Goal: Task Accomplishment & Management: Manage account settings

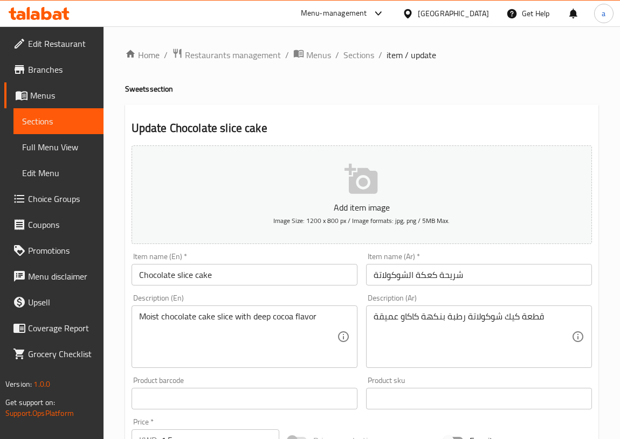
scroll to position [321, 0]
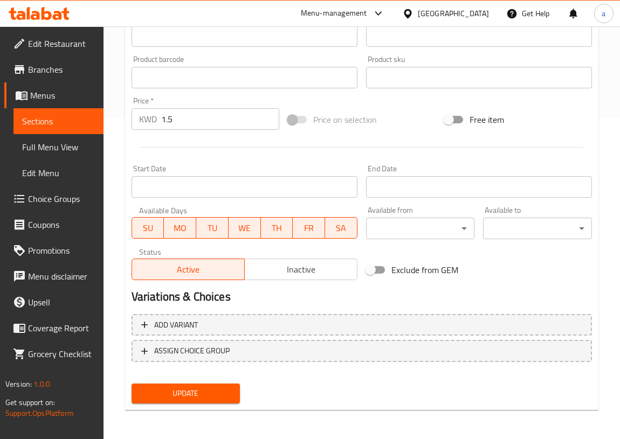
click at [209, 395] on span "Update" at bounding box center [186, 393] width 92 height 13
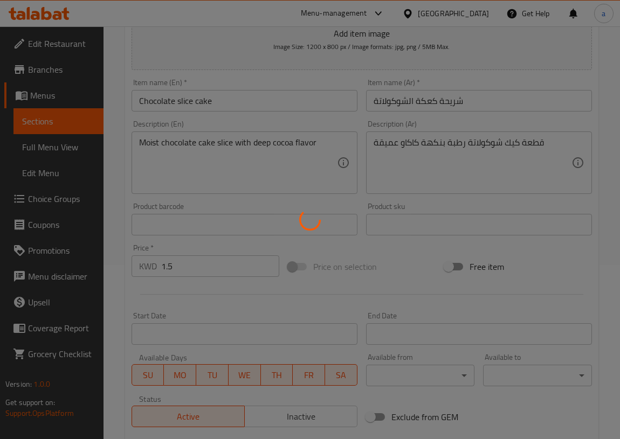
scroll to position [0, 0]
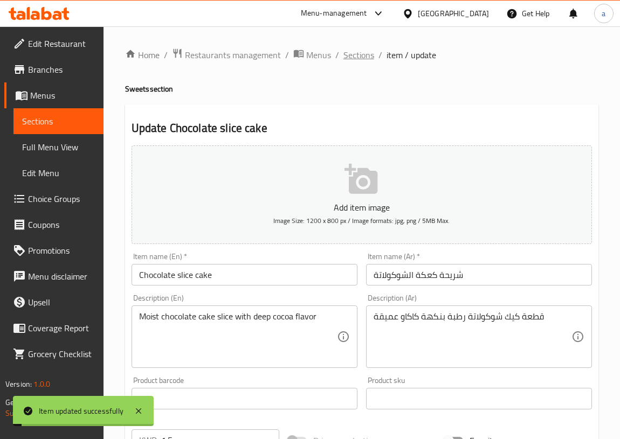
click at [359, 57] on span "Sections" at bounding box center [358, 54] width 31 height 13
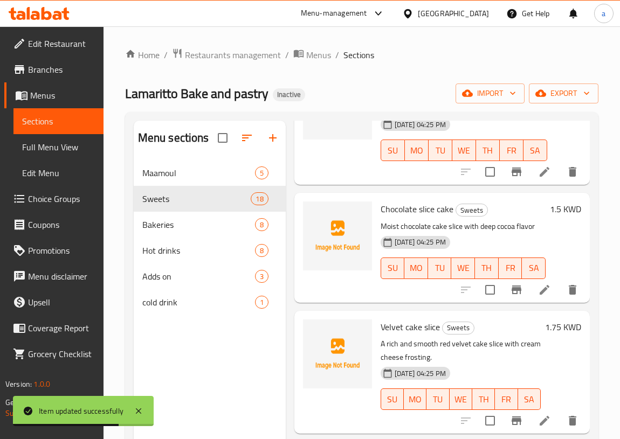
scroll to position [685, 0]
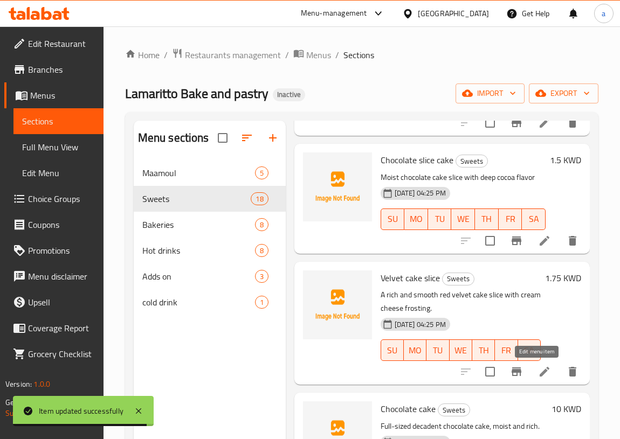
click at [539, 373] on icon at bounding box center [544, 372] width 10 height 10
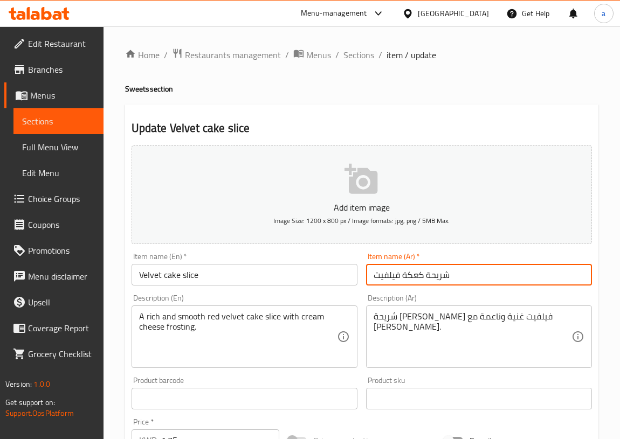
drag, startPoint x: 424, startPoint y: 274, endPoint x: 453, endPoint y: 280, distance: 29.7
click at [453, 280] on input "شريحة كعكة فيلفيت" at bounding box center [479, 275] width 226 height 22
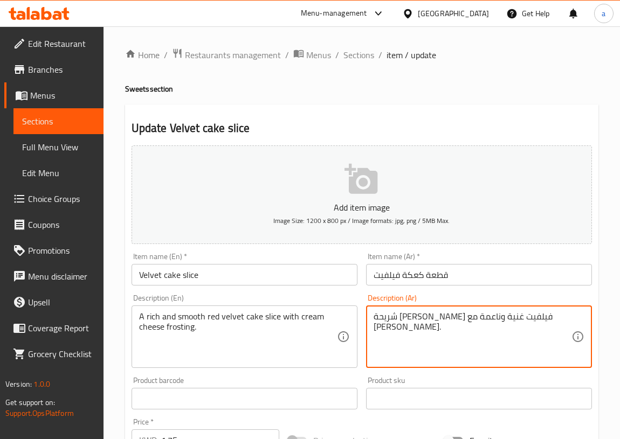
drag, startPoint x: 517, startPoint y: 317, endPoint x: 532, endPoint y: 320, distance: 16.0
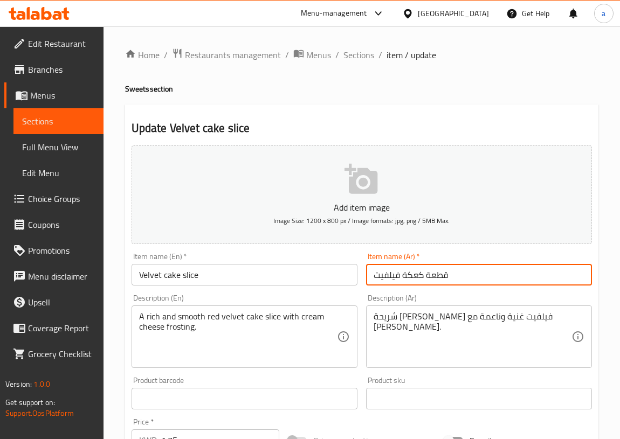
drag, startPoint x: 401, startPoint y: 273, endPoint x: 423, endPoint y: 274, distance: 22.1
click at [423, 274] on input "قطعة كعكة فيلفيت" at bounding box center [479, 275] width 226 height 22
paste input "يك"
drag, startPoint x: 417, startPoint y: 274, endPoint x: 441, endPoint y: 279, distance: 24.6
click at [441, 279] on input "قطعة كيك فيلفيت" at bounding box center [479, 275] width 226 height 22
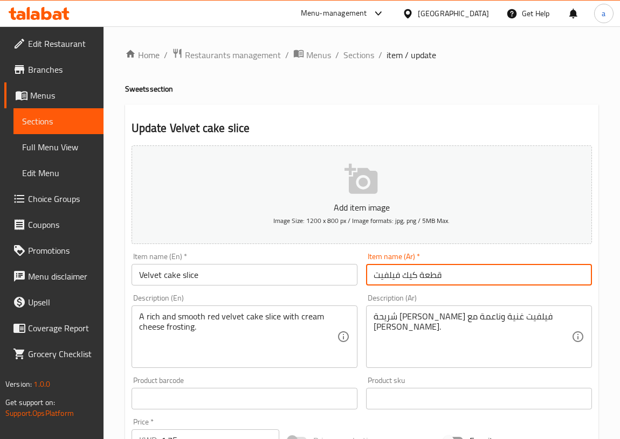
type input "قطعة كيك فيلفيت"
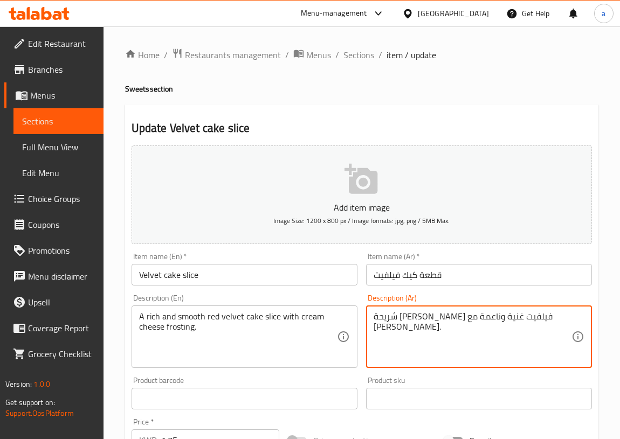
drag, startPoint x: 536, startPoint y: 319, endPoint x: 557, endPoint y: 313, distance: 22.5
paste textarea "قطعة"
click at [557, 315] on textarea "قطعة كيك ريد فيلفيت غنية وناعمة مع كريمة الجبن." at bounding box center [472, 336] width 198 height 51
click at [561, 317] on textarea "قطعة كيك ريد فيلفيت غنية وناعمة مع كريمة الجبن." at bounding box center [472, 336] width 198 height 51
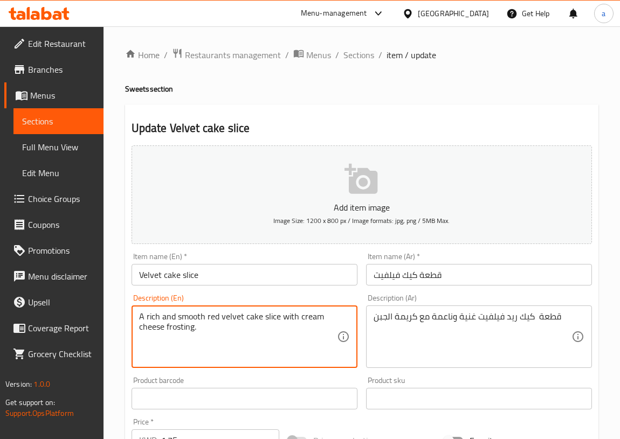
drag, startPoint x: 199, startPoint y: 329, endPoint x: 167, endPoint y: 338, distance: 33.8
click at [208, 329] on textarea "A rich and smooth red velvet cake slice with cream cheese frosting." at bounding box center [238, 336] width 198 height 51
drag, startPoint x: 205, startPoint y: 329, endPoint x: 126, endPoint y: 307, distance: 82.2
click at [126, 307] on div "Update Velvet cake slice Add item image Image Size: 1200 x 800 px / Image forma…" at bounding box center [361, 418] width 473 height 627
click at [233, 343] on textarea "A rich and smooth red velvet cake slice with cream cheese frosting." at bounding box center [238, 336] width 198 height 51
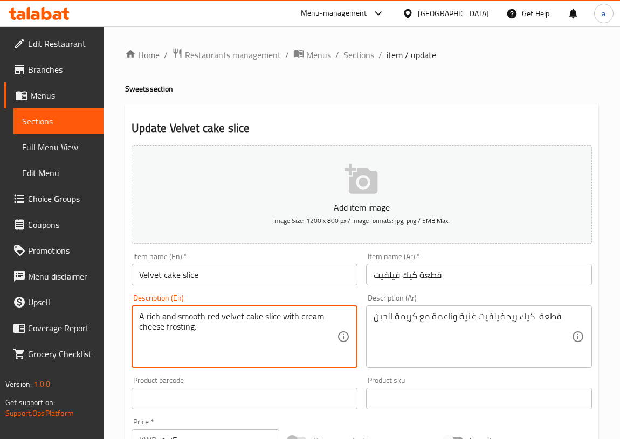
drag, startPoint x: 193, startPoint y: 327, endPoint x: 126, endPoint y: 335, distance: 68.4
click at [127, 335] on div "Description (En) A rich and smooth red velvet cake slice with cream cheese fros…" at bounding box center [244, 331] width 234 height 82
drag, startPoint x: 305, startPoint y: 318, endPoint x: 318, endPoint y: 338, distance: 23.8
click at [318, 338] on textarea "A rich and smooth red velvet cake slice with cream cheese frosting." at bounding box center [238, 336] width 198 height 51
click at [173, 329] on textarea "A rich and smooth red velvet cake slice with cream cheese frosting." at bounding box center [238, 336] width 198 height 51
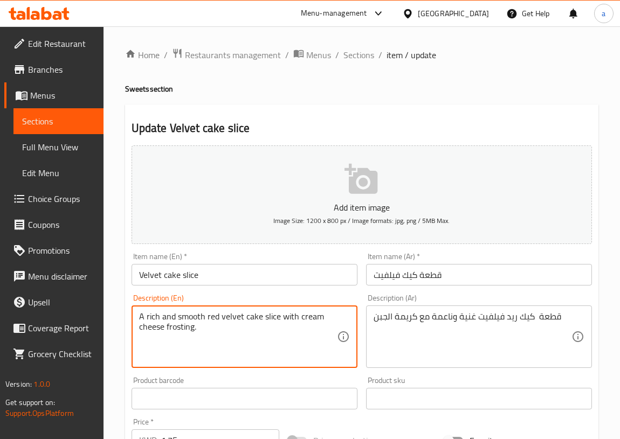
click at [173, 329] on textarea "A rich and smooth red velvet cake slice with cream cheese frosting." at bounding box center [238, 336] width 198 height 51
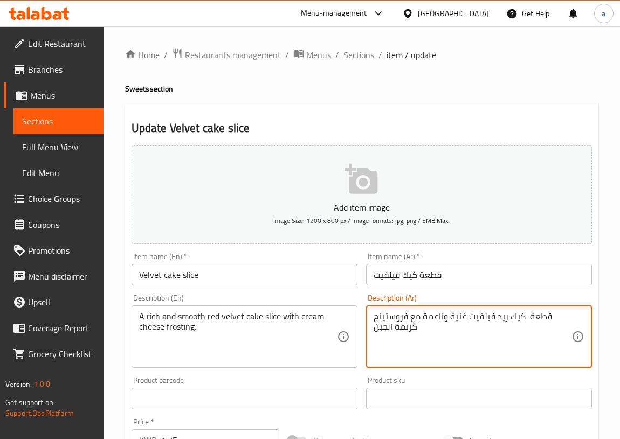
drag, startPoint x: 373, startPoint y: 318, endPoint x: 407, endPoint y: 320, distance: 34.0
click at [407, 320] on textarea "قطعة كيك ريد فيلفيت غنية وناعمة مع فروستينج كريمة الجبن" at bounding box center [472, 336] width 198 height 51
type textarea "قطعة كيك ريد فيلفيت غنية وناعمة مع فروستينج كريمة الجبن"
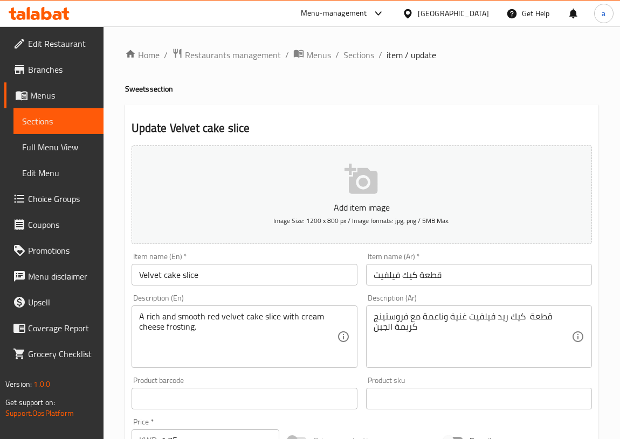
click at [373, 329] on textarea "قطعة كيك ريد فيلفيت غنية وناعمة مع فروستينج كريمة الجبن" at bounding box center [472, 336] width 198 height 51
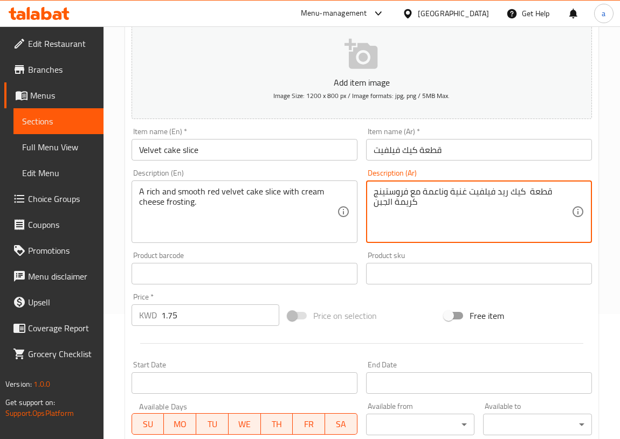
scroll to position [321, 0]
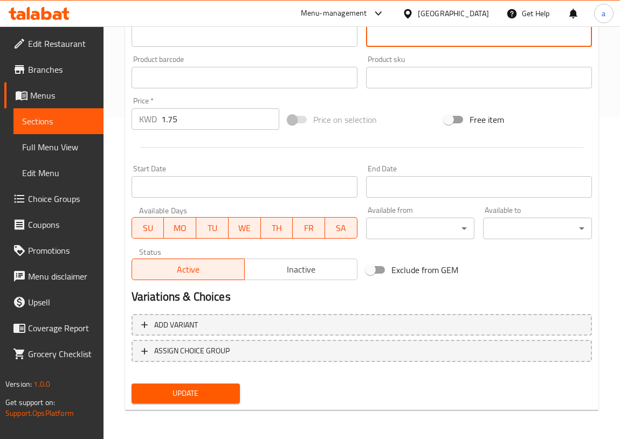
click at [194, 396] on span "Update" at bounding box center [186, 393] width 92 height 13
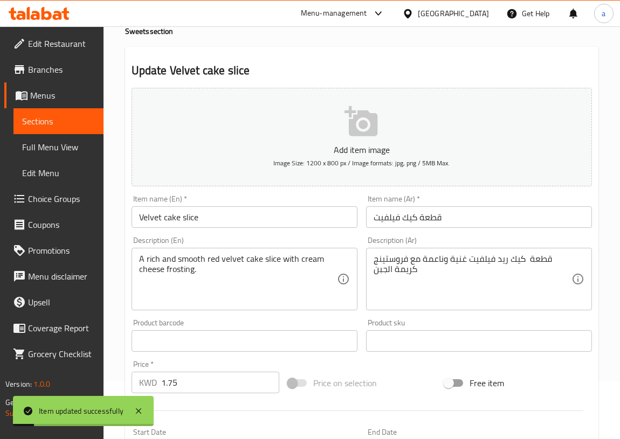
scroll to position [0, 0]
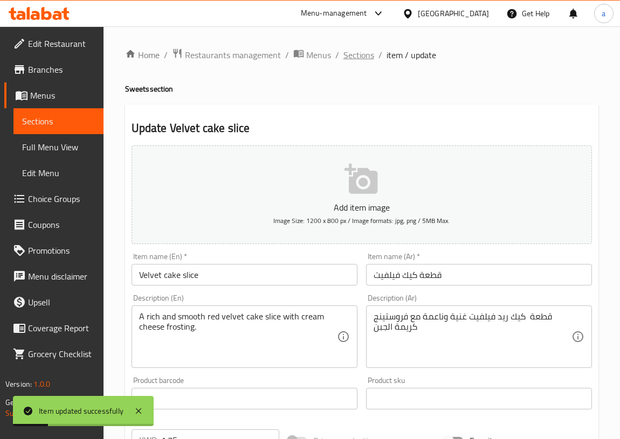
click at [354, 51] on span "Sections" at bounding box center [358, 54] width 31 height 13
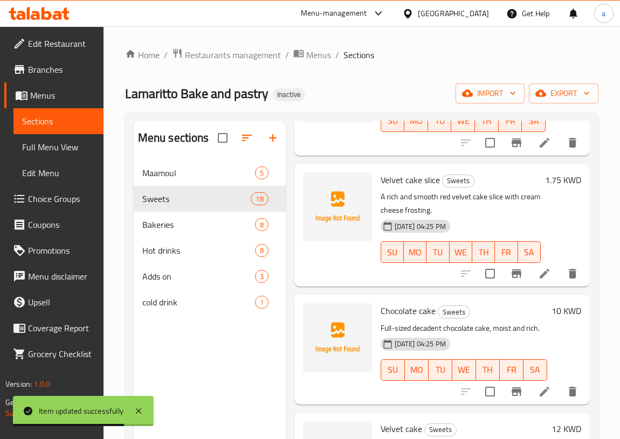
scroll to position [833, 0]
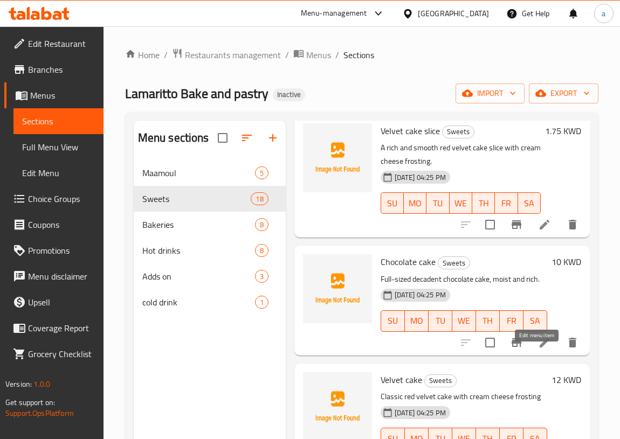
click at [541, 349] on icon at bounding box center [544, 342] width 13 height 13
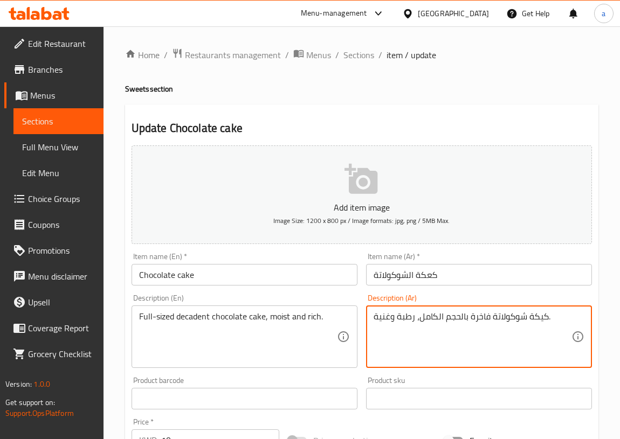
drag, startPoint x: 528, startPoint y: 315, endPoint x: 550, endPoint y: 320, distance: 22.6
type textarea "ك شوكولاتة فاخرة بالحجم الكامل، رطبة وغنية.يكة"
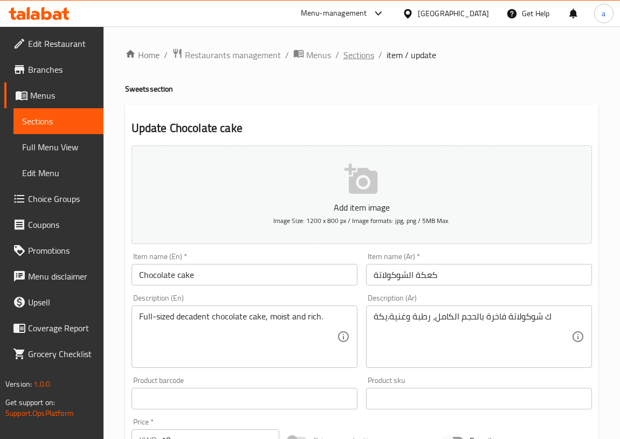
click at [363, 53] on span "Sections" at bounding box center [358, 54] width 31 height 13
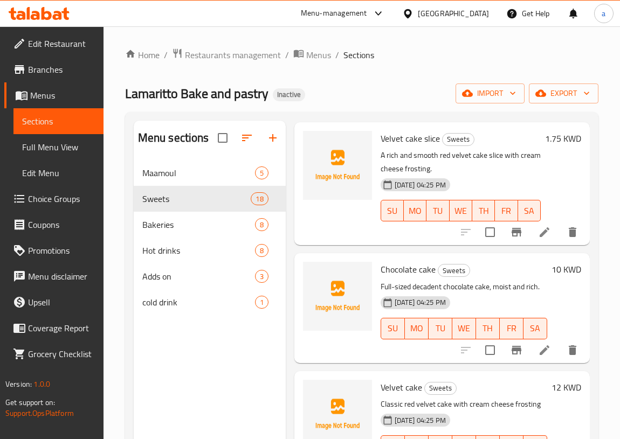
scroll to position [830, 0]
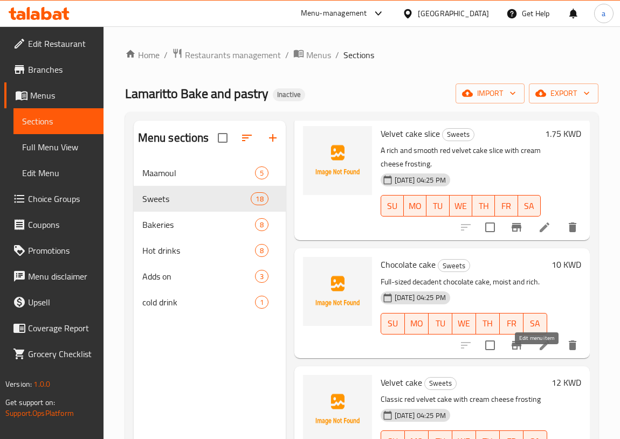
click at [538, 352] on icon at bounding box center [544, 345] width 13 height 13
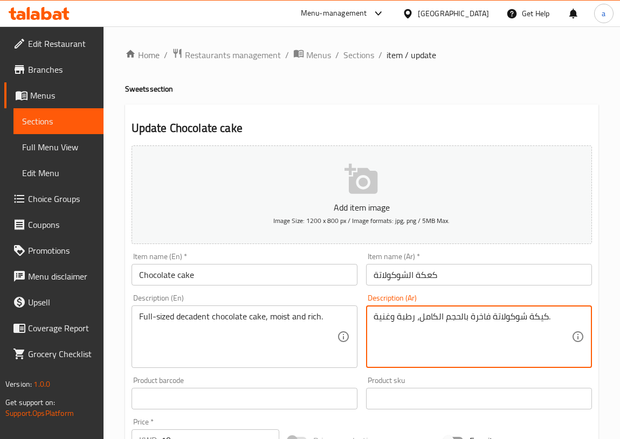
drag, startPoint x: 528, startPoint y: 314, endPoint x: 545, endPoint y: 319, distance: 18.4
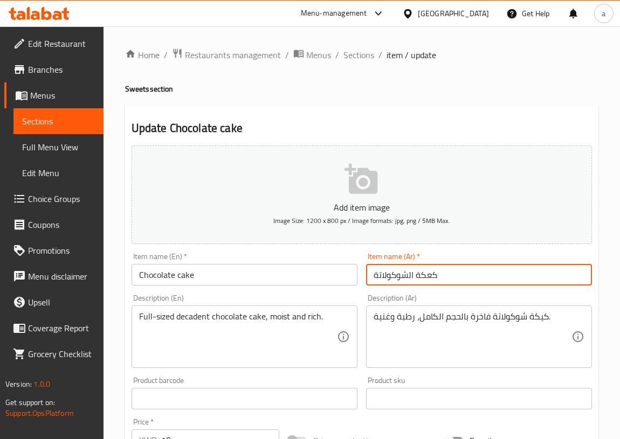
drag, startPoint x: 415, startPoint y: 274, endPoint x: 449, endPoint y: 286, distance: 36.5
click at [449, 286] on div "Item name (Ar)   * كعكة الشوكولاتة Item name (Ar) *" at bounding box center [479, 268] width 234 height 41
paste input "ي"
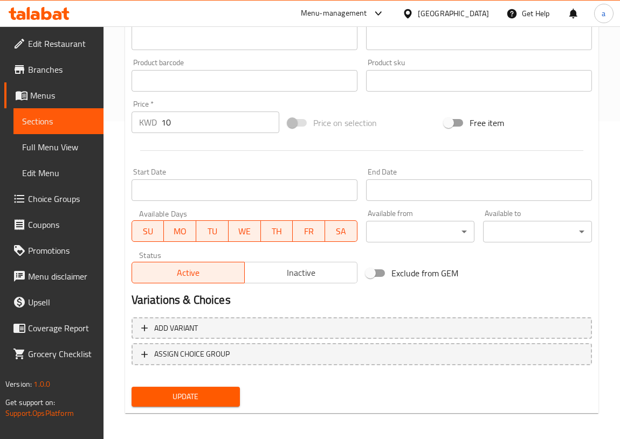
scroll to position [321, 0]
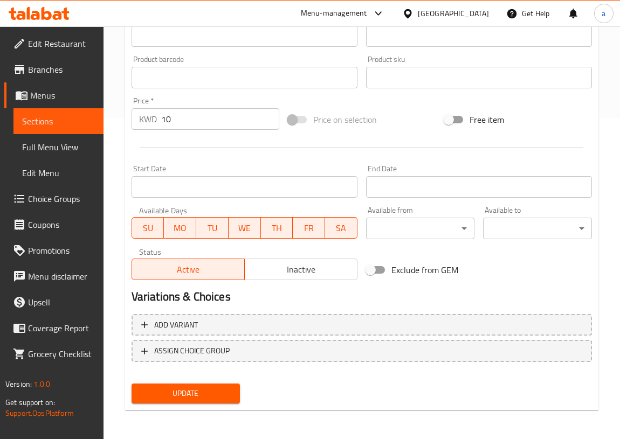
type input "كيكة الشوكولاتة"
click at [156, 384] on button "Update" at bounding box center [185, 394] width 109 height 20
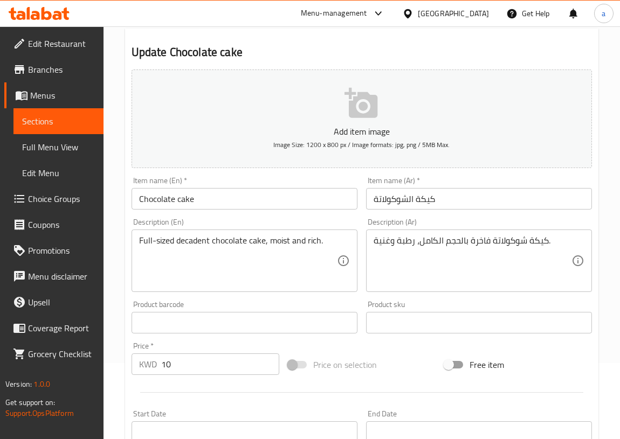
scroll to position [0, 0]
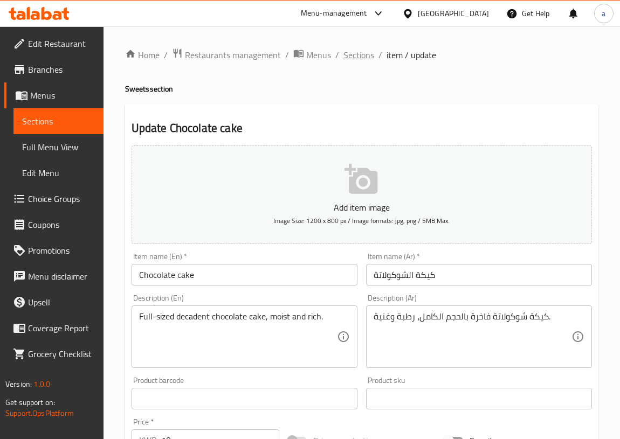
click at [363, 49] on span "Sections" at bounding box center [358, 54] width 31 height 13
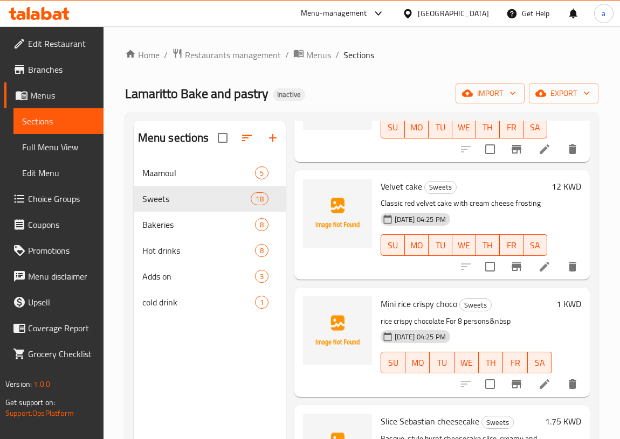
scroll to position [1029, 0]
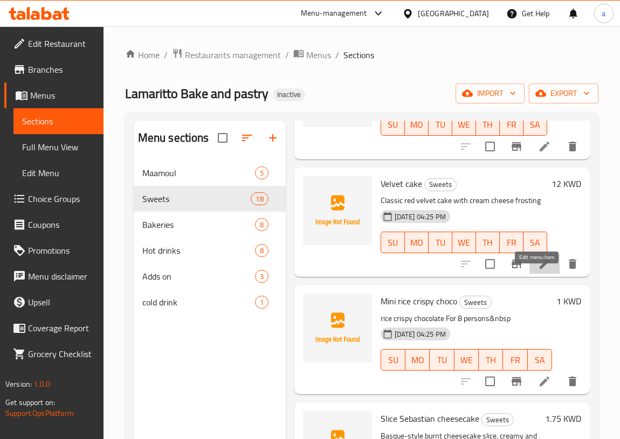
click at [538, 271] on icon at bounding box center [544, 264] width 13 height 13
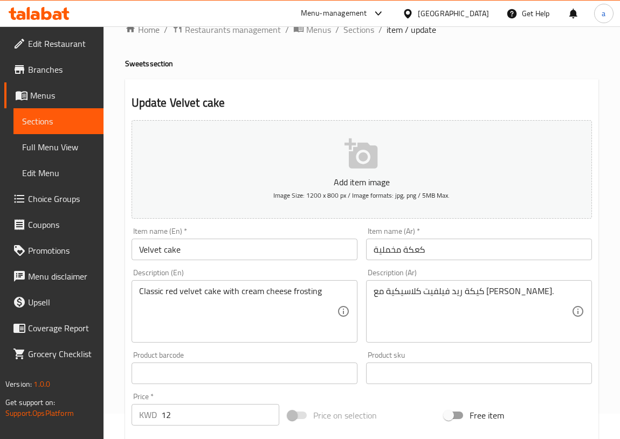
scroll to position [48, 0]
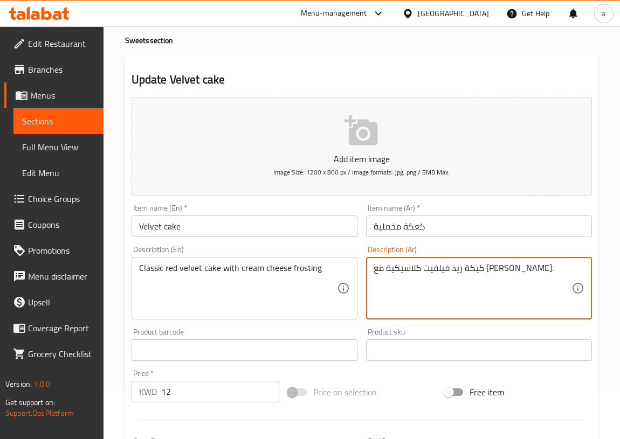
drag, startPoint x: 466, startPoint y: 266, endPoint x: 497, endPoint y: 272, distance: 31.8
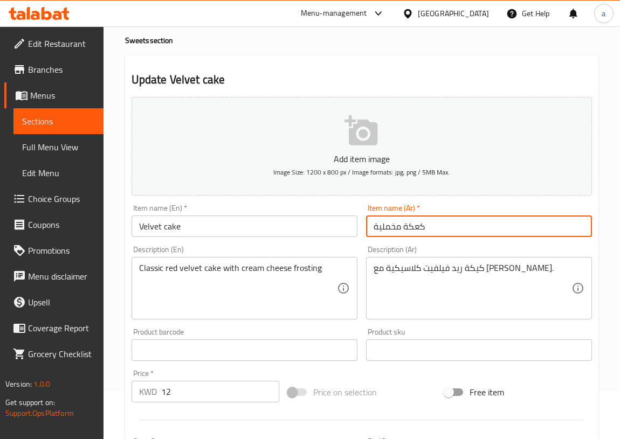
drag, startPoint x: 373, startPoint y: 226, endPoint x: 399, endPoint y: 231, distance: 26.8
click at [399, 231] on input "كعكة مخملية" at bounding box center [479, 227] width 226 height 22
paste input "فيلفيت"
click at [401, 225] on input "كعكة فيلفيت" at bounding box center [479, 227] width 226 height 22
type input "كعكة فيلفيت"
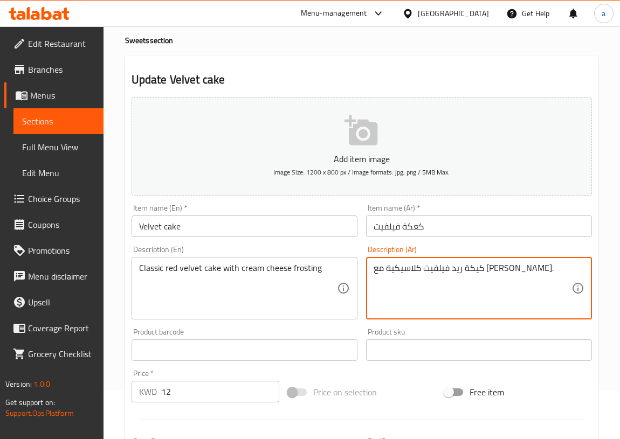
paste textarea "روستينج"
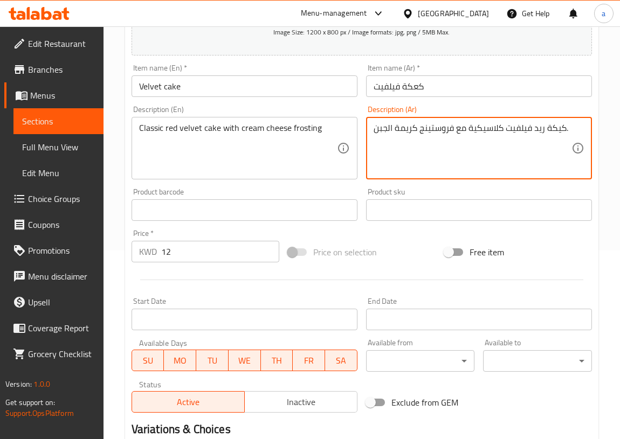
scroll to position [321, 0]
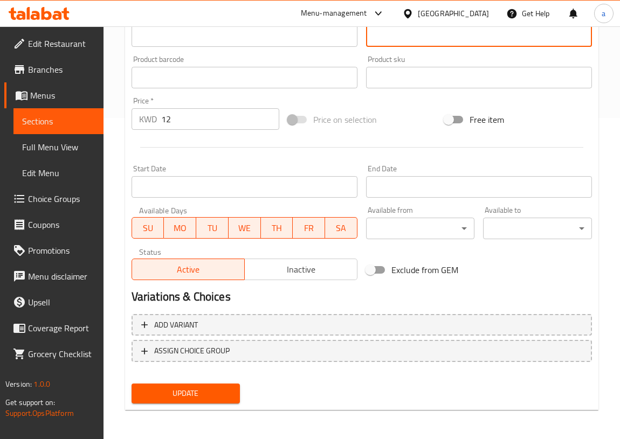
type textarea "كيكة ريد فيلفيت كلاسيكية مع فروستينج كريمة الجبن."
click at [218, 397] on span "Update" at bounding box center [186, 393] width 92 height 13
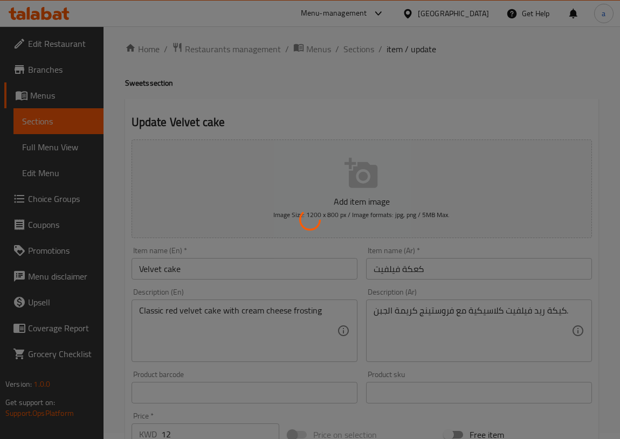
scroll to position [0, 0]
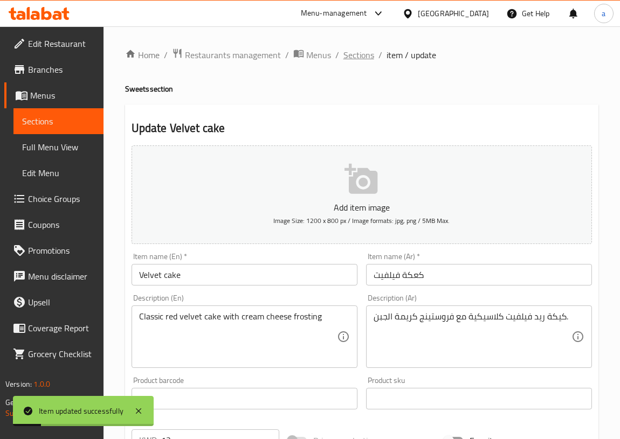
click at [361, 56] on span "Sections" at bounding box center [358, 54] width 31 height 13
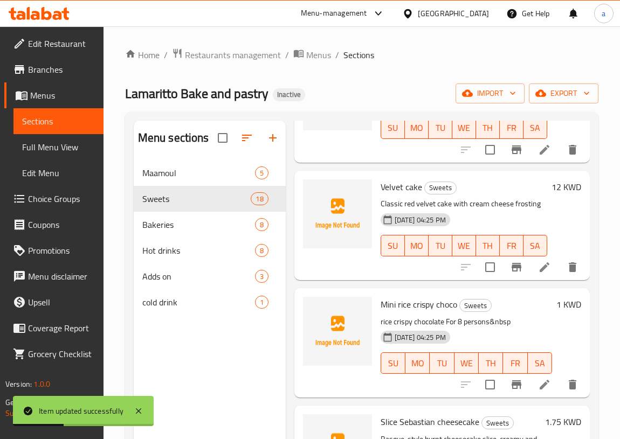
scroll to position [1029, 0]
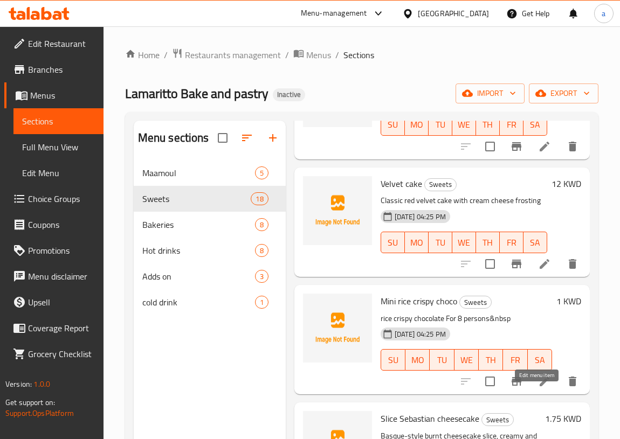
click at [538, 388] on icon at bounding box center [544, 381] width 13 height 13
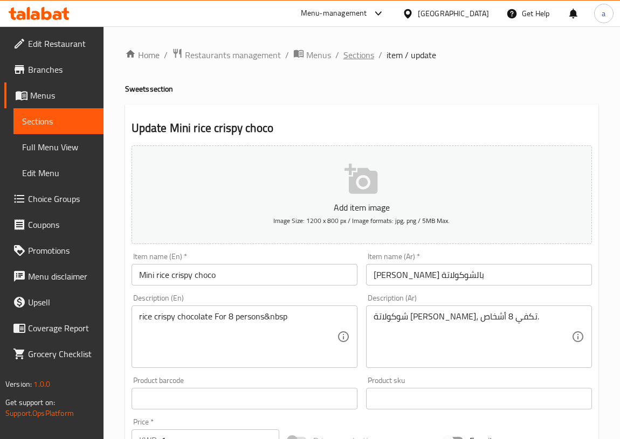
click at [354, 58] on span "Sections" at bounding box center [358, 54] width 31 height 13
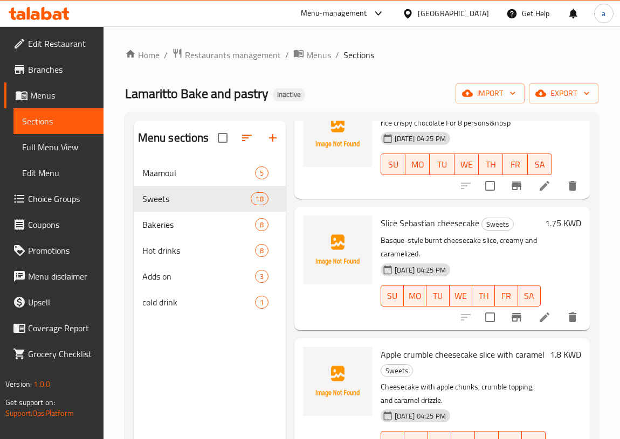
scroll to position [1273, 0]
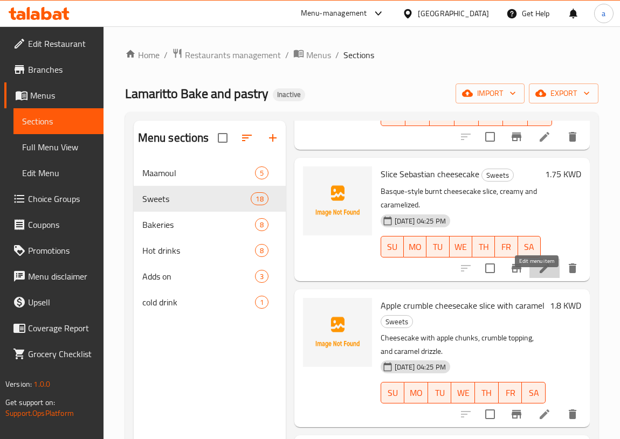
click at [539, 273] on icon at bounding box center [544, 269] width 10 height 10
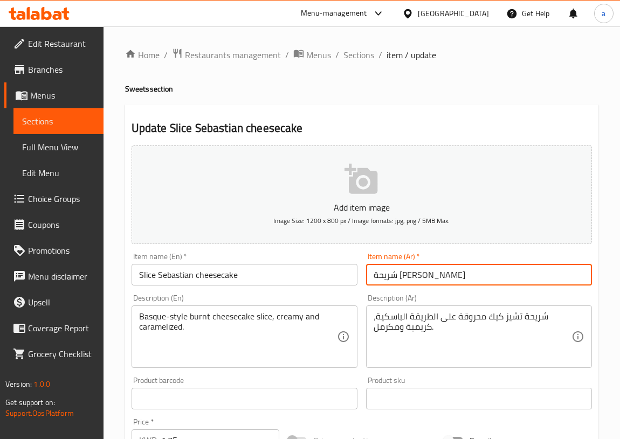
drag, startPoint x: 447, startPoint y: 274, endPoint x: 477, endPoint y: 278, distance: 30.4
click at [477, 278] on input "شريحة تشيز كيك سيباستيان" at bounding box center [479, 275] width 226 height 22
click at [446, 274] on input "قطعةتشيز كيك سيباستيان" at bounding box center [479, 275] width 226 height 22
drag, startPoint x: 448, startPoint y: 274, endPoint x: 477, endPoint y: 280, distance: 29.7
click at [477, 280] on input "قطعة تشيز كيك سيباستيان" at bounding box center [479, 275] width 226 height 22
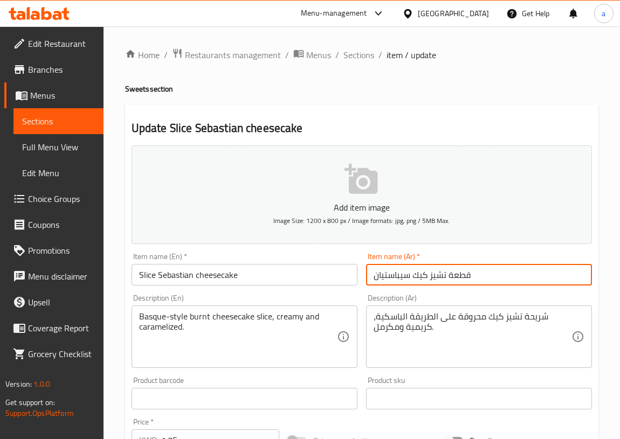
type input "قطعة تشيز كيك سيباستيان"
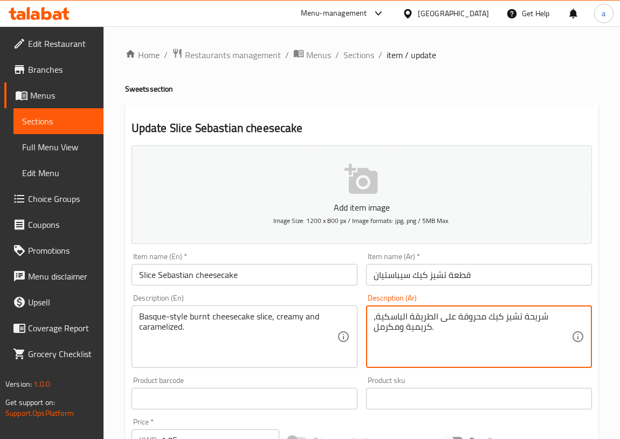
drag, startPoint x: 522, startPoint y: 316, endPoint x: 545, endPoint y: 323, distance: 23.5
paste textarea "قطع"
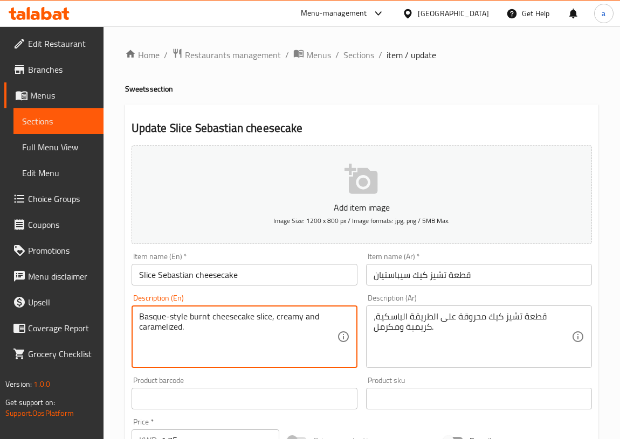
drag, startPoint x: 183, startPoint y: 324, endPoint x: 131, endPoint y: 303, distance: 56.0
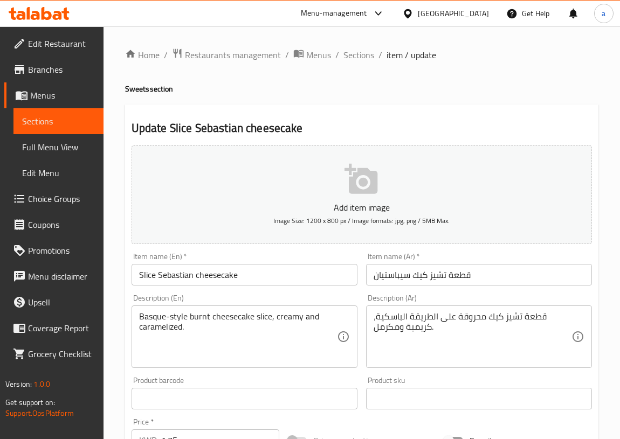
click at [372, 325] on div "قطعة تشيز كيك محروقة على الطريقة الباسكية، كريمية ومكرمل. Description (Ar)" at bounding box center [479, 337] width 226 height 63
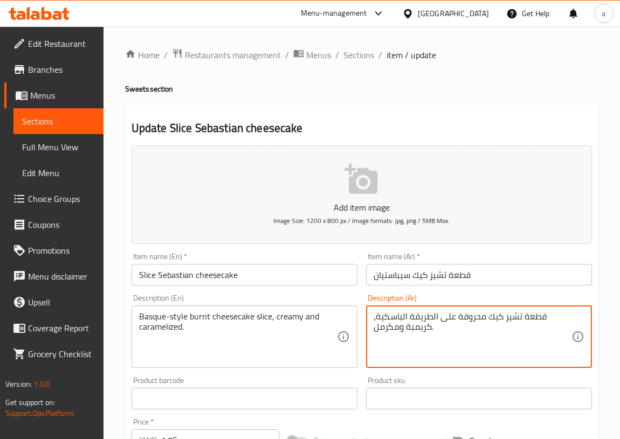
click at [375, 329] on textarea "قطعة تشيز كيك محروقة على الطريقة الباسكية، كريمية ومكرمل." at bounding box center [472, 336] width 198 height 51
click at [431, 324] on textarea "قطعة تشيز كيك محروقة على الطريقة الباسكية، كريمية ومكرمل." at bounding box center [472, 336] width 198 height 51
click at [435, 327] on textarea "قطعة تشيز كيك محروقة على الطريقة الباسكية، كريمية ومكرملة." at bounding box center [472, 336] width 198 height 51
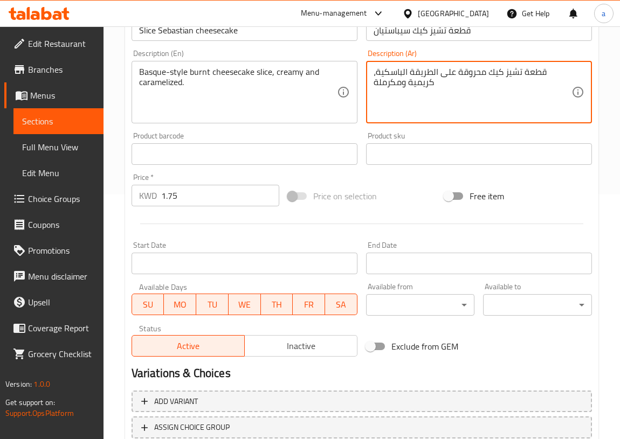
scroll to position [321, 0]
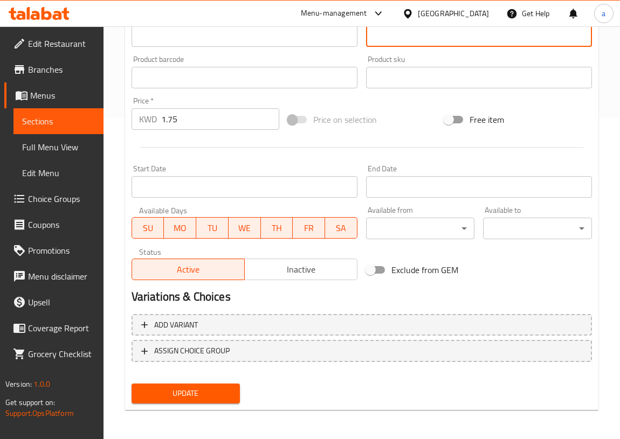
type textarea "قطعة تشيز كيك محروقة على الطريقة الباسكية، كريمية ومكرملة"
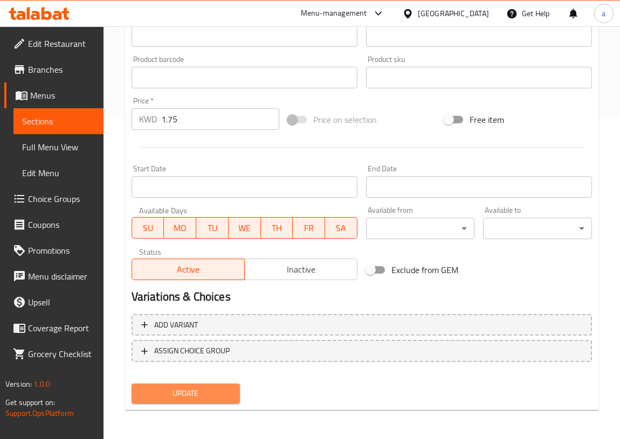
click at [199, 396] on span "Update" at bounding box center [186, 393] width 92 height 13
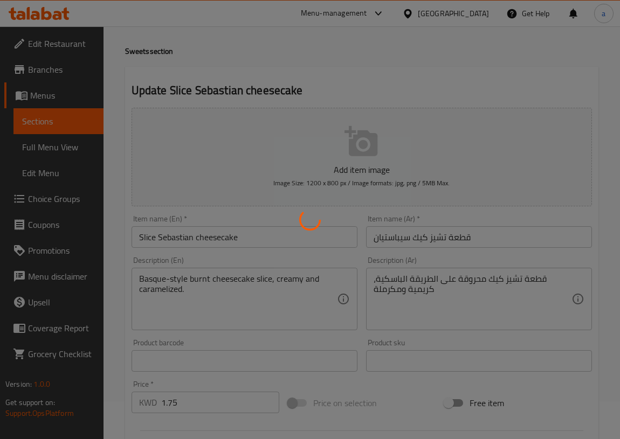
scroll to position [0, 0]
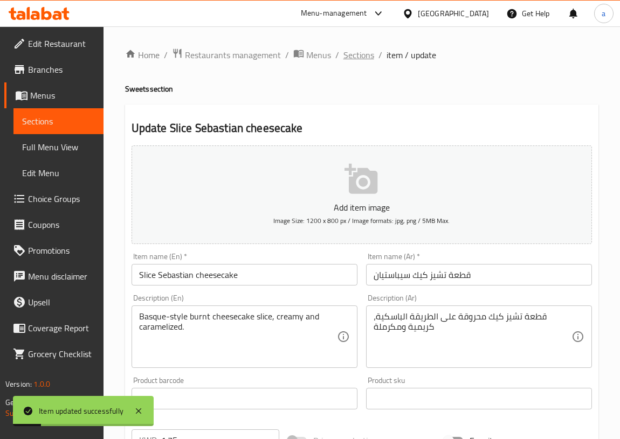
click at [363, 60] on span "Sections" at bounding box center [358, 54] width 31 height 13
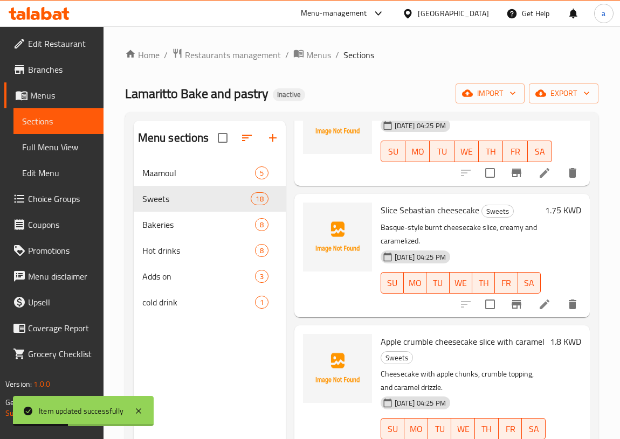
scroll to position [1322, 0]
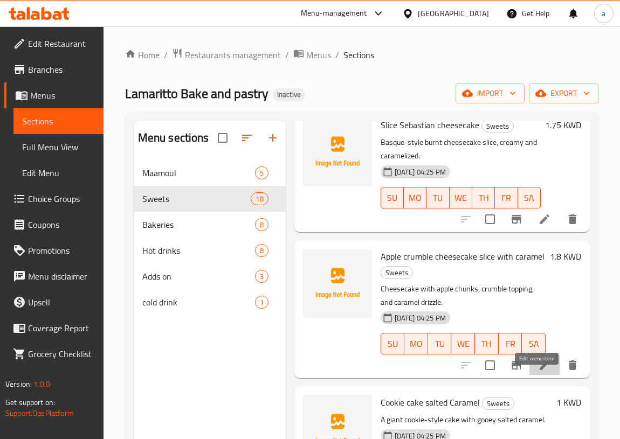
click at [540, 372] on icon at bounding box center [544, 365] width 13 height 13
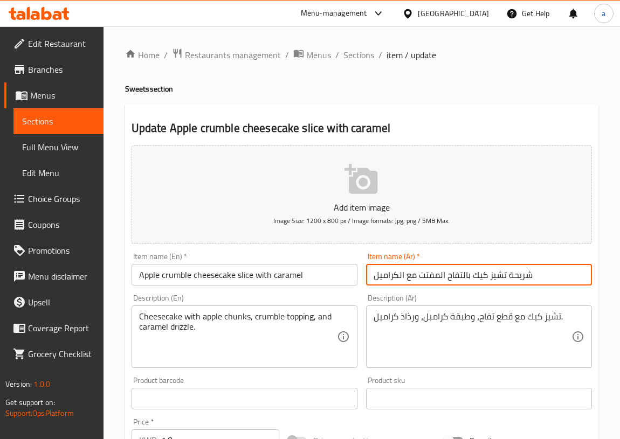
drag, startPoint x: 507, startPoint y: 275, endPoint x: 533, endPoint y: 281, distance: 26.9
click at [533, 281] on input "شريحة تشيز كيك بالتفاح المفتت مع الكراميل" at bounding box center [479, 275] width 226 height 22
type input "قطعة تشيز كيك بالتفاح المفتت مع الكراميل"
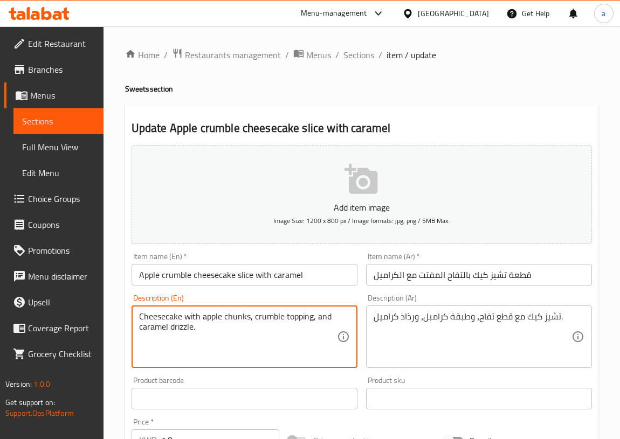
drag, startPoint x: 193, startPoint y: 327, endPoint x: 135, endPoint y: 339, distance: 59.5
drag, startPoint x: 253, startPoint y: 315, endPoint x: 309, endPoint y: 321, distance: 56.4
click at [309, 321] on textarea "Cheesecake with apple chunks, crumble topping, and caramel drizzle." at bounding box center [238, 336] width 198 height 51
click at [225, 358] on textarea "Cheesecake with apple chunks, crumble topping, and caramel drizzle." at bounding box center [238, 336] width 198 height 51
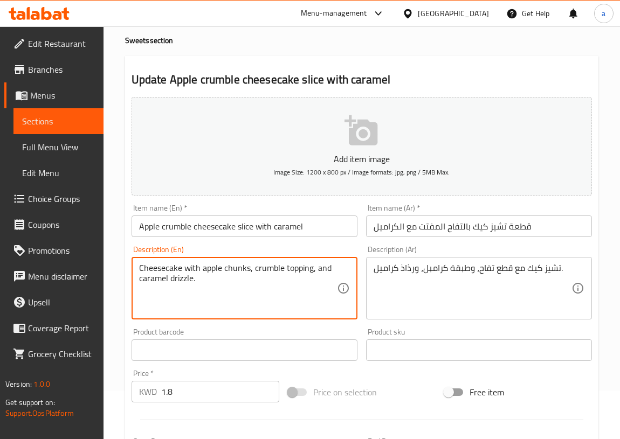
drag, startPoint x: 247, startPoint y: 267, endPoint x: 201, endPoint y: 272, distance: 46.7
click at [201, 272] on textarea "Cheesecake with apple chunks, crumble topping, and caramel drizzle." at bounding box center [238, 288] width 198 height 51
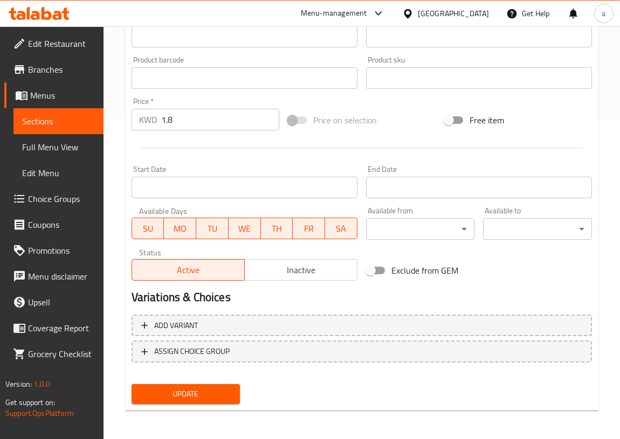
scroll to position [321, 0]
click at [215, 391] on span "Update" at bounding box center [186, 393] width 92 height 13
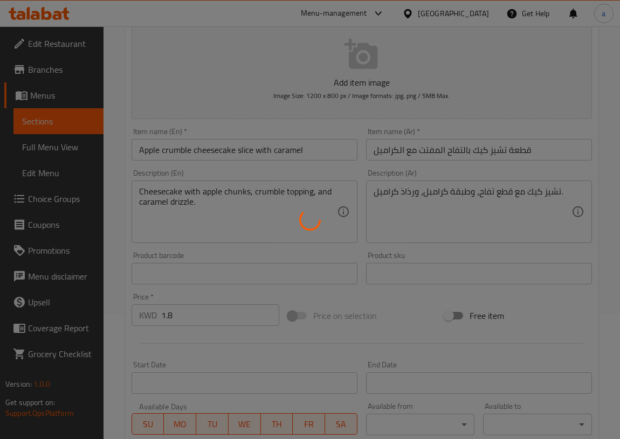
scroll to position [0, 0]
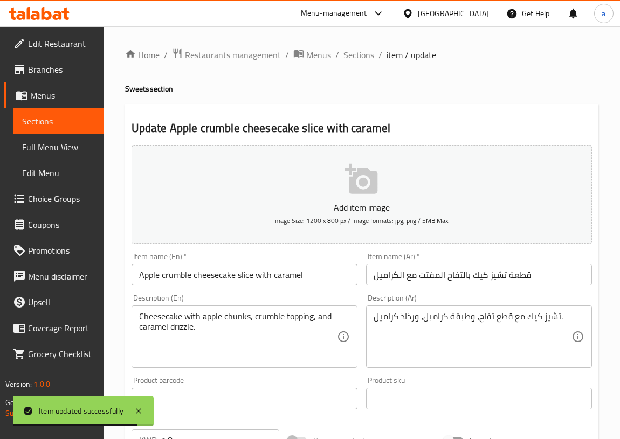
click at [355, 54] on span "Sections" at bounding box center [358, 54] width 31 height 13
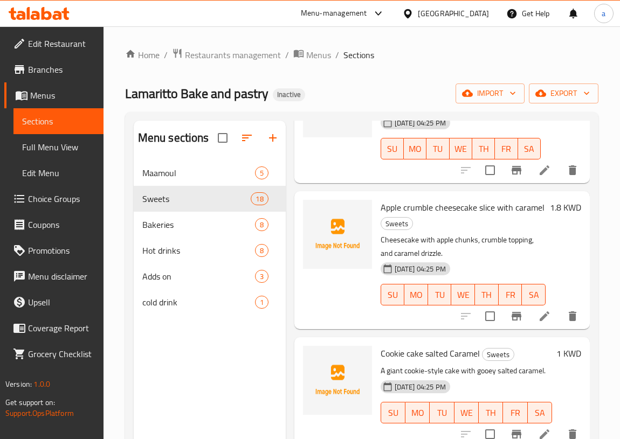
scroll to position [1420, 0]
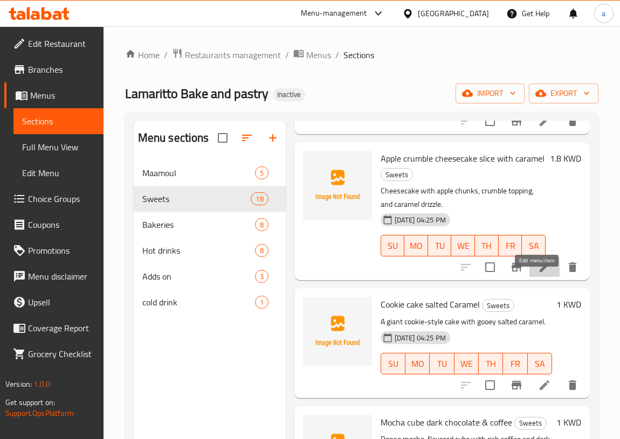
click at [538, 274] on icon at bounding box center [544, 267] width 13 height 13
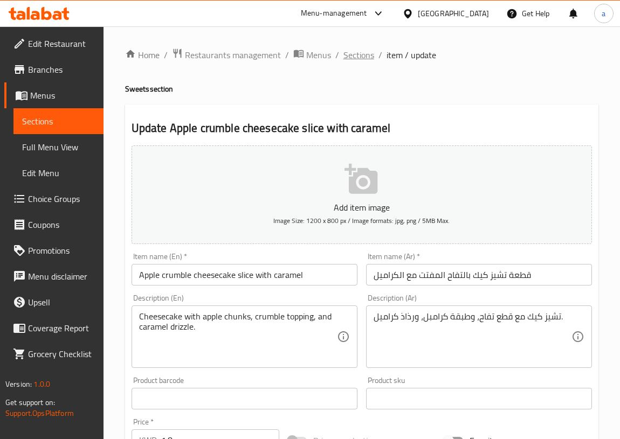
click at [360, 58] on span "Sections" at bounding box center [358, 54] width 31 height 13
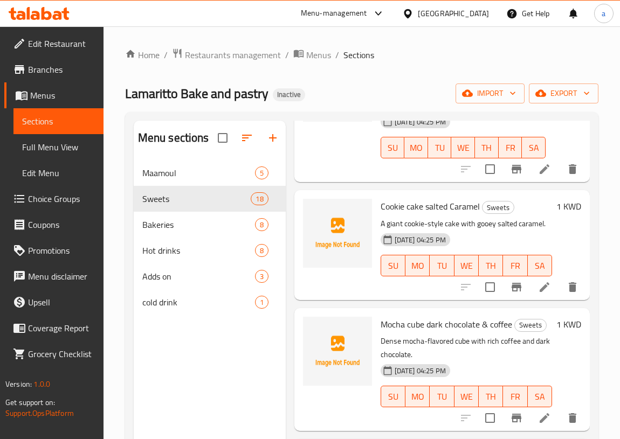
scroll to position [1470, 0]
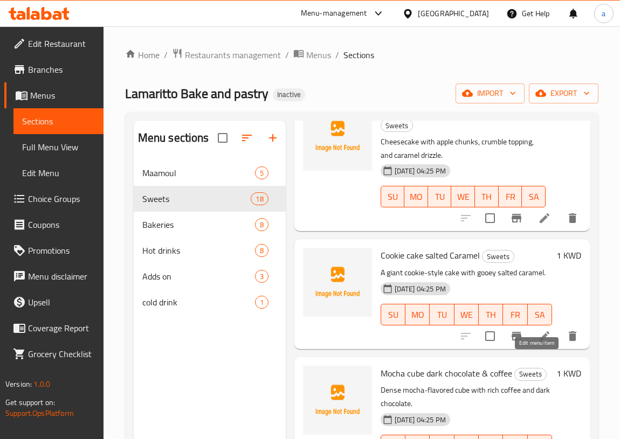
click at [538, 343] on icon at bounding box center [544, 336] width 13 height 13
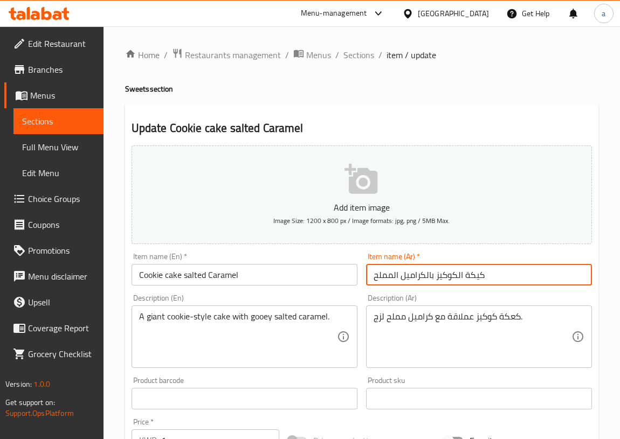
drag, startPoint x: 463, startPoint y: 274, endPoint x: 484, endPoint y: 279, distance: 22.2
click at [484, 279] on input "كيكة الكوكيز بالكراميل المملح" at bounding box center [479, 275] width 226 height 22
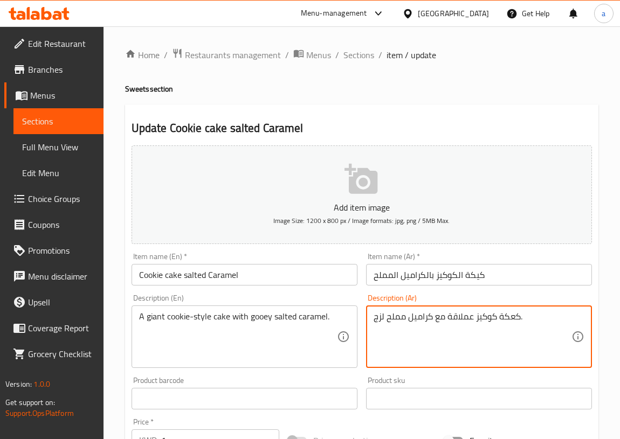
drag, startPoint x: 498, startPoint y: 316, endPoint x: 519, endPoint y: 323, distance: 22.2
paste textarea "يكة"
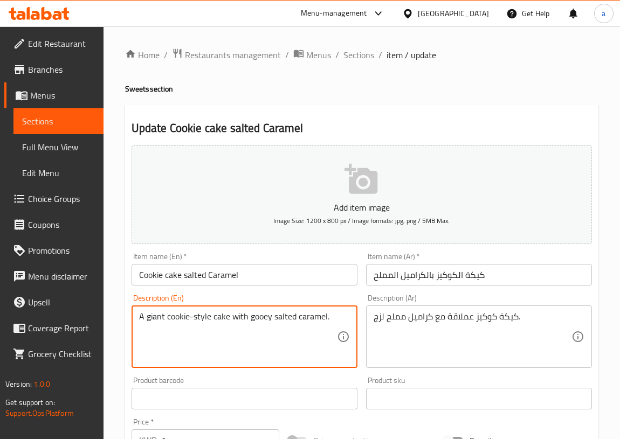
drag, startPoint x: 162, startPoint y: 316, endPoint x: 131, endPoint y: 325, distance: 31.9
click at [162, 316] on textarea "A giant cookie-style cake with gooey salted caramel." at bounding box center [238, 336] width 198 height 51
drag, startPoint x: 162, startPoint y: 316, endPoint x: 112, endPoint y: 322, distance: 51.1
click at [112, 322] on div "Home / Restaurants management / Menus / Sections / item / update Sweets section…" at bounding box center [361, 393] width 516 height 735
drag, startPoint x: 269, startPoint y: 316, endPoint x: 245, endPoint y: 322, distance: 24.3
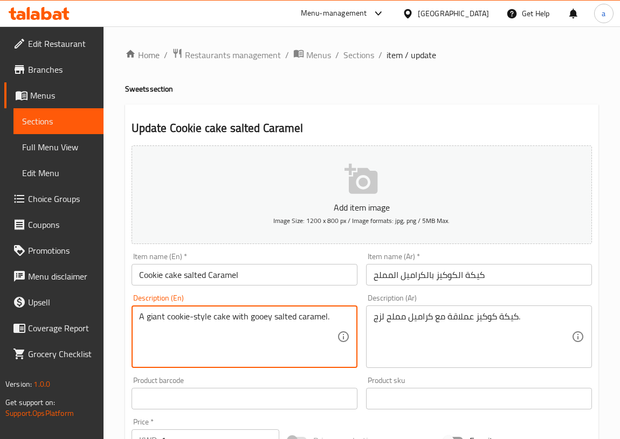
click at [245, 322] on textarea "A giant cookie-style cake with gooey salted caramel." at bounding box center [238, 336] width 198 height 51
drag, startPoint x: 166, startPoint y: 315, endPoint x: 228, endPoint y: 325, distance: 62.8
click at [228, 325] on textarea "A giant cookie-style cake with gooey salted caramel." at bounding box center [238, 336] width 198 height 51
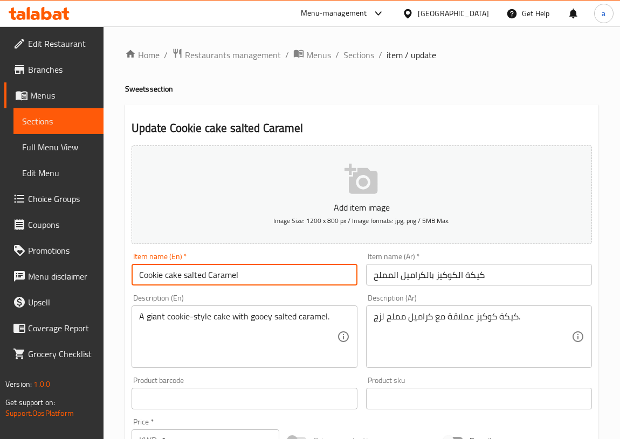
drag, startPoint x: 179, startPoint y: 274, endPoint x: 133, endPoint y: 280, distance: 47.2
click at [133, 280] on input "Cookie cake salted Caramel" at bounding box center [244, 275] width 226 height 22
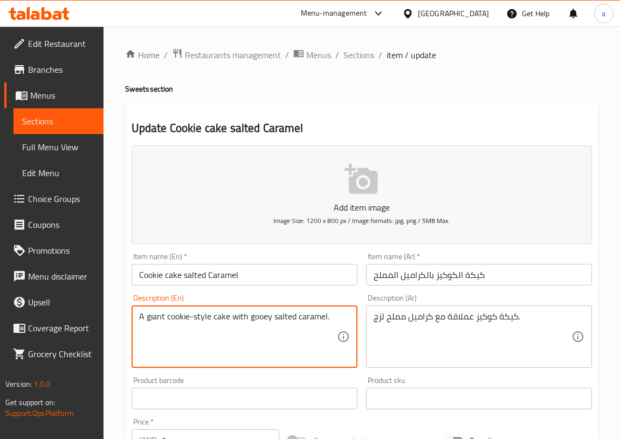
drag, startPoint x: 212, startPoint y: 317, endPoint x: 167, endPoint y: 326, distance: 46.1
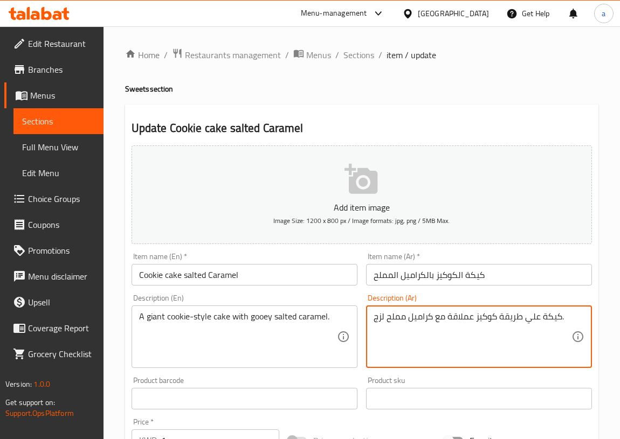
type textarea "كيكة علي طريقة كوكيز عملاقة مع كراميل مملح لزج."
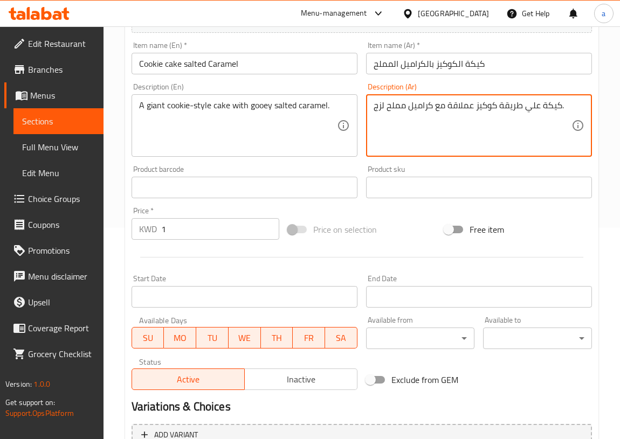
scroll to position [321, 0]
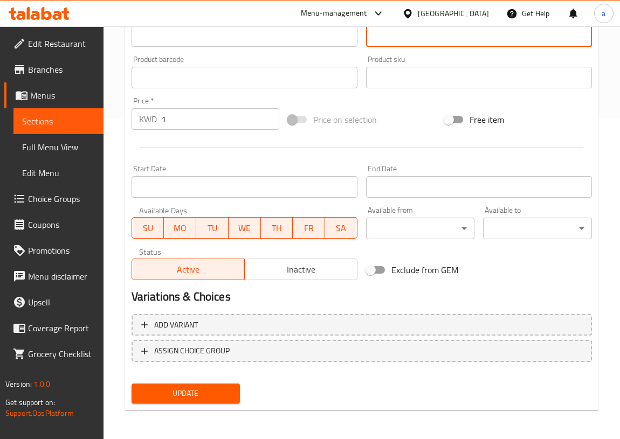
click at [182, 395] on span "Update" at bounding box center [186, 393] width 92 height 13
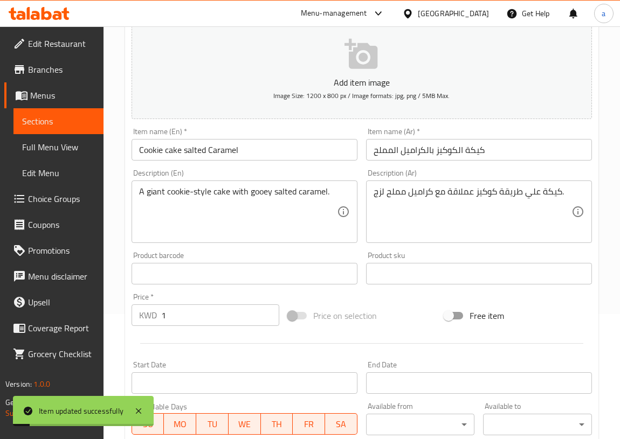
scroll to position [0, 0]
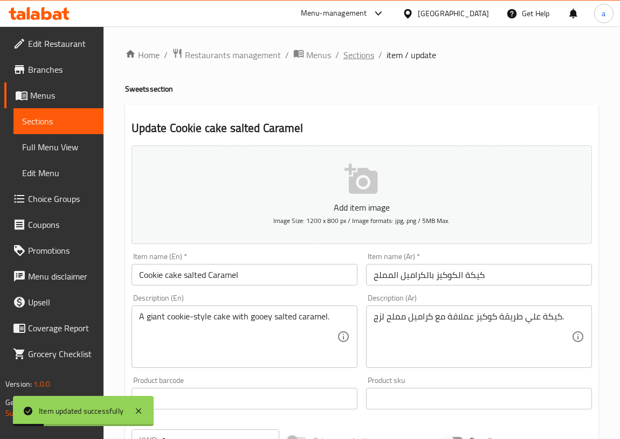
click at [359, 60] on span "Sections" at bounding box center [358, 54] width 31 height 13
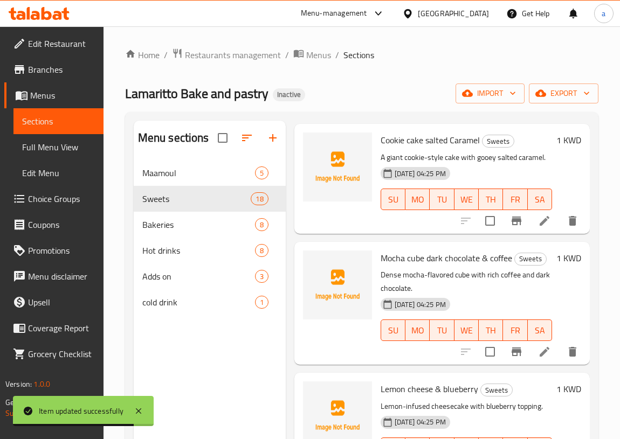
scroll to position [1617, 0]
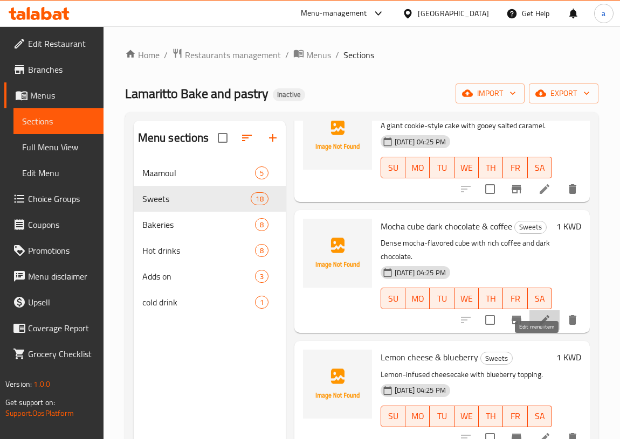
click at [539, 325] on icon at bounding box center [544, 320] width 10 height 10
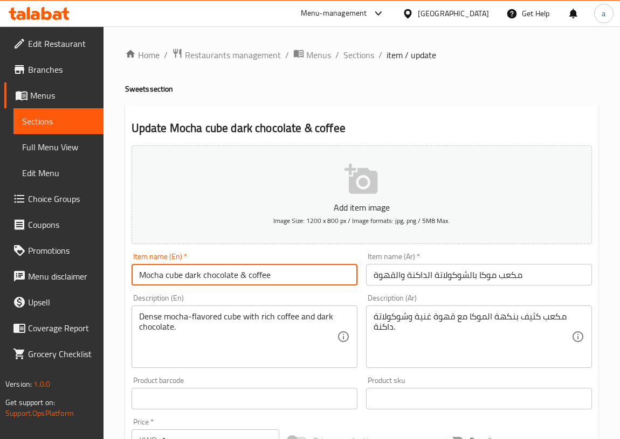
drag, startPoint x: 180, startPoint y: 275, endPoint x: 166, endPoint y: 281, distance: 15.0
click at [166, 281] on input "Mocha cube dark chocolate & coffee" at bounding box center [244, 275] width 226 height 22
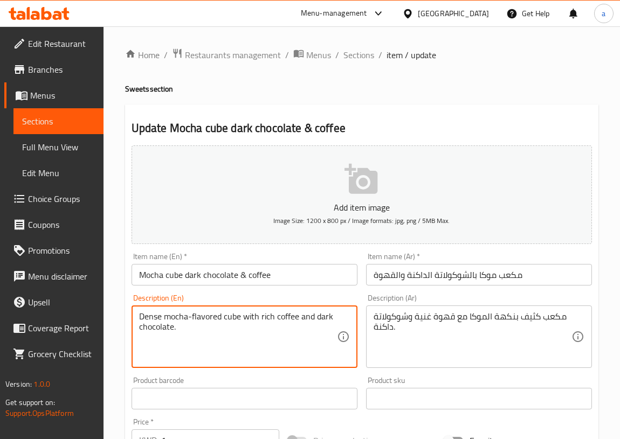
drag, startPoint x: 161, startPoint y: 317, endPoint x: 134, endPoint y: 320, distance: 26.6
click at [249, 361] on textarea "Dense mocha-flavored cube with rich coffee and dark chocolate." at bounding box center [238, 336] width 198 height 51
click at [361, 54] on span "Sections" at bounding box center [358, 54] width 31 height 13
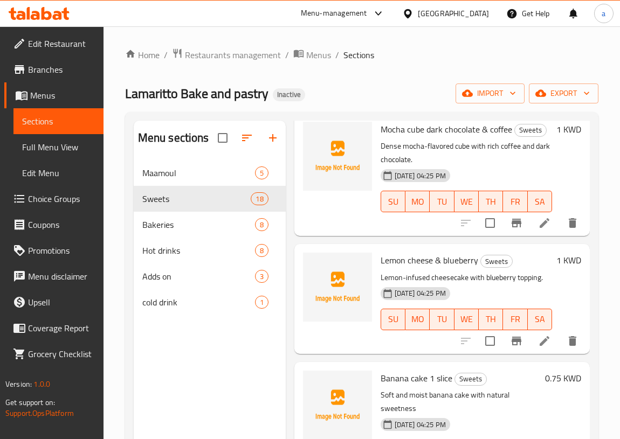
scroll to position [1714, 0]
click at [539, 345] on icon at bounding box center [544, 341] width 10 height 10
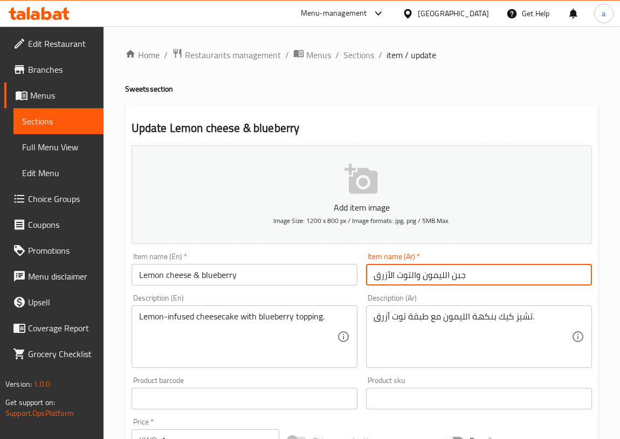
drag, startPoint x: 449, startPoint y: 276, endPoint x: 475, endPoint y: 276, distance: 25.9
click at [475, 276] on input "جبن الليمون والتوت الأزرق" at bounding box center [479, 275] width 226 height 22
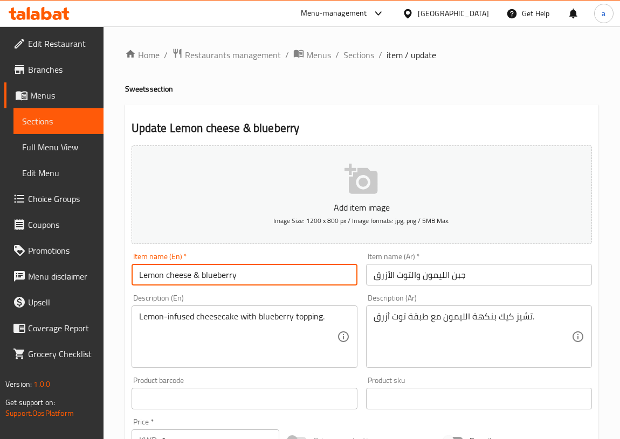
drag, startPoint x: 189, startPoint y: 274, endPoint x: 122, endPoint y: 283, distance: 68.1
click at [129, 283] on div "Item name (En)   * Lemon cheese & blueberry Item name (En) *" at bounding box center [244, 268] width 234 height 41
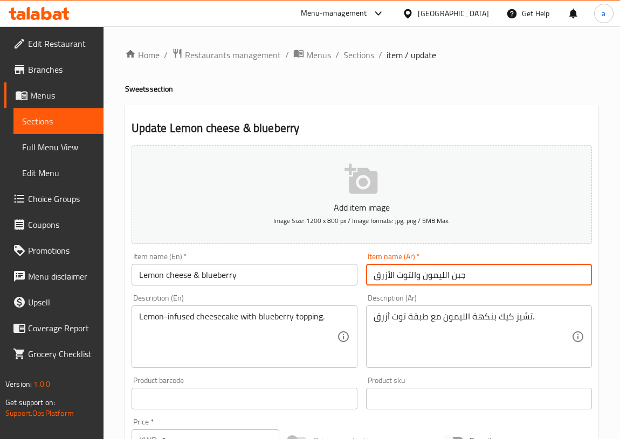
drag, startPoint x: 451, startPoint y: 280, endPoint x: 484, endPoint y: 279, distance: 33.4
click at [484, 279] on input "جبن الليمون والتوت الأزرق" at bounding box center [479, 275] width 226 height 22
type input "تشيز الليمون والتوت الأزرق"
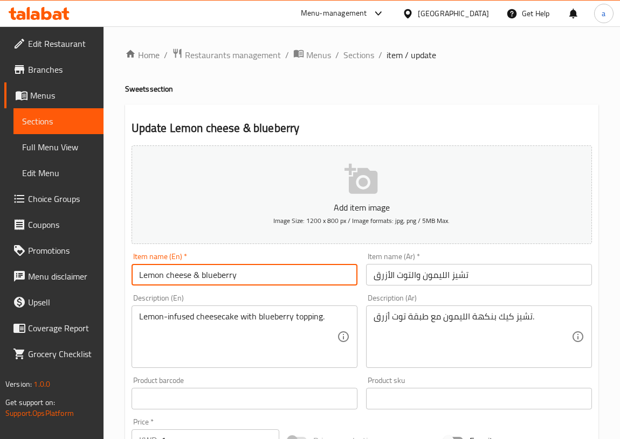
drag, startPoint x: 239, startPoint y: 274, endPoint x: 199, endPoint y: 283, distance: 40.9
click at [199, 283] on input "Lemon cheese & blueberry" at bounding box center [244, 275] width 226 height 22
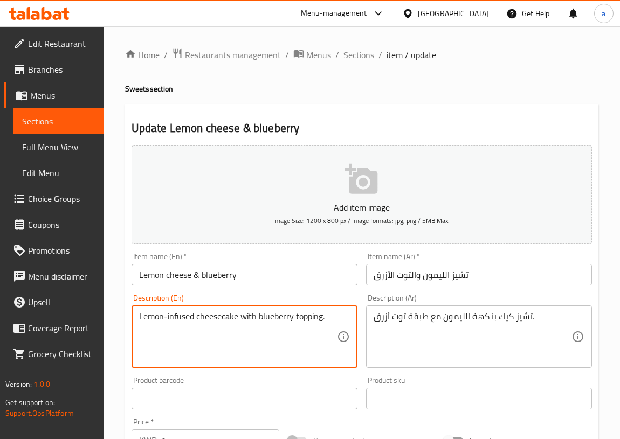
drag, startPoint x: 194, startPoint y: 317, endPoint x: 167, endPoint y: 329, distance: 29.2
drag, startPoint x: 324, startPoint y: 317, endPoint x: 134, endPoint y: 335, distance: 190.6
click at [134, 335] on div "Lemon-infused cheesecake with blueberry topping. Description (En)" at bounding box center [244, 337] width 226 height 63
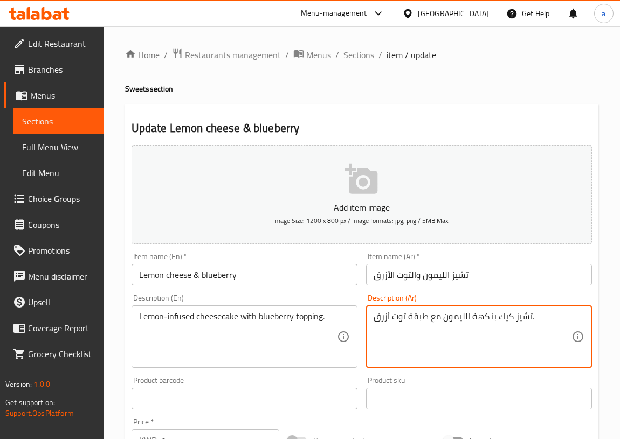
drag, startPoint x: 469, startPoint y: 316, endPoint x: 494, endPoint y: 321, distance: 25.4
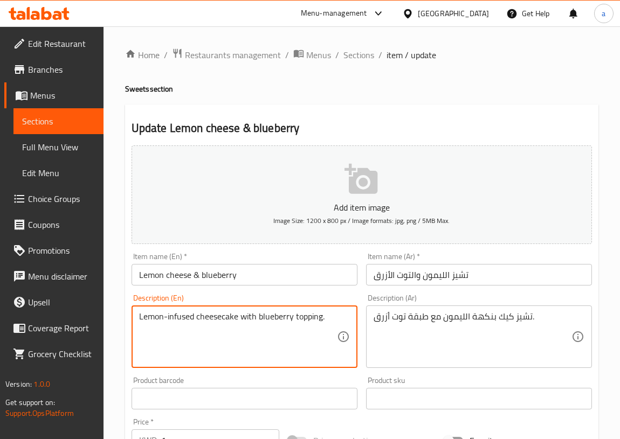
click at [148, 316] on textarea "Lemon-infused cheesecake with blueberry topping." at bounding box center [238, 336] width 198 height 51
click at [149, 316] on textarea "Lemon-infused cheesecake with blueberry topping." at bounding box center [238, 336] width 198 height 51
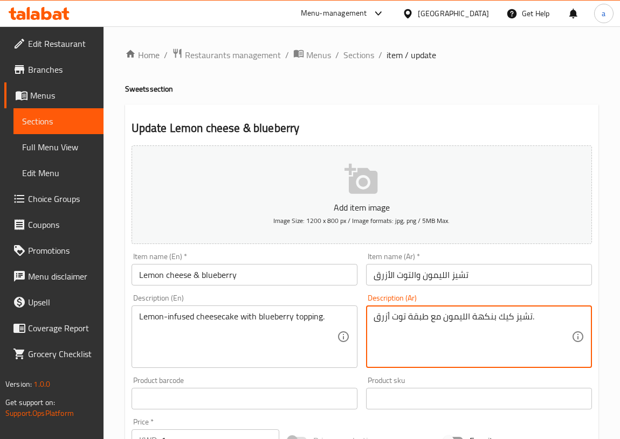
drag, startPoint x: 469, startPoint y: 316, endPoint x: 493, endPoint y: 323, distance: 25.2
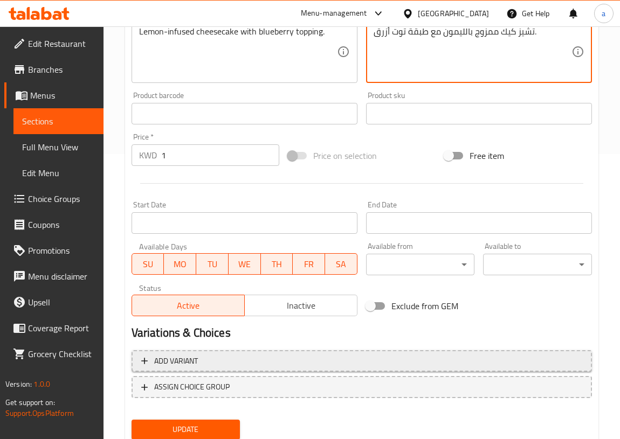
scroll to position [321, 0]
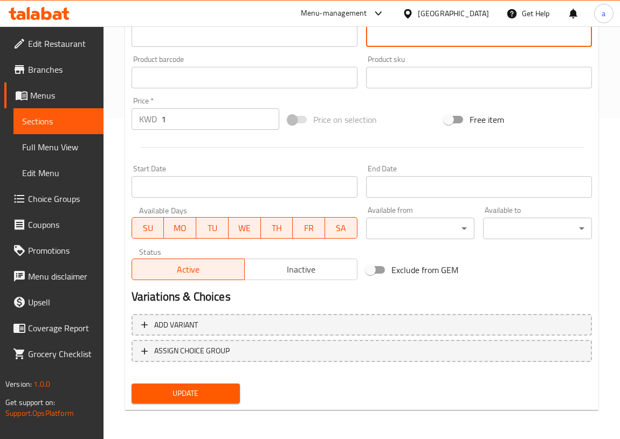
type textarea "تشيز كيك ممزوج بالليمون مع طبقة توت أزرق."
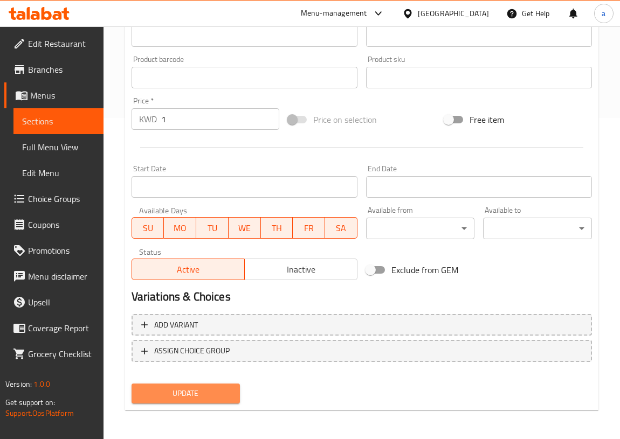
click at [212, 391] on span "Update" at bounding box center [186, 393] width 92 height 13
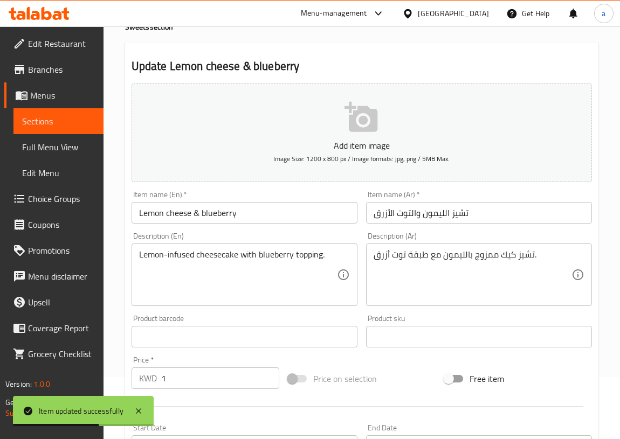
scroll to position [0, 0]
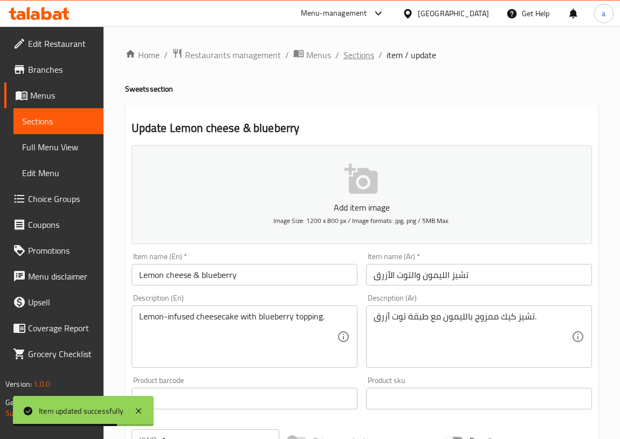
click at [361, 57] on span "Sections" at bounding box center [358, 54] width 31 height 13
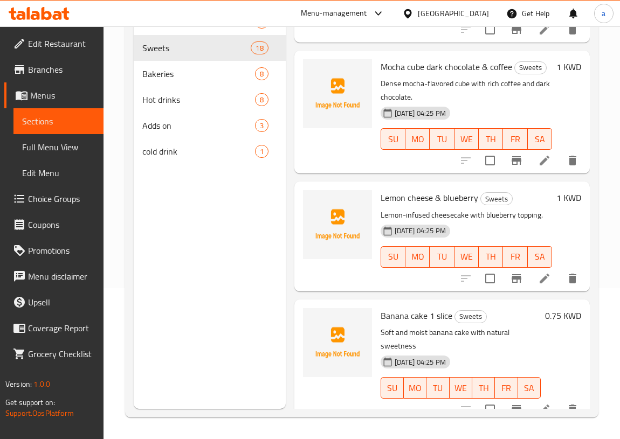
scroll to position [1714, 0]
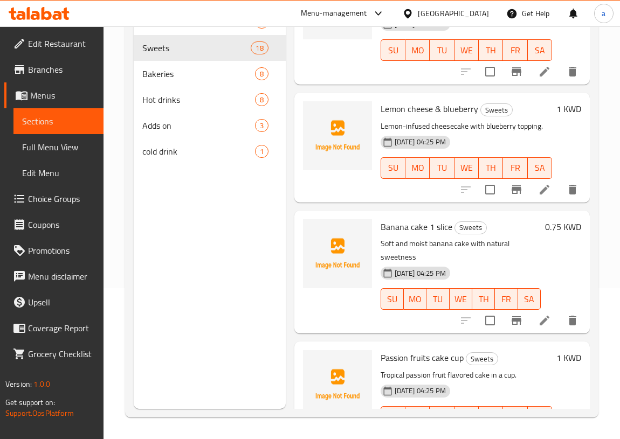
click at [539, 325] on icon at bounding box center [544, 321] width 10 height 10
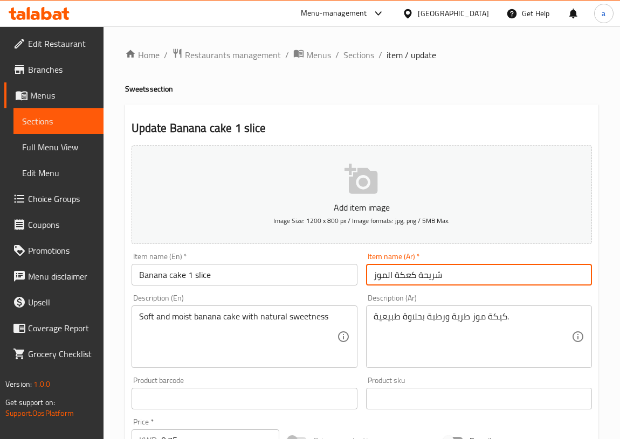
drag, startPoint x: 419, startPoint y: 276, endPoint x: 448, endPoint y: 281, distance: 29.5
click at [448, 281] on input "شريحة كعكة الموز" at bounding box center [479, 275] width 226 height 22
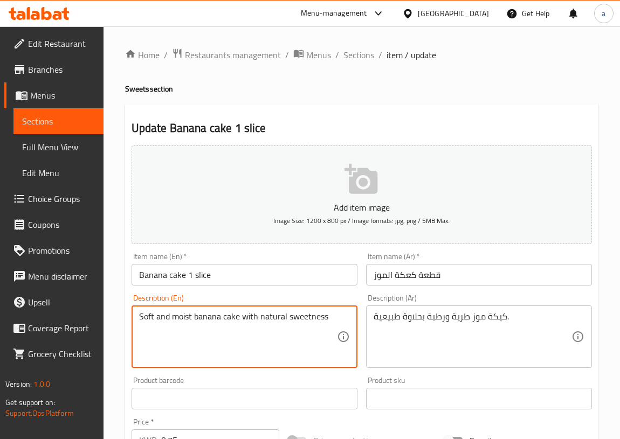
drag, startPoint x: 327, startPoint y: 315, endPoint x: 258, endPoint y: 322, distance: 69.9
click at [440, 274] on input "قطعة كعكة الموز" at bounding box center [479, 275] width 226 height 22
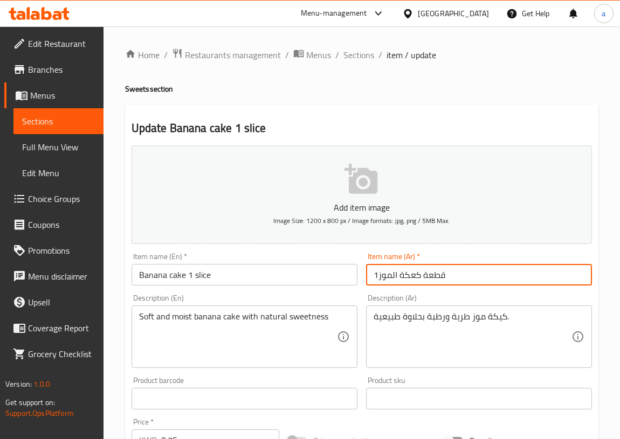
type input "قطعة كعكة الموز"
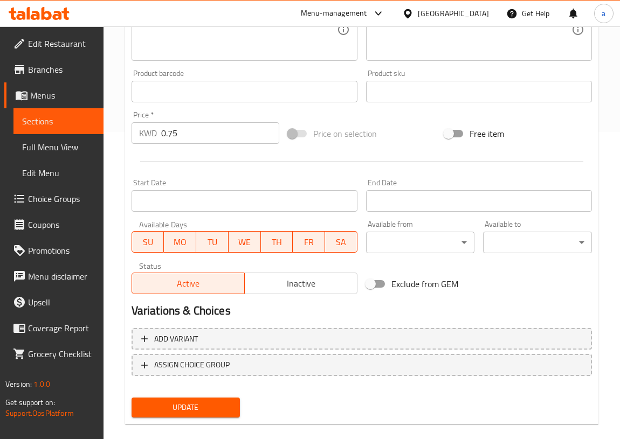
scroll to position [321, 0]
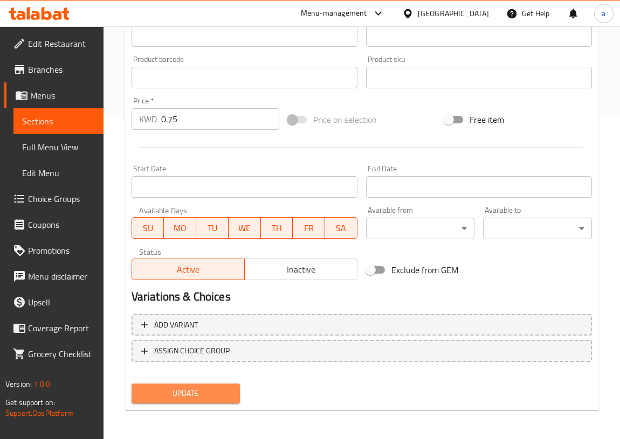
drag, startPoint x: 175, startPoint y: 392, endPoint x: 170, endPoint y: 375, distance: 17.9
click at [176, 390] on span "Update" at bounding box center [186, 393] width 92 height 13
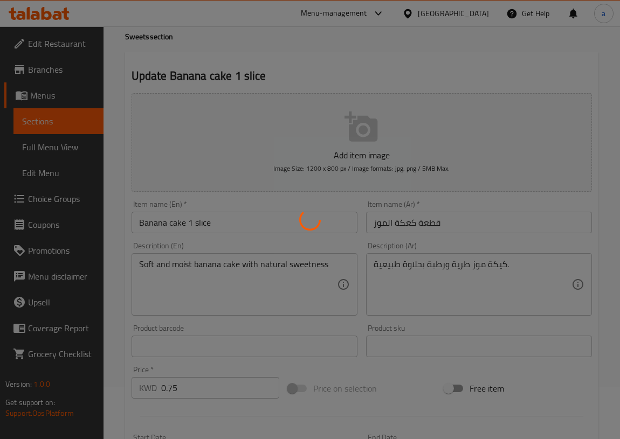
scroll to position [0, 0]
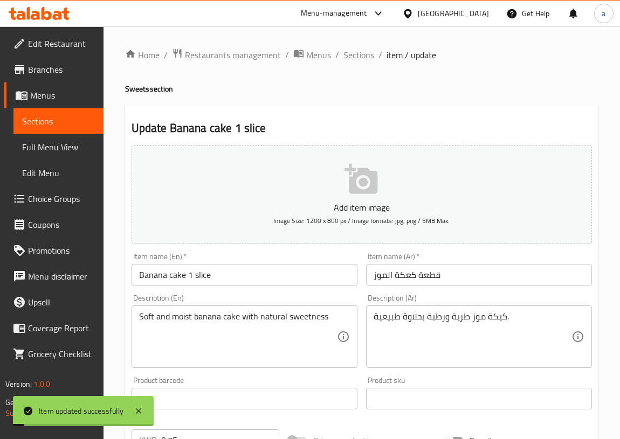
click at [356, 58] on span "Sections" at bounding box center [358, 54] width 31 height 13
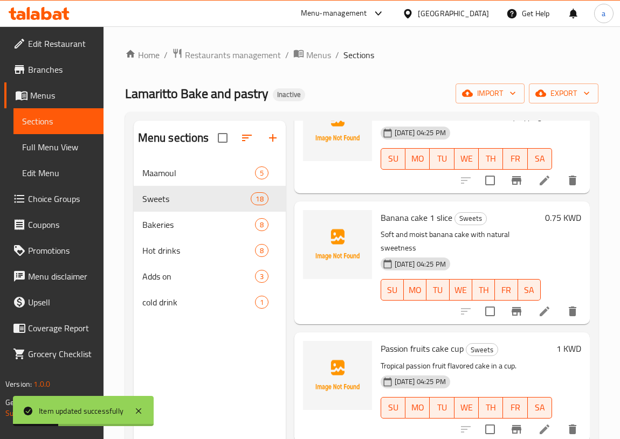
scroll to position [151, 0]
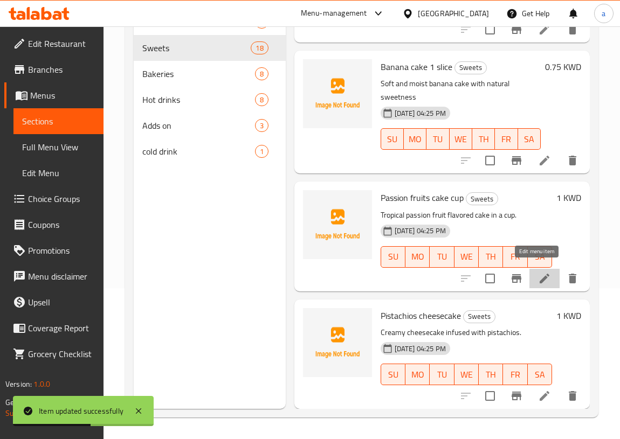
click at [539, 272] on icon at bounding box center [544, 278] width 13 height 13
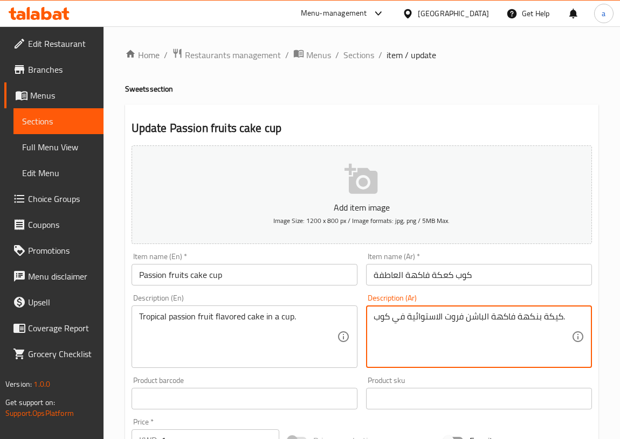
drag, startPoint x: 544, startPoint y: 316, endPoint x: 562, endPoint y: 321, distance: 18.4
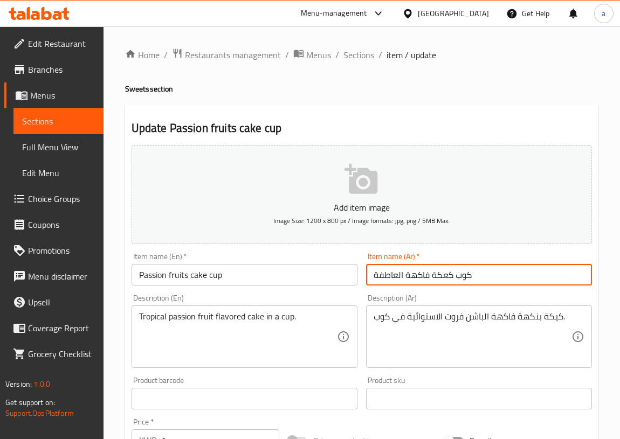
drag, startPoint x: 429, startPoint y: 276, endPoint x: 452, endPoint y: 282, distance: 23.3
click at [452, 282] on input "كوب كعكة فاكهة العاطفة" at bounding box center [479, 275] width 226 height 22
paste input "يكة"
type input "كوب كيكة فاكهة العاطفة"
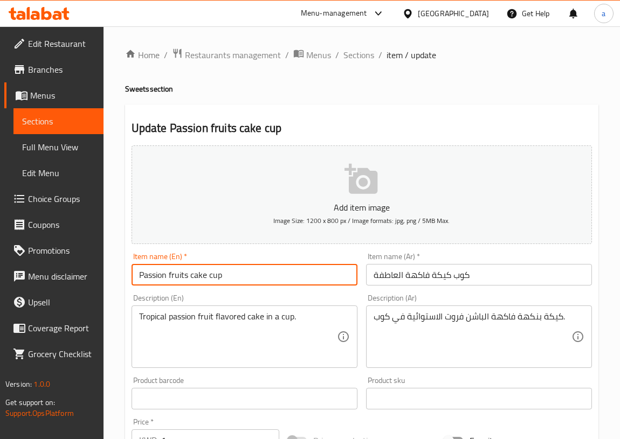
drag, startPoint x: 204, startPoint y: 278, endPoint x: 119, endPoint y: 288, distance: 85.2
click at [119, 288] on div "Home / Restaurants management / Menus / Sections / item / update Sweets section…" at bounding box center [361, 393] width 516 height 735
drag, startPoint x: 167, startPoint y: 276, endPoint x: 137, endPoint y: 276, distance: 29.6
click at [137, 276] on input "Passion fruits cake cup" at bounding box center [244, 275] width 226 height 22
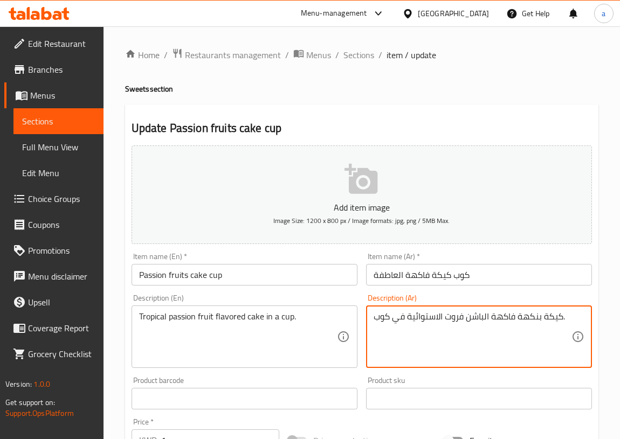
drag, startPoint x: 492, startPoint y: 317, endPoint x: 516, endPoint y: 320, distance: 23.9
click at [463, 317] on textarea "كيكة بنكهة الباشن فروت الاستوائية في كوب." at bounding box center [472, 336] width 198 height 51
drag, startPoint x: 447, startPoint y: 317, endPoint x: 488, endPoint y: 323, distance: 41.9
click at [488, 323] on textarea "كيكة بنكهة الباشن فروت الاستوائية في كوب." at bounding box center [472, 336] width 198 height 51
type textarea "كيكة بنكهة الباشن فروت الاستوائية في كوب."
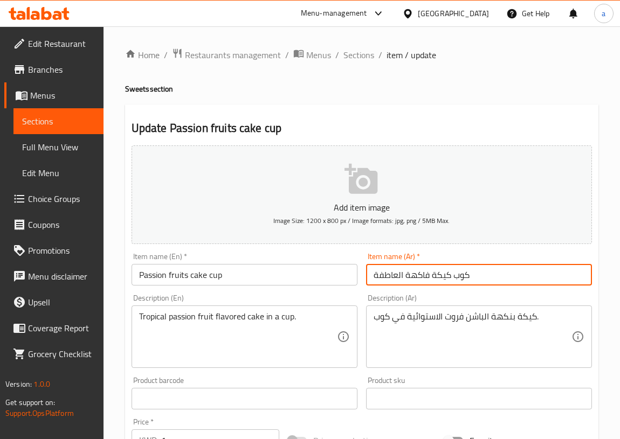
drag, startPoint x: 375, startPoint y: 276, endPoint x: 430, endPoint y: 283, distance: 55.9
click at [430, 283] on input "كوب كيكة فاكهة العاطفة" at bounding box center [479, 275] width 226 height 22
paste input "الباشن فروت"
click at [418, 275] on input "كوب كيكةالباشن فروت" at bounding box center [479, 275] width 226 height 22
type input "كوب كيكة الباشن فروت"
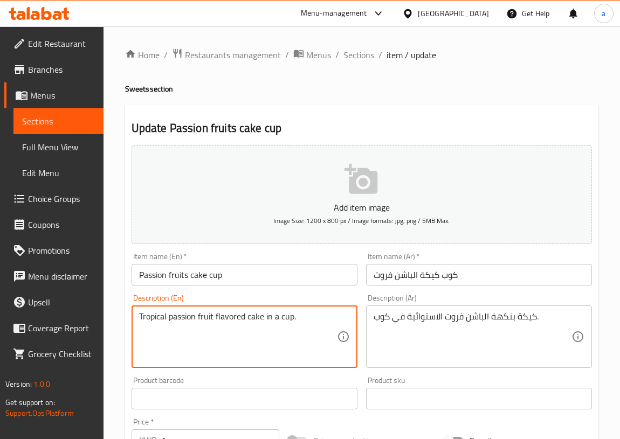
drag, startPoint x: 165, startPoint y: 315, endPoint x: 121, endPoint y: 323, distance: 44.5
click at [167, 316] on textarea "Tropical passion fruit flavored cake in a cup." at bounding box center [238, 336] width 198 height 51
drag, startPoint x: 167, startPoint y: 316, endPoint x: 108, endPoint y: 325, distance: 59.4
click at [110, 325] on div "Home / Restaurants management / Menus / Sections / item / update Sweets section…" at bounding box center [361, 393] width 516 height 735
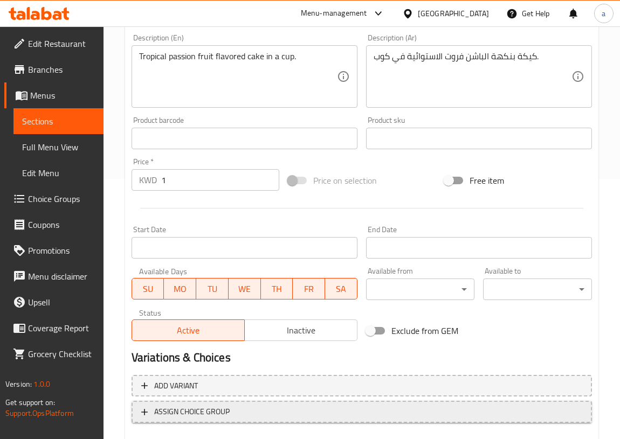
scroll to position [321, 0]
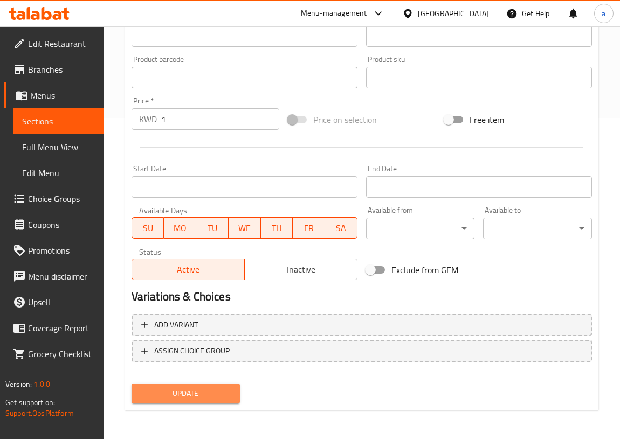
click at [200, 396] on span "Update" at bounding box center [186, 393] width 92 height 13
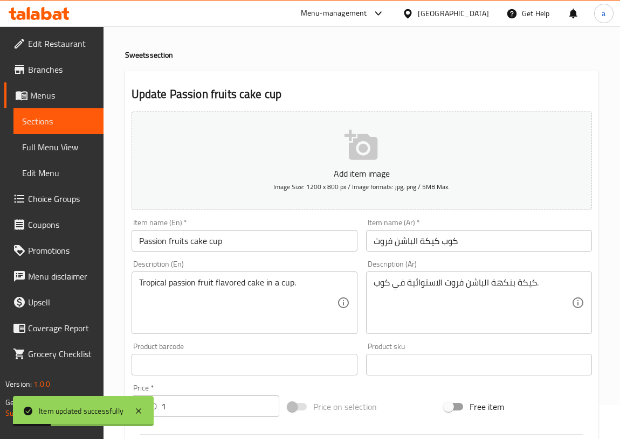
scroll to position [0, 0]
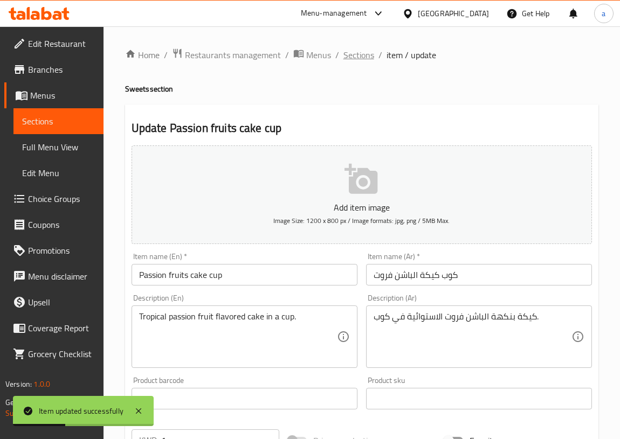
click at [361, 54] on span "Sections" at bounding box center [358, 54] width 31 height 13
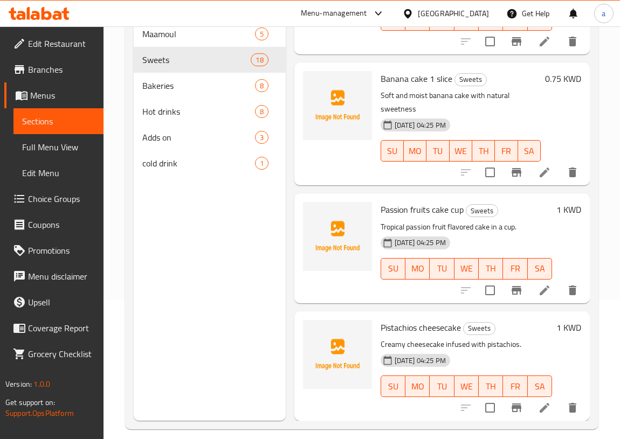
scroll to position [151, 0]
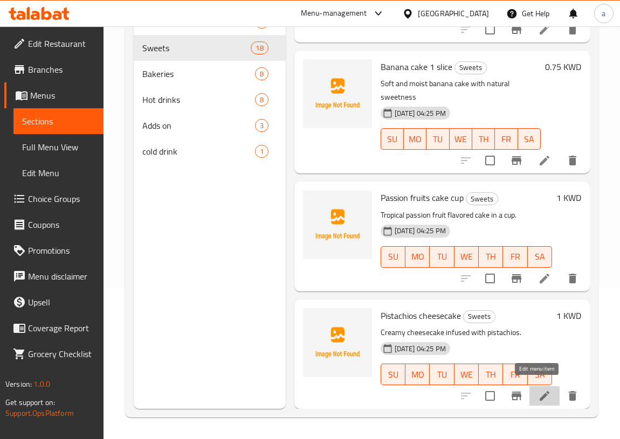
click at [539, 390] on icon at bounding box center [544, 396] width 13 height 13
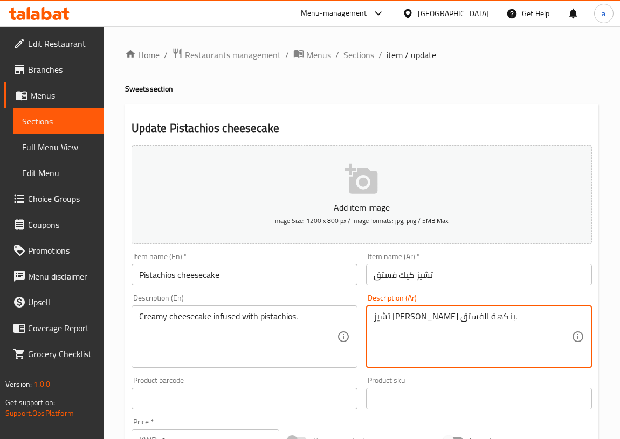
drag, startPoint x: 404, startPoint y: 318, endPoint x: 427, endPoint y: 324, distance: 24.1
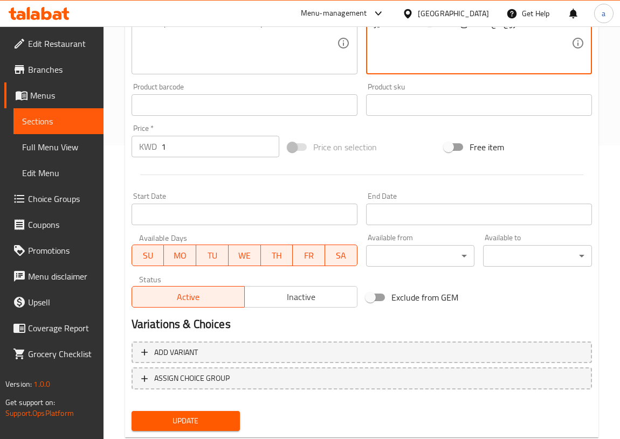
scroll to position [321, 0]
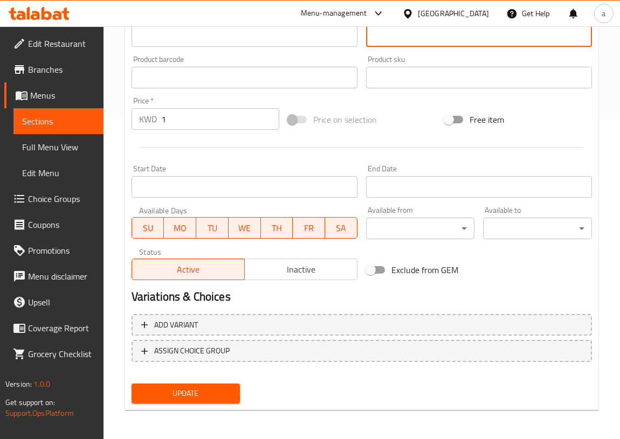
type textarea "تشيز [PERSON_NAME] ممزوج مع الفستق."
click at [194, 399] on button "Update" at bounding box center [185, 394] width 109 height 20
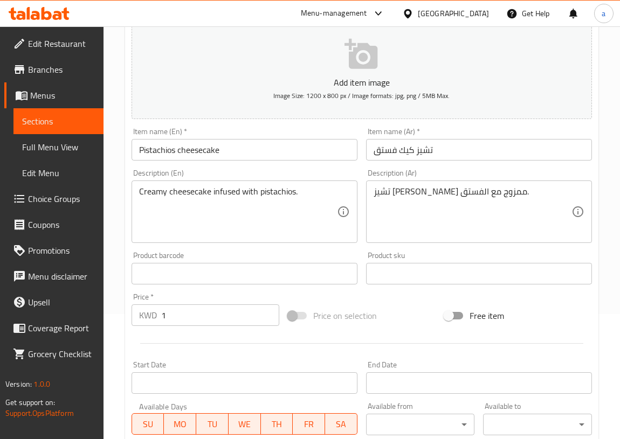
scroll to position [0, 0]
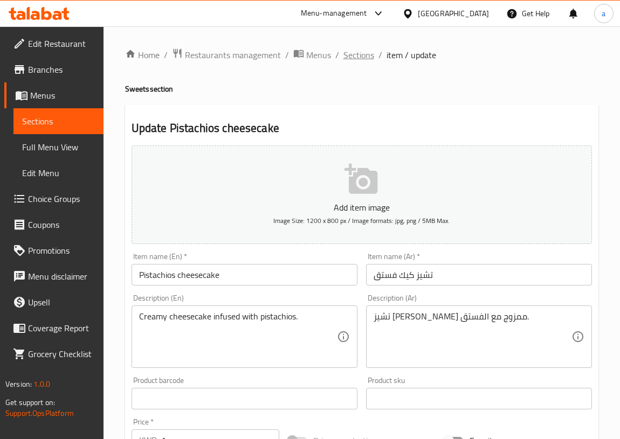
click at [355, 56] on span "Sections" at bounding box center [358, 54] width 31 height 13
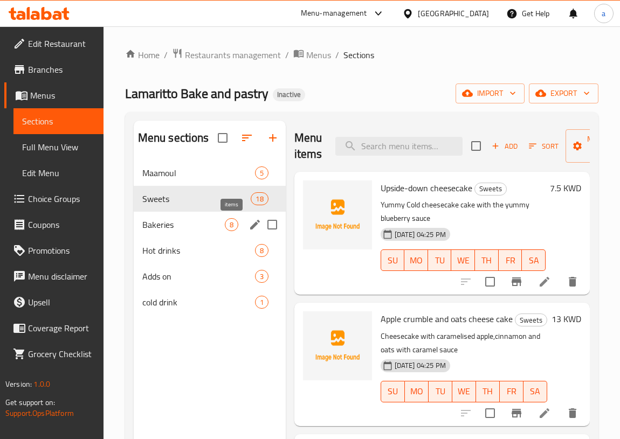
click at [226, 225] on span "8" at bounding box center [231, 225] width 12 height 10
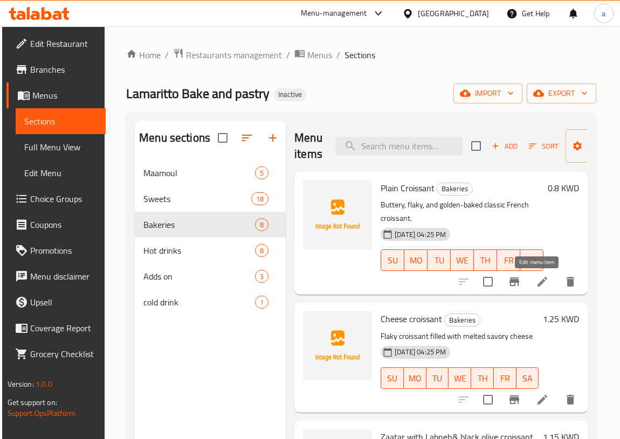
click at [536, 286] on icon at bounding box center [542, 281] width 13 height 13
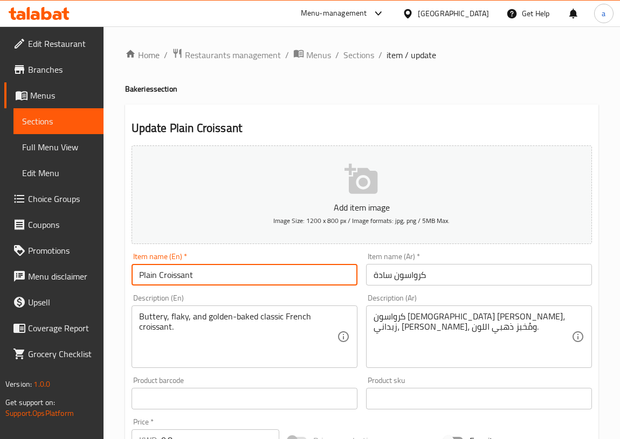
drag, startPoint x: 196, startPoint y: 275, endPoint x: 127, endPoint y: 280, distance: 68.6
click at [130, 282] on div "Item name (En)   * Plain Croissant Item name (En) *" at bounding box center [244, 268] width 234 height 41
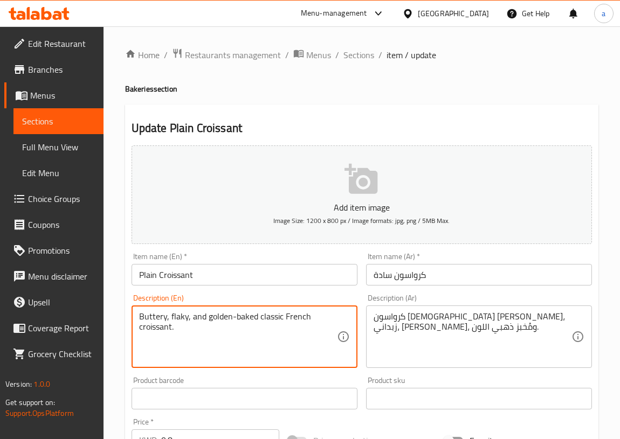
drag, startPoint x: 186, startPoint y: 317, endPoint x: 168, endPoint y: 320, distance: 18.6
click at [168, 320] on textarea "Buttery, flaky, and golden-baked classic French croissant." at bounding box center [238, 336] width 198 height 51
drag, startPoint x: 164, startPoint y: 315, endPoint x: 134, endPoint y: 318, distance: 29.8
click at [134, 318] on div "Buttery, flaky, and golden-baked classic French croissant. Description (En)" at bounding box center [244, 337] width 226 height 63
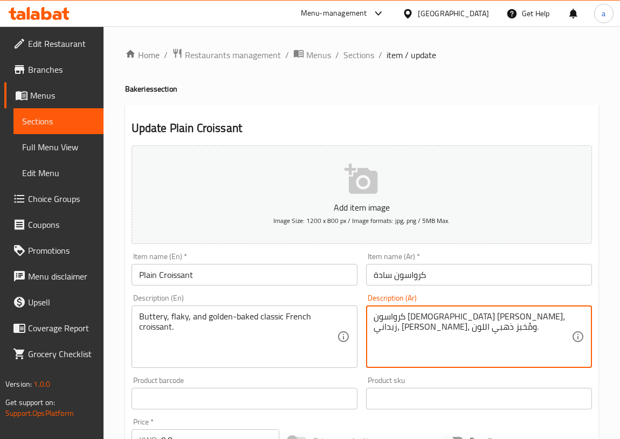
drag, startPoint x: 434, startPoint y: 319, endPoint x: 445, endPoint y: 323, distance: 11.4
drag, startPoint x: 399, startPoint y: 318, endPoint x: 428, endPoint y: 320, distance: 28.6
click at [428, 320] on textarea "كرواسون فرنسي كلاسيكي، زبدية، مقرمش، ومُخبز ذهبي اللون." at bounding box center [472, 336] width 198 height 51
type textarea "كرواسون فرنسي [PERSON_NAME]، زبدية، [PERSON_NAME]، ومُخبز ذهبي اللون."
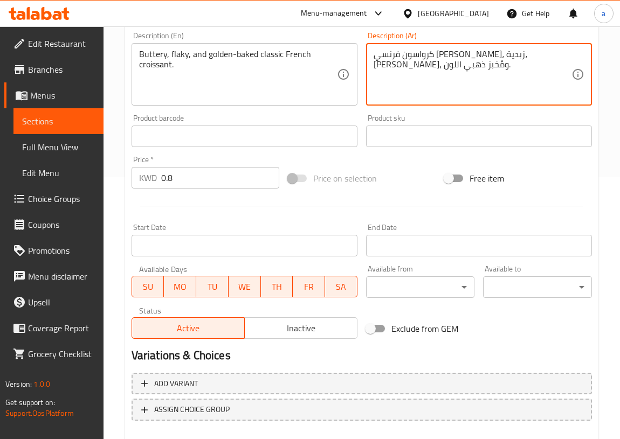
scroll to position [321, 0]
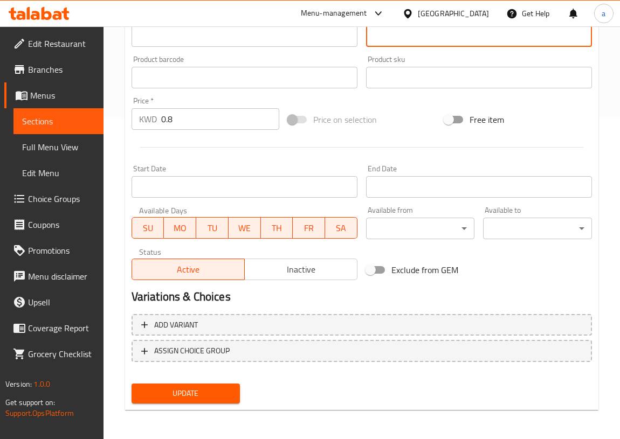
click at [198, 390] on span "Update" at bounding box center [186, 393] width 92 height 13
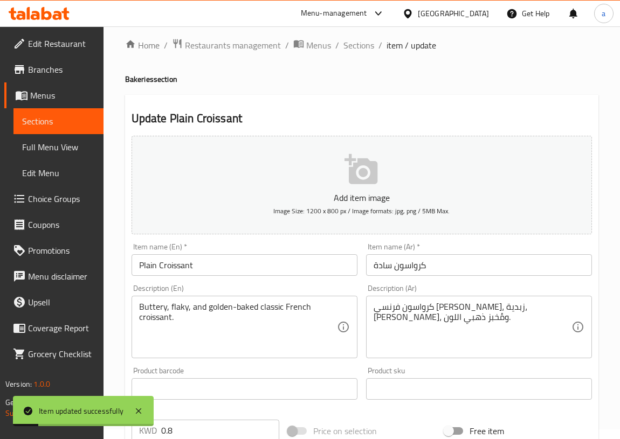
scroll to position [0, 0]
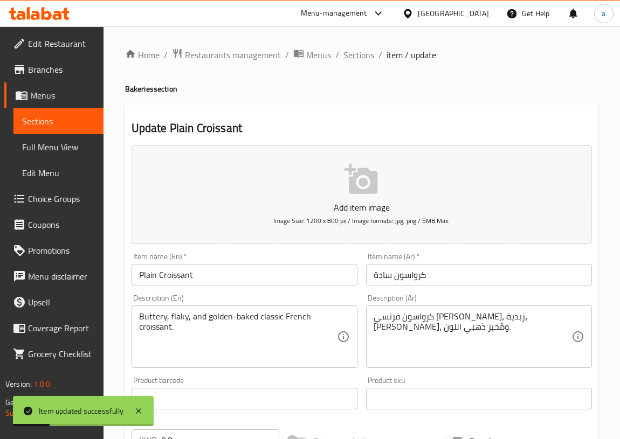
click at [363, 56] on span "Sections" at bounding box center [358, 54] width 31 height 13
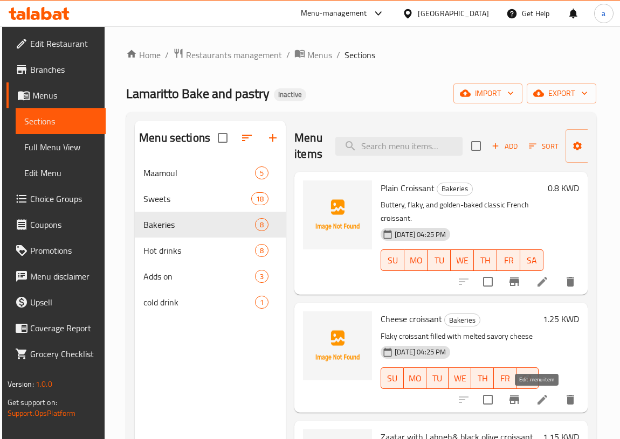
click at [536, 403] on icon at bounding box center [542, 399] width 13 height 13
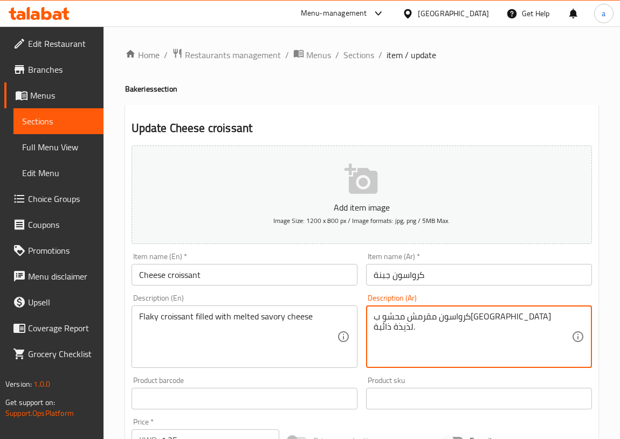
drag, startPoint x: 459, startPoint y: 317, endPoint x: 489, endPoint y: 317, distance: 29.6
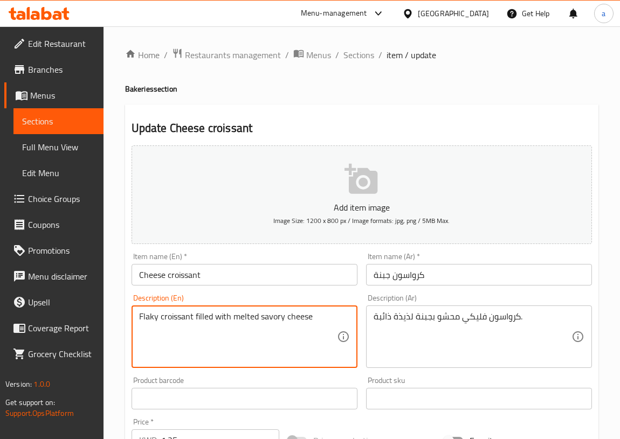
drag, startPoint x: 282, startPoint y: 317, endPoint x: 260, endPoint y: 322, distance: 23.1
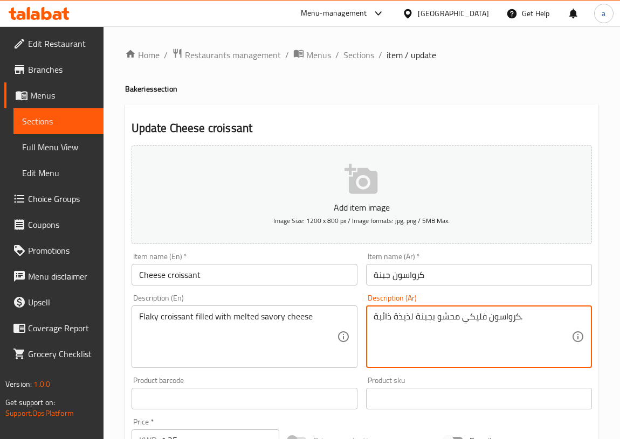
drag, startPoint x: 392, startPoint y: 316, endPoint x: 414, endPoint y: 318, distance: 22.7
type textarea "كرواسون فليكي محشو بجبنة مالحة ذائبة."
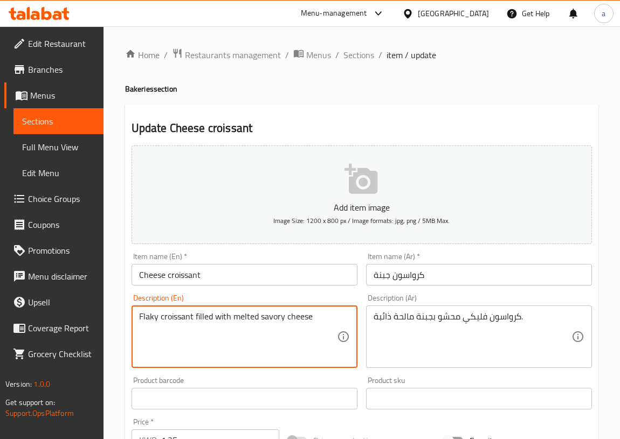
drag, startPoint x: 257, startPoint y: 317, endPoint x: 232, endPoint y: 322, distance: 25.3
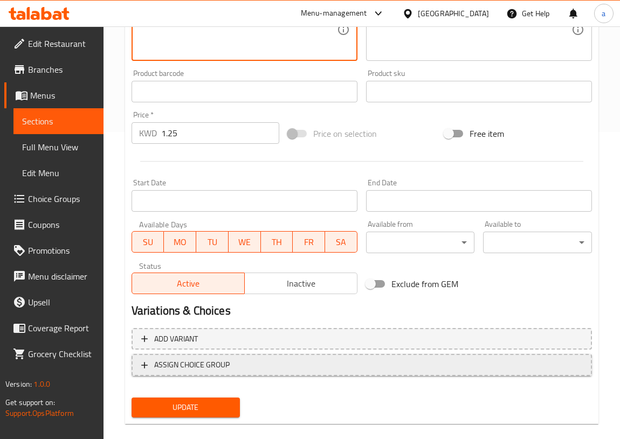
scroll to position [321, 0]
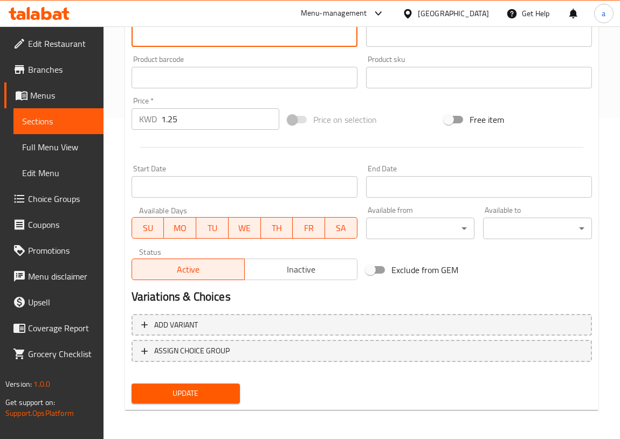
click at [195, 389] on span "Update" at bounding box center [186, 393] width 92 height 13
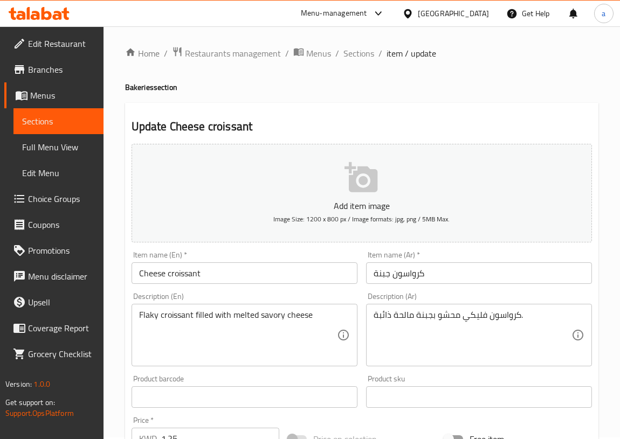
scroll to position [0, 0]
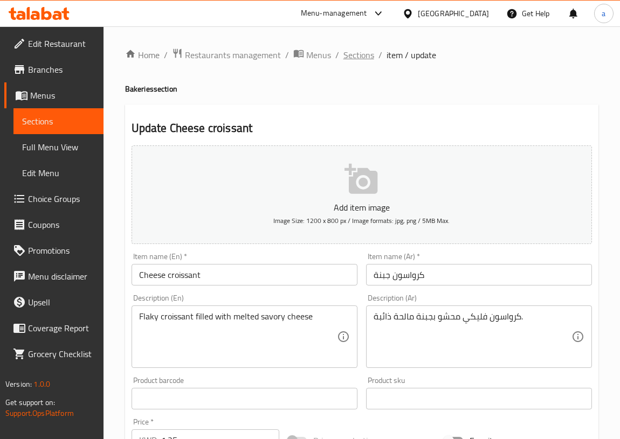
click at [357, 57] on span "Sections" at bounding box center [358, 54] width 31 height 13
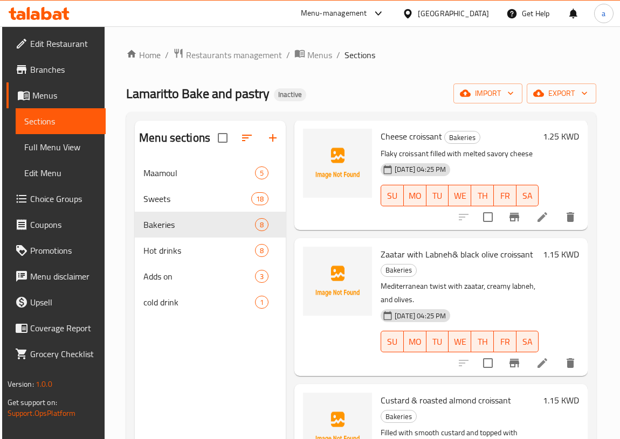
scroll to position [196, 0]
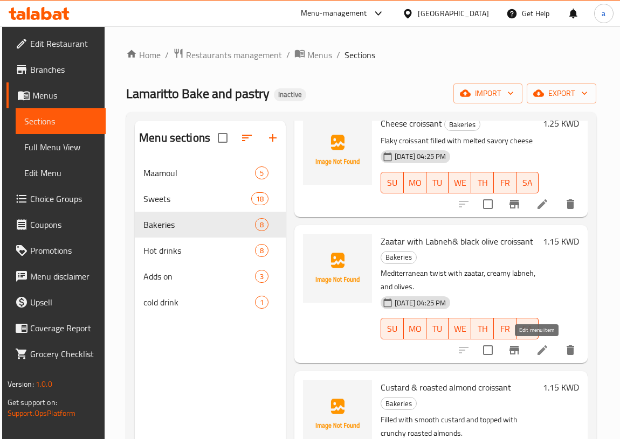
click at [536, 349] on icon at bounding box center [542, 350] width 13 height 13
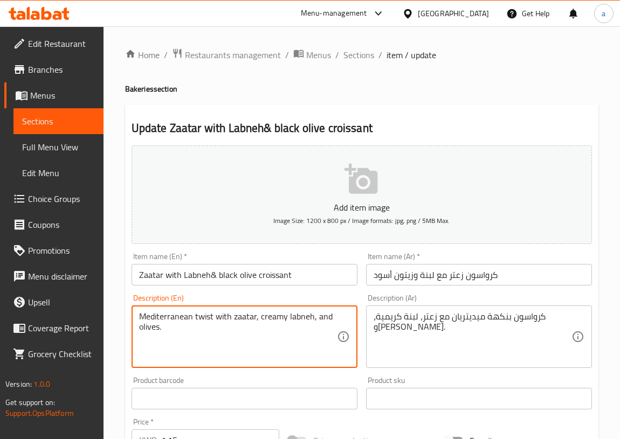
drag, startPoint x: 212, startPoint y: 315, endPoint x: 195, endPoint y: 318, distance: 17.5
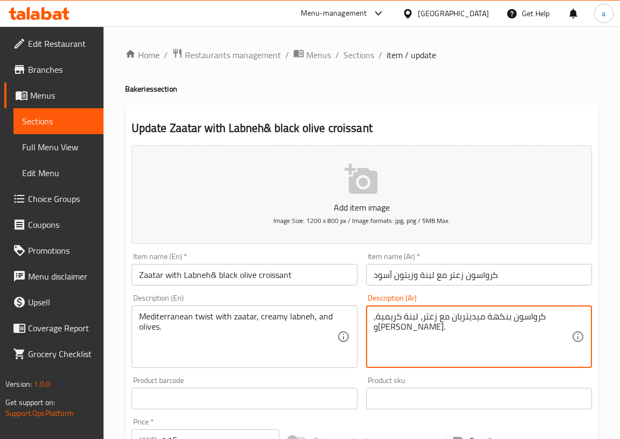
drag, startPoint x: 509, startPoint y: 316, endPoint x: 535, endPoint y: 321, distance: 26.3
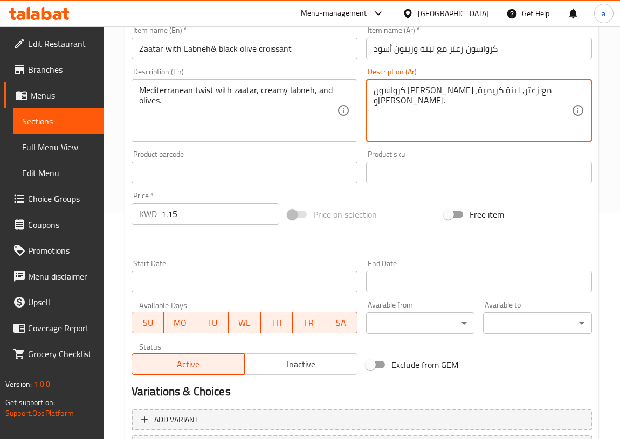
scroll to position [321, 0]
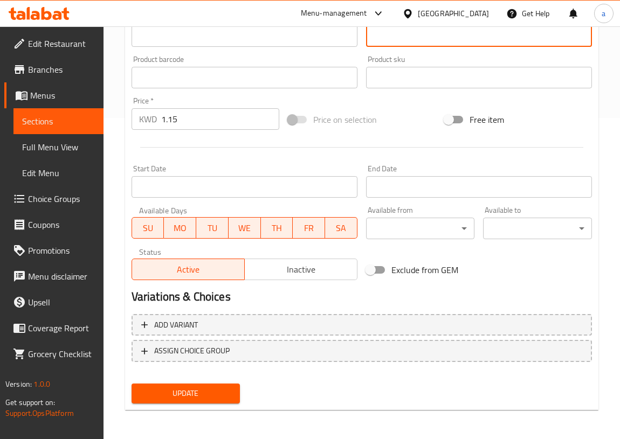
type textarea "كرواسون [PERSON_NAME] مع زعتر، لبنة كريمية، و[PERSON_NAME]."
click at [220, 393] on span "Update" at bounding box center [186, 393] width 92 height 13
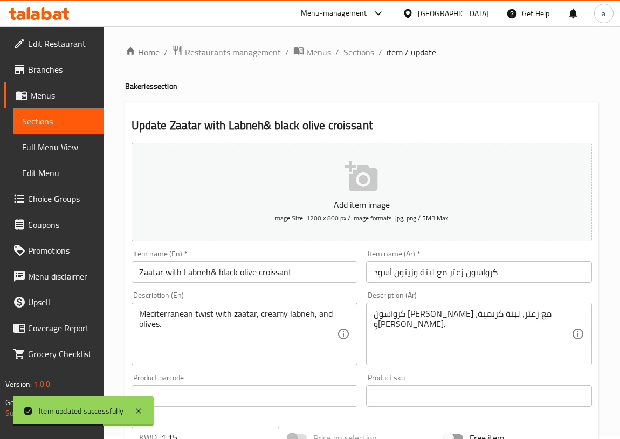
scroll to position [0, 0]
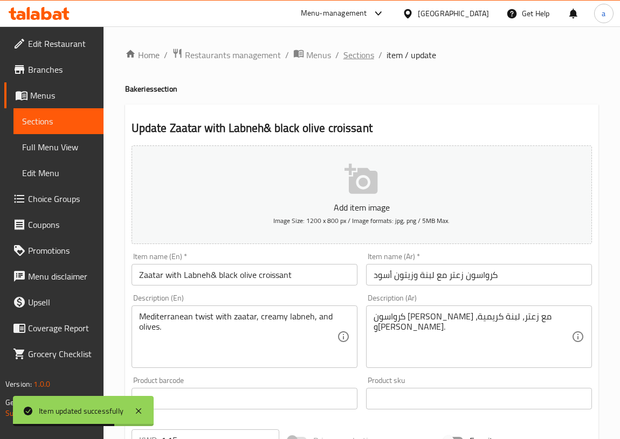
click at [357, 60] on span "Sections" at bounding box center [358, 54] width 31 height 13
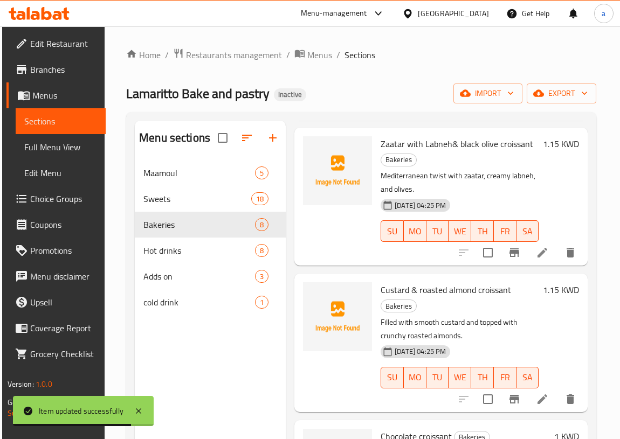
scroll to position [294, 0]
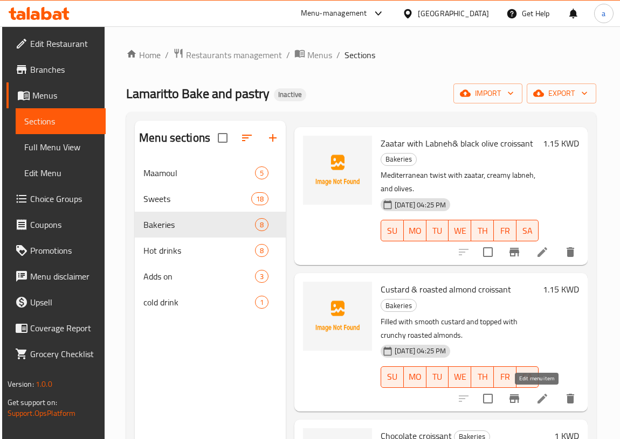
click at [538, 399] on icon at bounding box center [542, 398] width 13 height 13
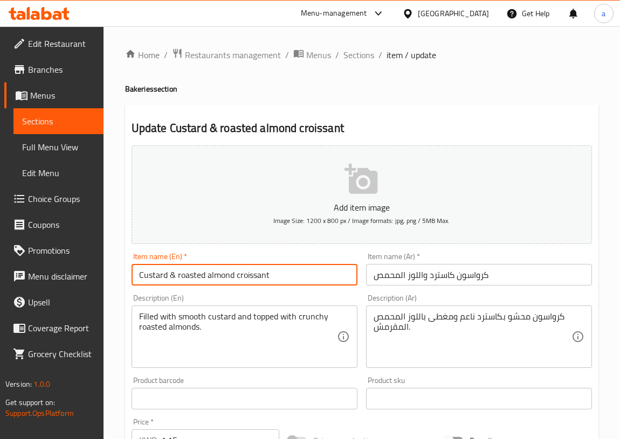
drag, startPoint x: 270, startPoint y: 274, endPoint x: 101, endPoint y: 285, distance: 169.5
click at [101, 285] on div "Edit Restaurant Branches Menus Sections Full Menu View Edit Menu Choice Groups …" at bounding box center [310, 393] width 620 height 735
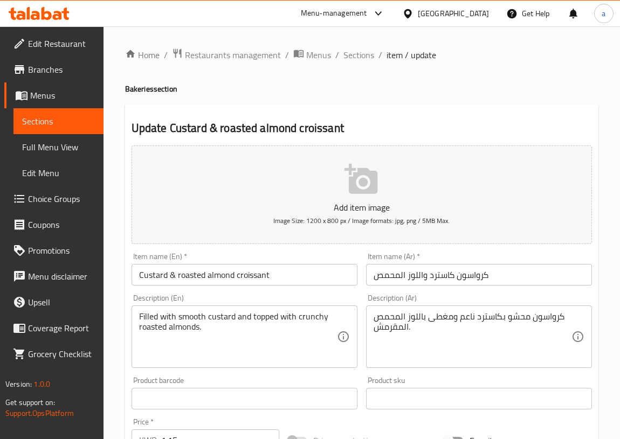
drag, startPoint x: 372, startPoint y: 328, endPoint x: 393, endPoint y: 331, distance: 20.7
click at [395, 330] on div "كرواسون محشو بكاسترد ناعم ومغطى باللوز المحمص المقرمش. Description (Ar)" at bounding box center [479, 337] width 226 height 63
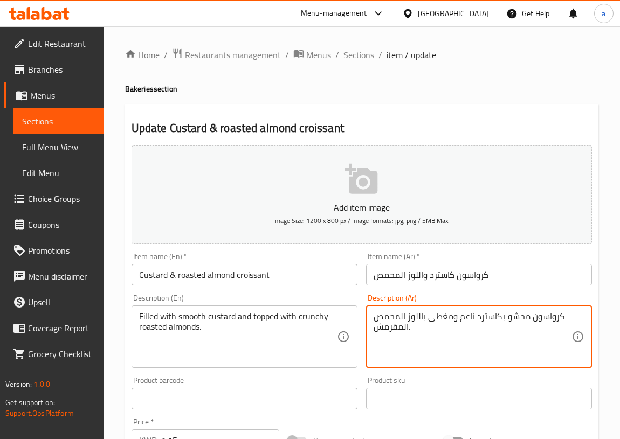
drag, startPoint x: 373, startPoint y: 328, endPoint x: 412, endPoint y: 331, distance: 39.0
click at [412, 331] on textarea "كرواسون محشو بكاسترد ناعم ومغطى باللوز المحمص المقرمش." at bounding box center [472, 336] width 198 height 51
drag, startPoint x: 403, startPoint y: 327, endPoint x: 392, endPoint y: 336, distance: 14.5
click at [392, 336] on textarea "كرواسون محشو بكاسترد ناعم ومغطى باللوز المحمص كرنشي" at bounding box center [472, 336] width 198 height 51
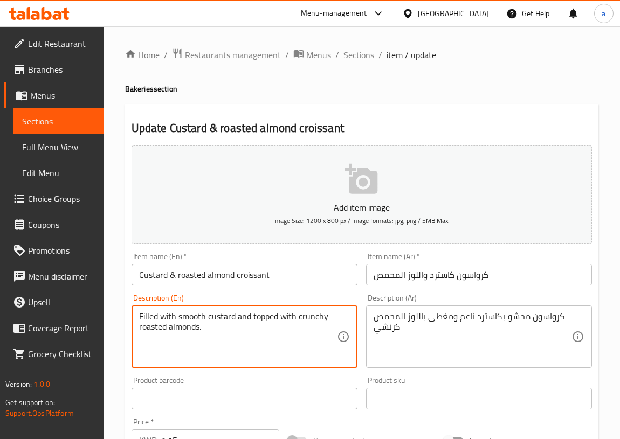
drag, startPoint x: 298, startPoint y: 315, endPoint x: 330, endPoint y: 325, distance: 33.9
click at [298, 358] on textarea "Filled with smooth custard and topped with crunchy roasted almonds." at bounding box center [238, 336] width 198 height 51
drag, startPoint x: 299, startPoint y: 316, endPoint x: 327, endPoint y: 322, distance: 28.8
click at [327, 322] on textarea "Filled with smooth custard and topped with crunchy roasted almonds." at bounding box center [238, 336] width 198 height 51
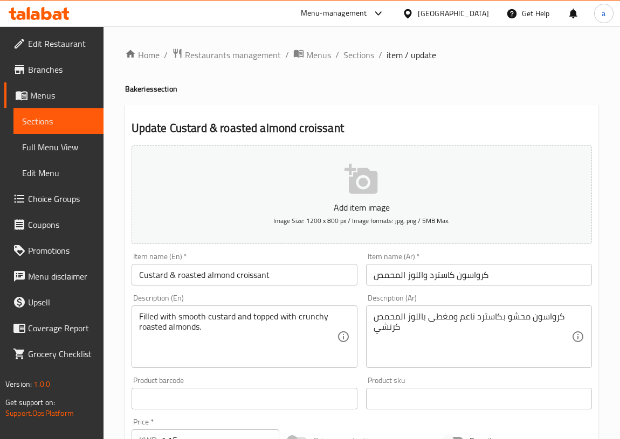
click at [254, 350] on textarea "Filled with smooth custard and topped with crunchy roasted almonds." at bounding box center [238, 336] width 198 height 51
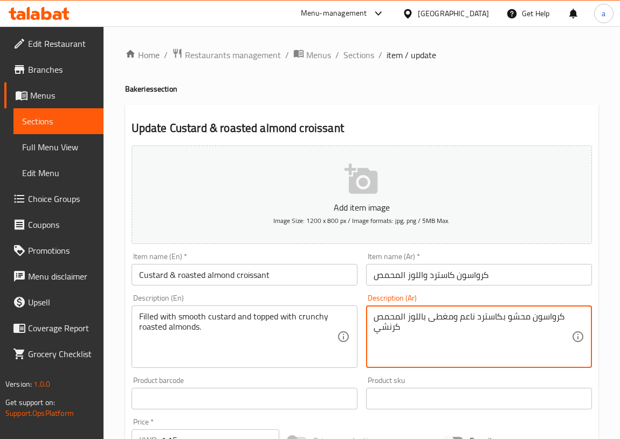
drag, startPoint x: 531, startPoint y: 317, endPoint x: 559, endPoint y: 321, distance: 28.3
drag, startPoint x: 564, startPoint y: 318, endPoint x: 533, endPoint y: 321, distance: 30.8
click at [533, 321] on textarea "كرواسون محشو بكاسترد ناعم ومغطى باللوز المحمص كرنشي" at bounding box center [472, 336] width 198 height 51
click at [402, 318] on textarea "محشو بكاسترد ناعم ومغطى باللوز المحمص كرنشي" at bounding box center [472, 336] width 198 height 51
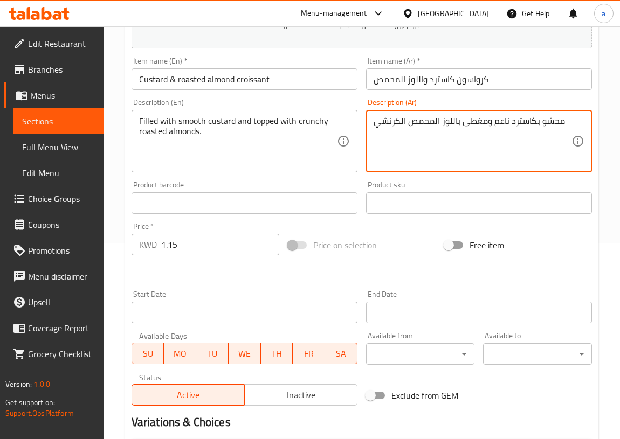
scroll to position [321, 0]
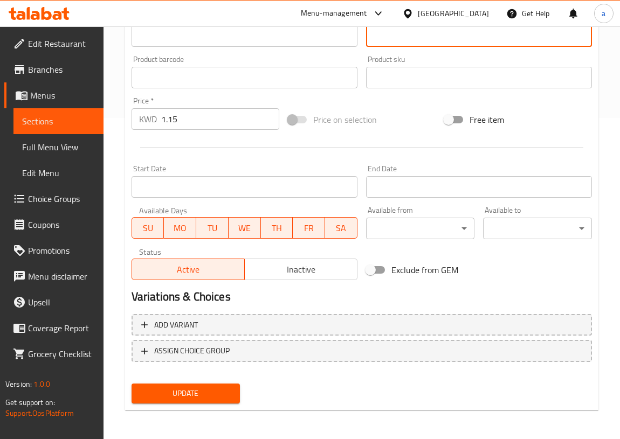
type textarea "محشو بكاسترد ناعم ومغطى باللوز المحمص الكرنشي"
click at [188, 393] on span "Update" at bounding box center [186, 393] width 92 height 13
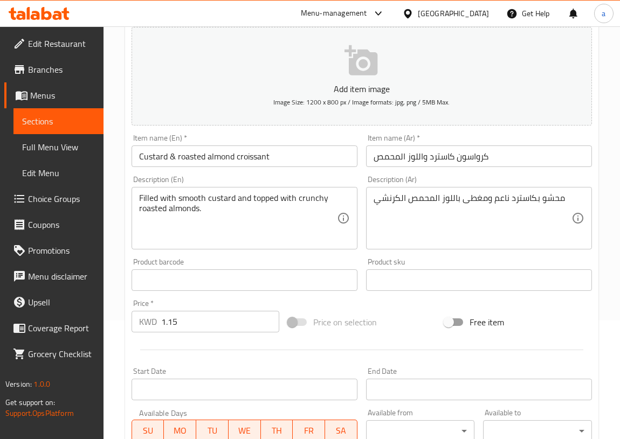
scroll to position [0, 0]
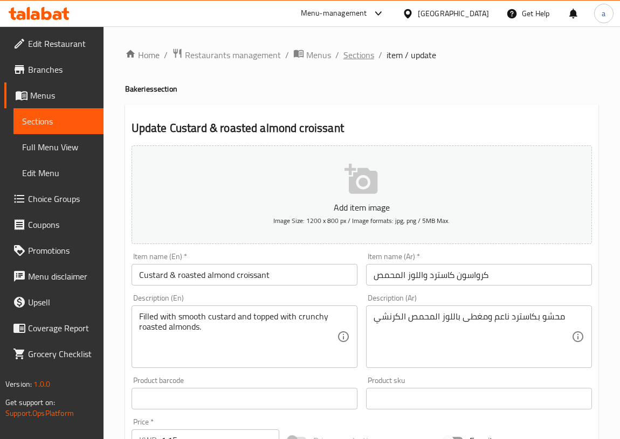
click at [350, 54] on span "Sections" at bounding box center [358, 54] width 31 height 13
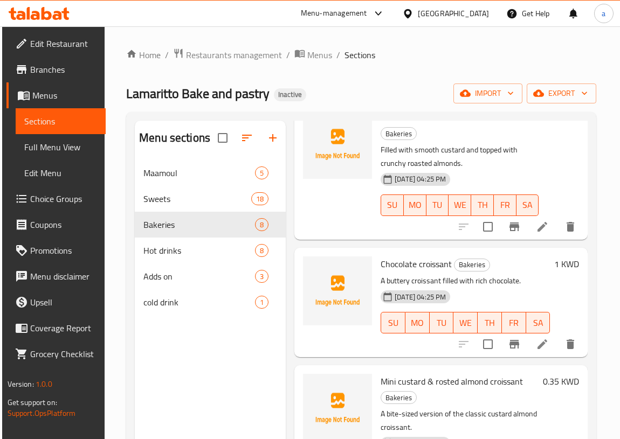
scroll to position [490, 0]
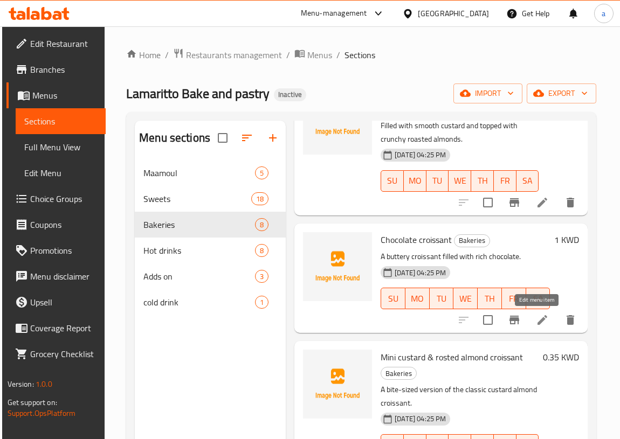
click at [537, 322] on icon at bounding box center [542, 320] width 10 height 10
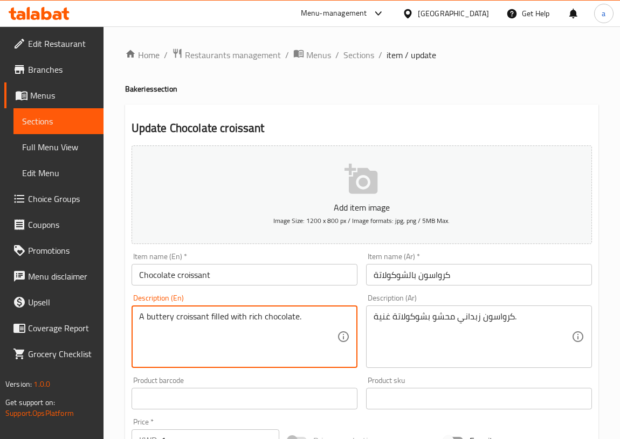
drag, startPoint x: 207, startPoint y: 315, endPoint x: 130, endPoint y: 327, distance: 78.0
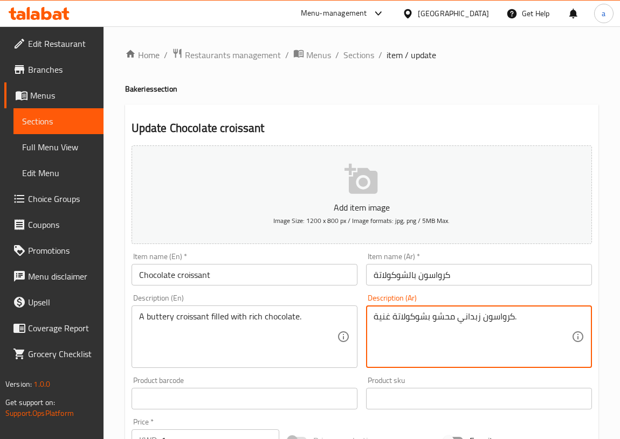
drag, startPoint x: 455, startPoint y: 318, endPoint x: 479, endPoint y: 318, distance: 23.7
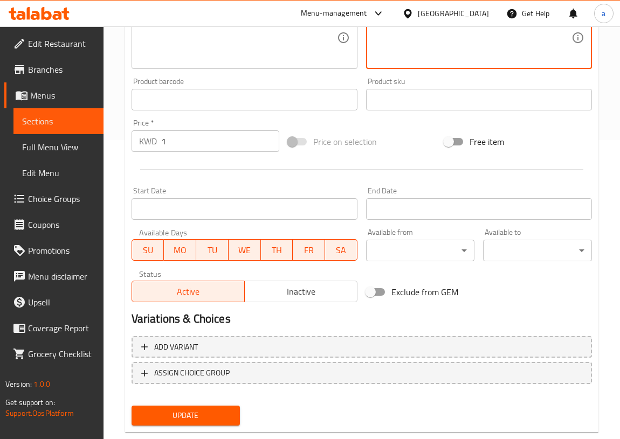
scroll to position [321, 0]
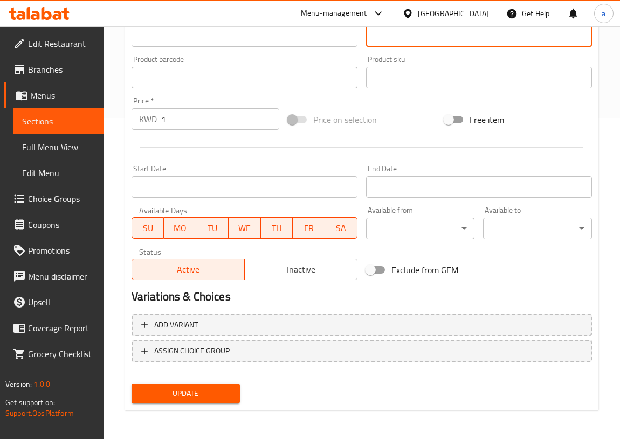
type textarea "كرواسون الزبدية محشو بشوكولاتة غنية."
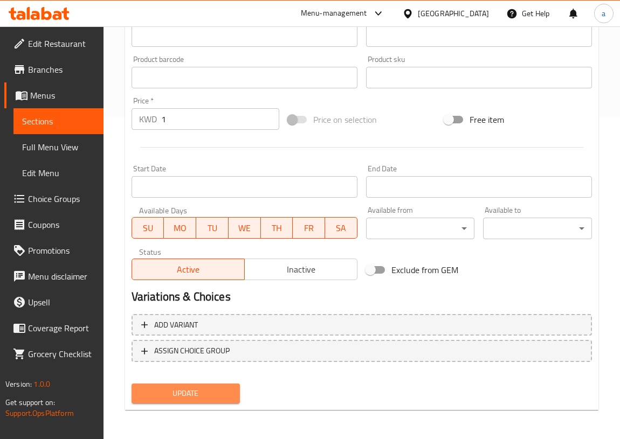
click at [156, 391] on span "Update" at bounding box center [186, 393] width 92 height 13
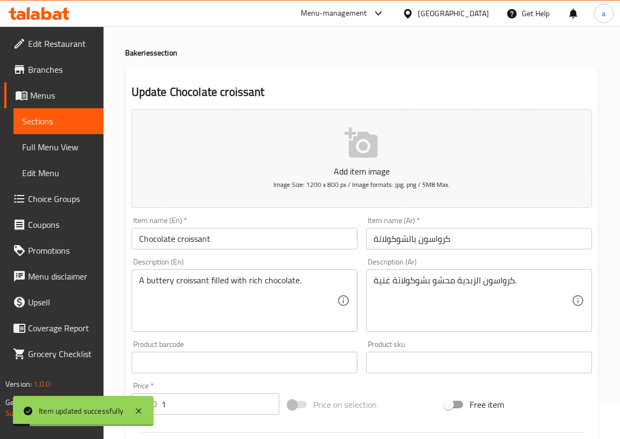
scroll to position [0, 0]
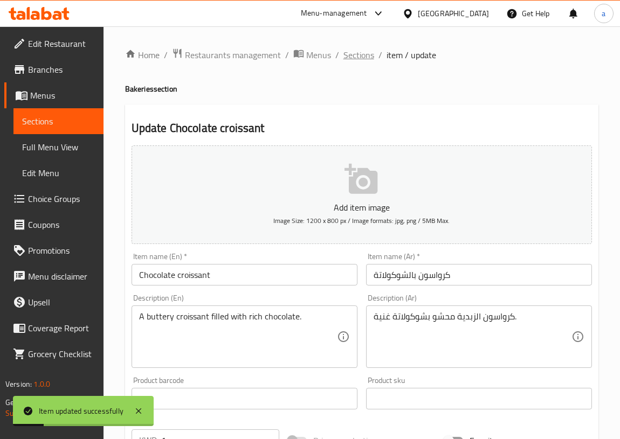
click at [360, 54] on span "Sections" at bounding box center [358, 54] width 31 height 13
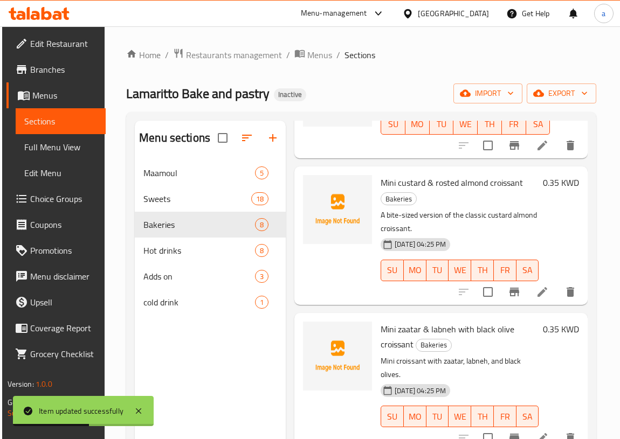
scroll to position [680, 0]
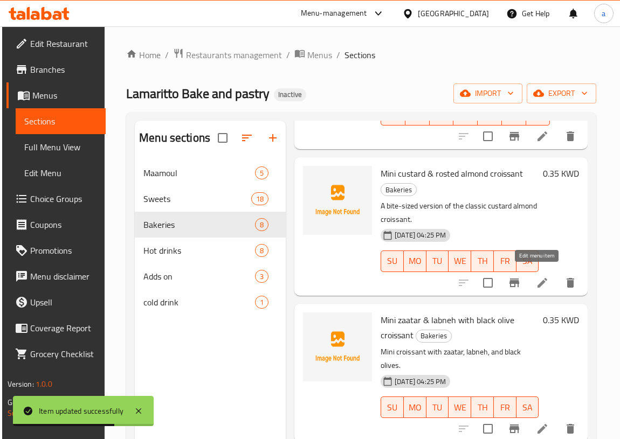
click at [537, 278] on icon at bounding box center [542, 283] width 10 height 10
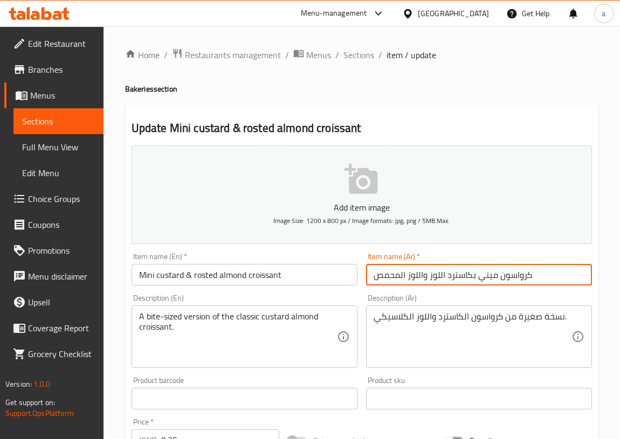
drag, startPoint x: 407, startPoint y: 278, endPoint x: 426, endPoint y: 282, distance: 19.3
click at [426, 282] on input "كرواسون ميني بكاسترد اللوز واللوز المحمص" at bounding box center [479, 275] width 226 height 22
type input "كرواسون ميني بكاسترد اللوز المحمص"
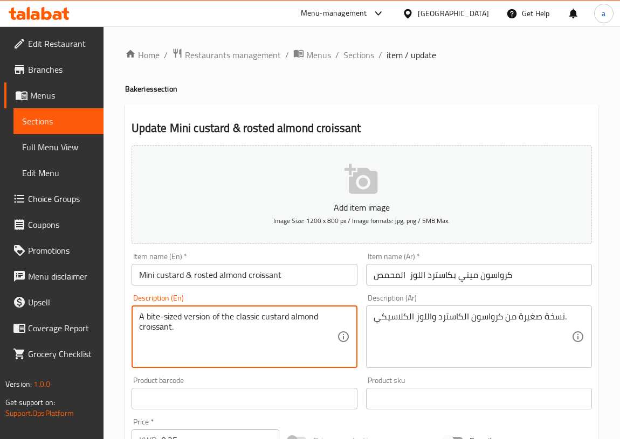
drag, startPoint x: 183, startPoint y: 315, endPoint x: 139, endPoint y: 321, distance: 44.7
drag, startPoint x: 209, startPoint y: 315, endPoint x: 121, endPoint y: 320, distance: 87.9
click at [129, 316] on div "Description (En) A bite-sized version of the classic custard almond croissant. …" at bounding box center [244, 331] width 234 height 82
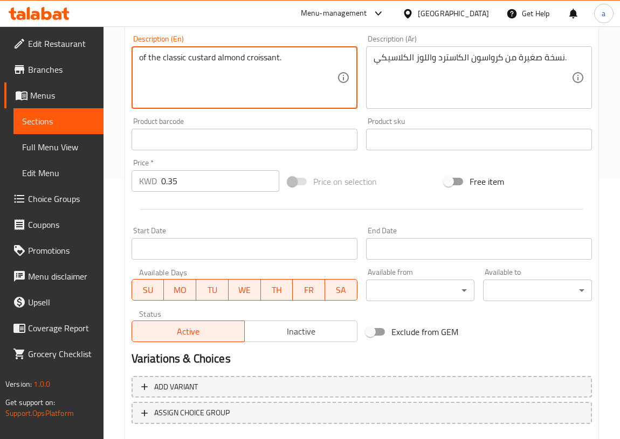
scroll to position [321, 0]
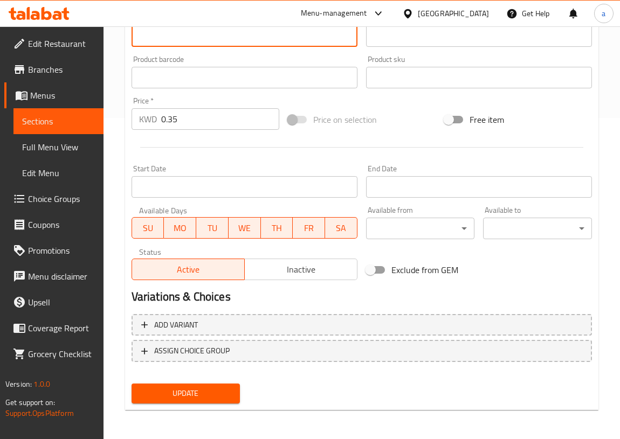
type textarea "of the classic custard almond croissant."
click at [207, 391] on span "Update" at bounding box center [186, 393] width 92 height 13
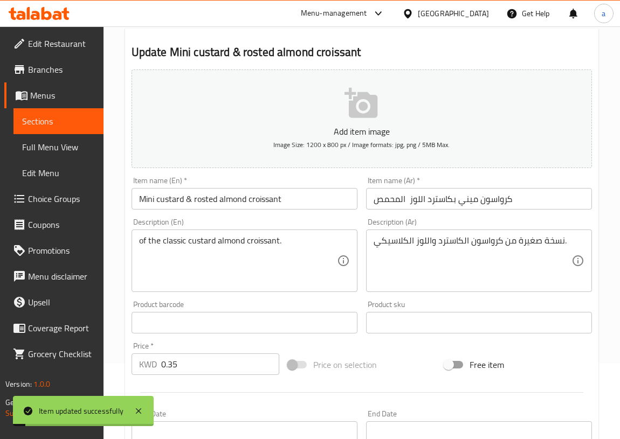
scroll to position [0, 0]
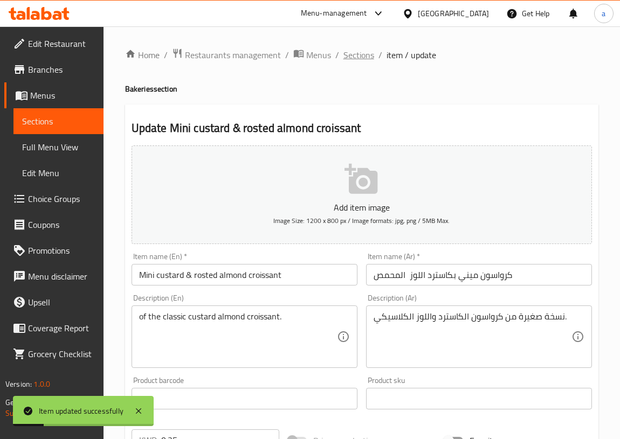
click at [349, 56] on span "Sections" at bounding box center [358, 54] width 31 height 13
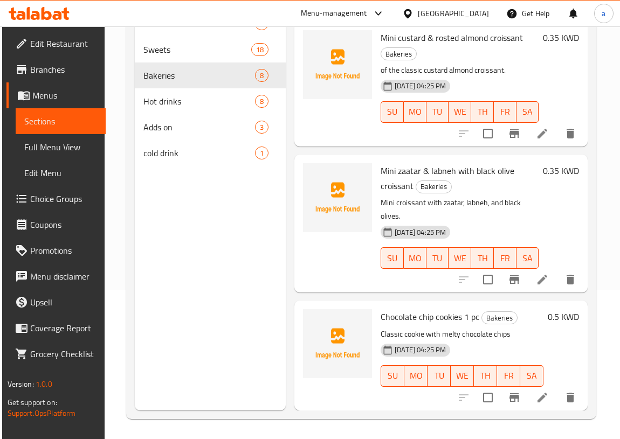
scroll to position [151, 0]
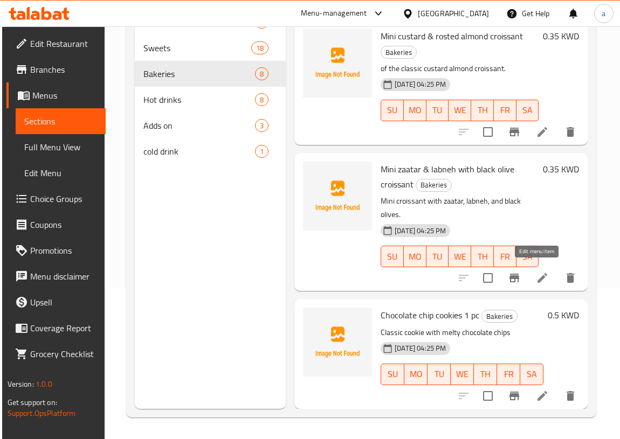
click at [538, 273] on icon at bounding box center [542, 278] width 13 height 13
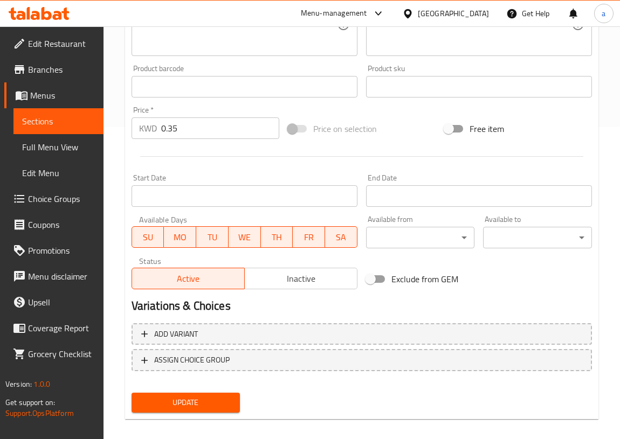
scroll to position [321, 0]
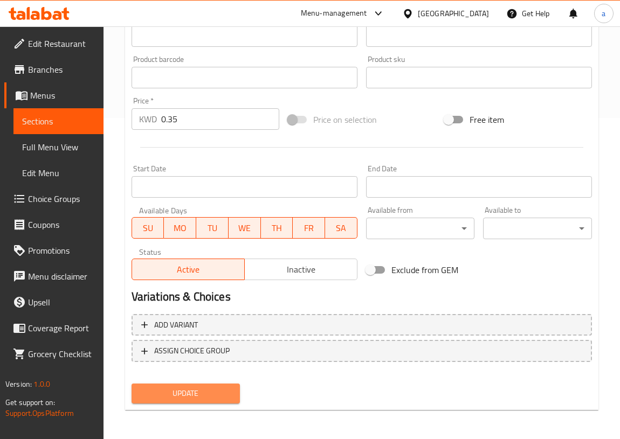
click at [196, 397] on span "Update" at bounding box center [186, 393] width 92 height 13
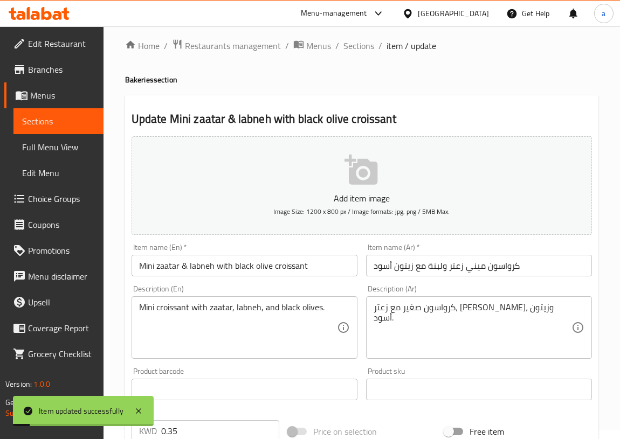
scroll to position [0, 0]
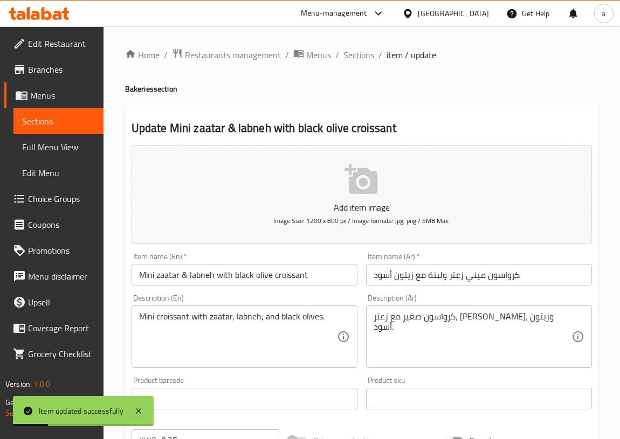
click at [357, 50] on span "Sections" at bounding box center [358, 54] width 31 height 13
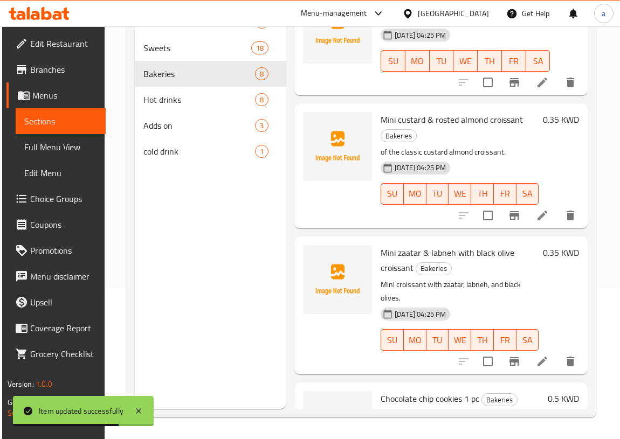
scroll to position [667, 0]
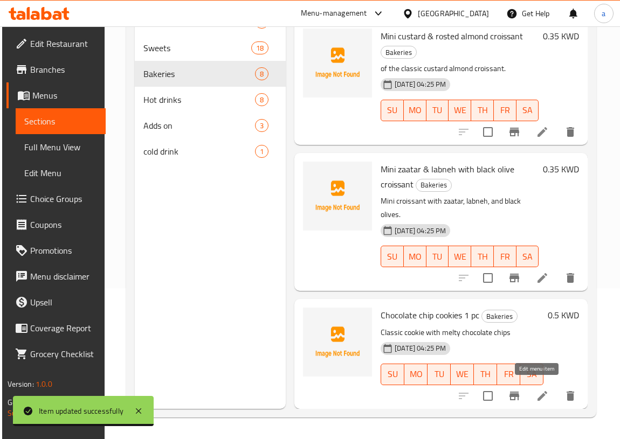
click at [538, 391] on icon at bounding box center [542, 396] width 10 height 10
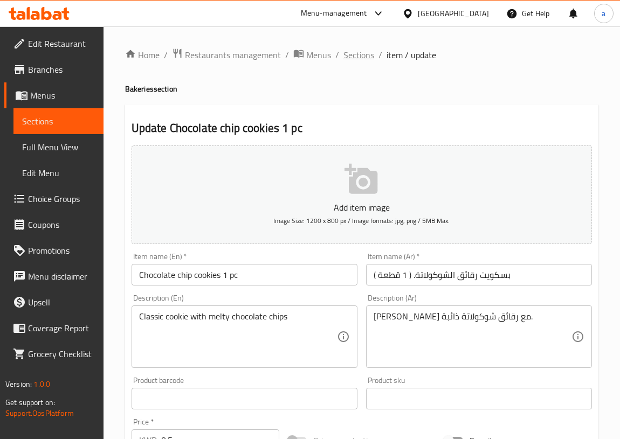
click at [362, 56] on span "Sections" at bounding box center [358, 54] width 31 height 13
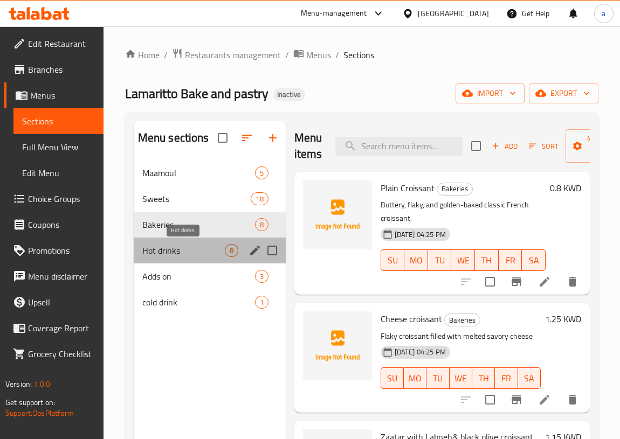
click at [207, 247] on span "Hot drinks" at bounding box center [183, 250] width 82 height 13
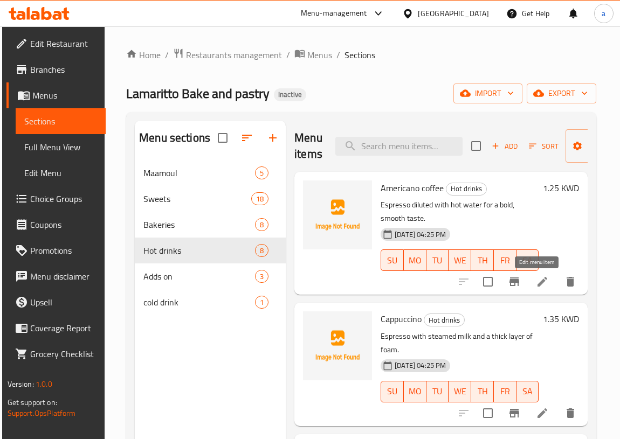
click at [537, 283] on icon at bounding box center [542, 282] width 10 height 10
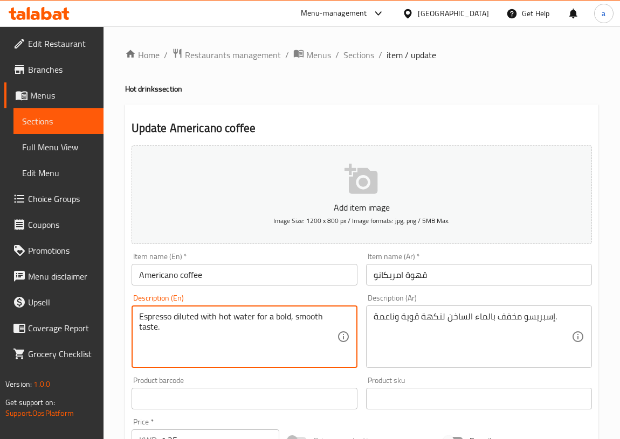
drag, startPoint x: 216, startPoint y: 316, endPoint x: 173, endPoint y: 322, distance: 43.5
drag, startPoint x: 289, startPoint y: 316, endPoint x: 274, endPoint y: 321, distance: 16.0
click at [274, 321] on textarea "Espresso diluted with hot water for a bold, smooth taste." at bounding box center [238, 336] width 198 height 51
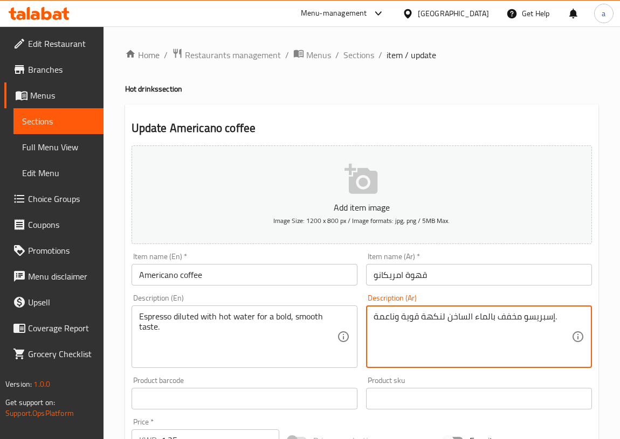
drag, startPoint x: 420, startPoint y: 317, endPoint x: 440, endPoint y: 323, distance: 20.3
click at [371, 317] on div "إسبريسو مخفف بالماء الساخن لمذاق قوية وناعمة. Description (Ar)" at bounding box center [479, 337] width 226 height 63
click at [373, 316] on textarea "إسبريسو مخفف بالماء الساخن لمذاق قوية وناعمة." at bounding box center [472, 336] width 198 height 51
click at [373, 317] on textarea "إسبريسو مخفف بالماء الساخن لمذاق قوية وناعمة." at bounding box center [472, 336] width 198 height 51
click at [555, 319] on textarea "إسبريسو مخفف بالماء الساخن لمذاق قوية وناعمة." at bounding box center [472, 336] width 198 height 51
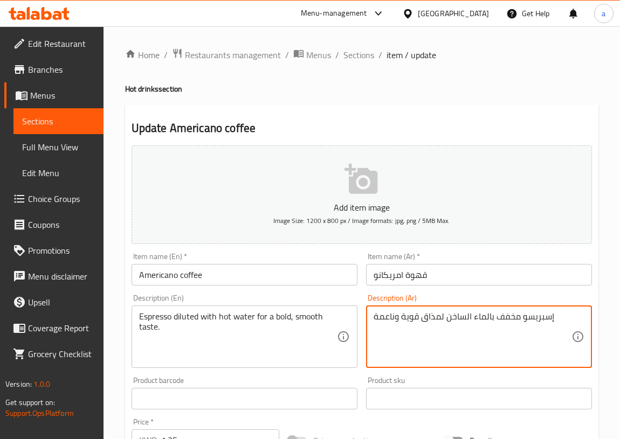
click at [373, 316] on textarea "إسبريسو مخفف بالماء الساخن لمذاق قوية وناعمة" at bounding box center [472, 336] width 198 height 51
click at [555, 319] on textarea "إسبريسو مخفف بالماء الساخن لمذاق قوية وناعمة" at bounding box center [472, 336] width 198 height 51
click at [394, 317] on textarea "إسبريسو مخفف بالماء الساخن لمذاق قوية وناعم" at bounding box center [472, 336] width 198 height 51
type textarea "إسبريسو مخفف بالماء الساخن لمذاق قوي وناعم"
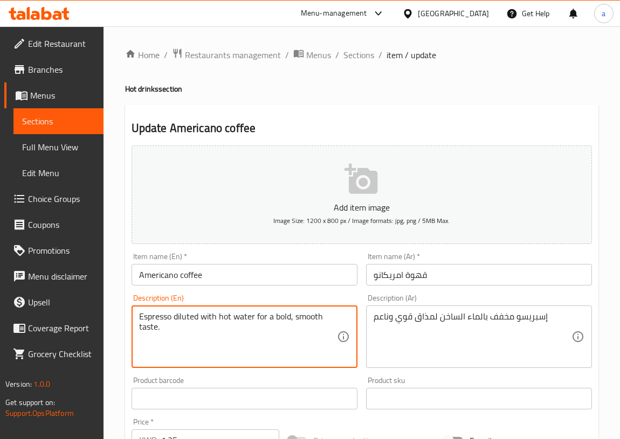
drag, startPoint x: 156, startPoint y: 324, endPoint x: 134, endPoint y: 328, distance: 22.3
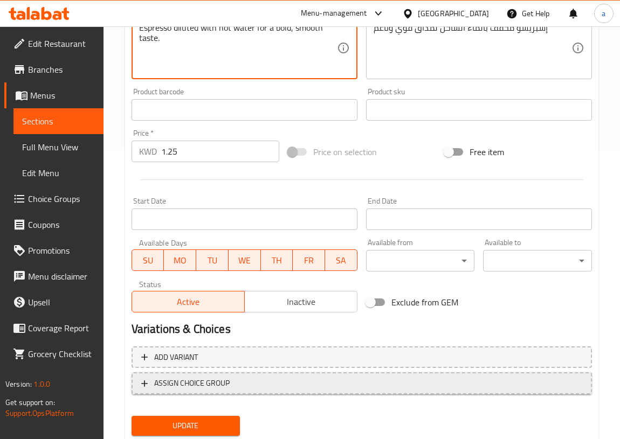
scroll to position [321, 0]
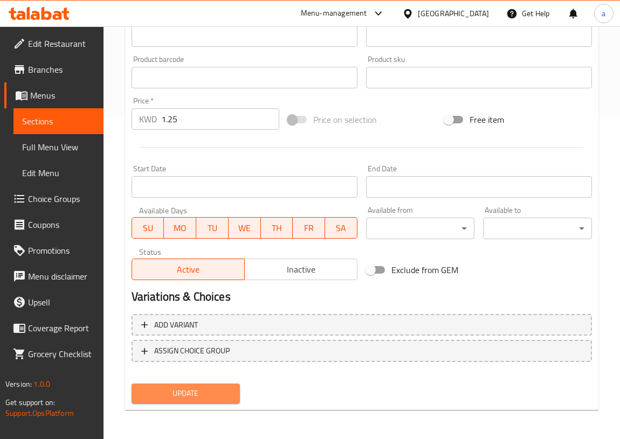
click at [178, 398] on span "Update" at bounding box center [186, 393] width 92 height 13
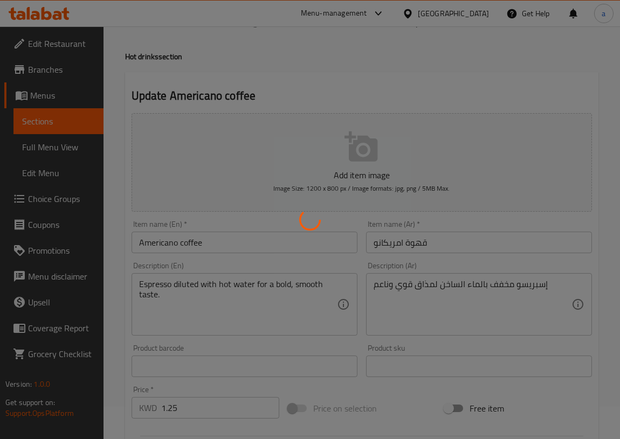
scroll to position [0, 0]
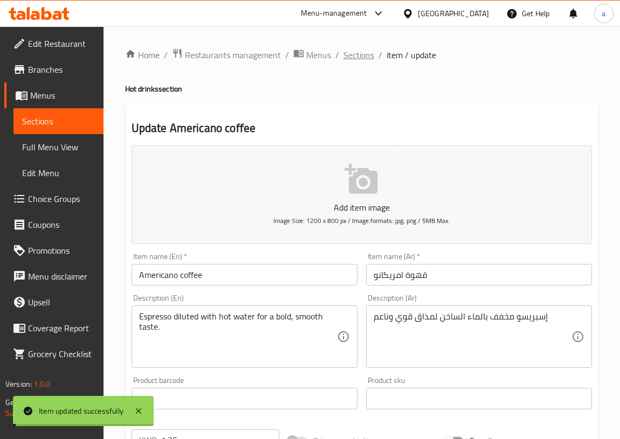
click at [352, 50] on span "Sections" at bounding box center [358, 54] width 31 height 13
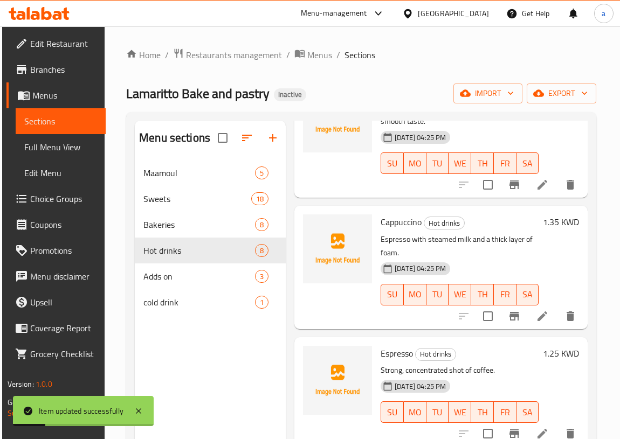
scroll to position [98, 0]
click at [536, 313] on icon at bounding box center [542, 315] width 13 height 13
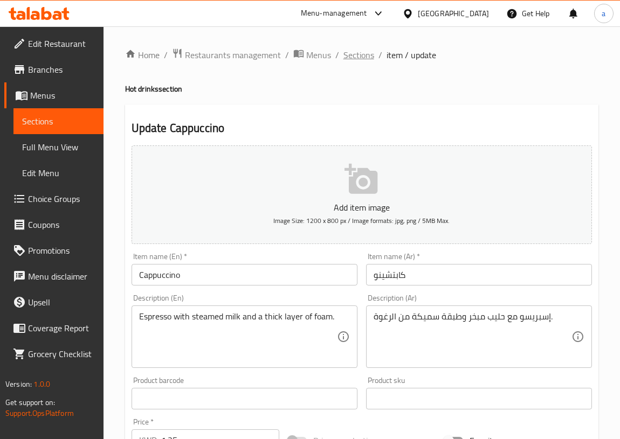
click at [358, 58] on span "Sections" at bounding box center [358, 54] width 31 height 13
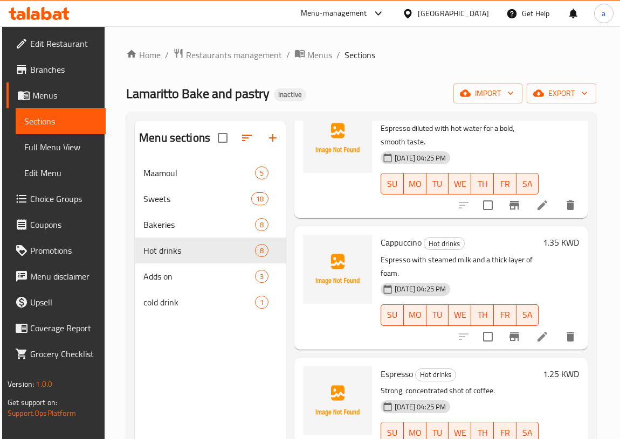
scroll to position [196, 0]
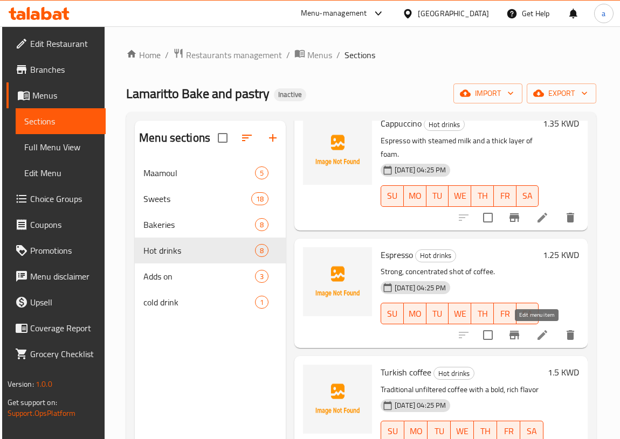
click at [536, 332] on icon at bounding box center [542, 335] width 13 height 13
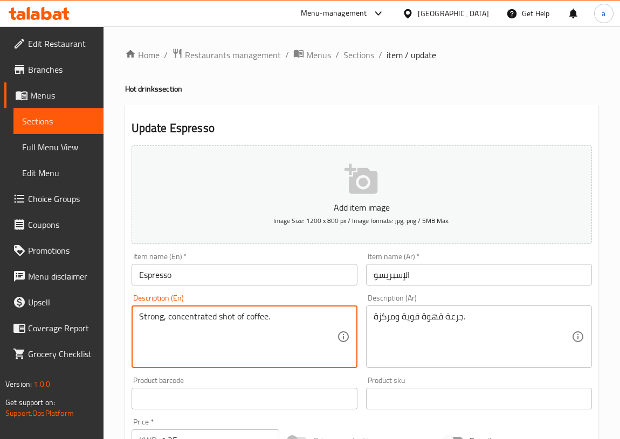
drag, startPoint x: 215, startPoint y: 315, endPoint x: 168, endPoint y: 329, distance: 49.3
click at [361, 48] on span "Sections" at bounding box center [358, 54] width 31 height 13
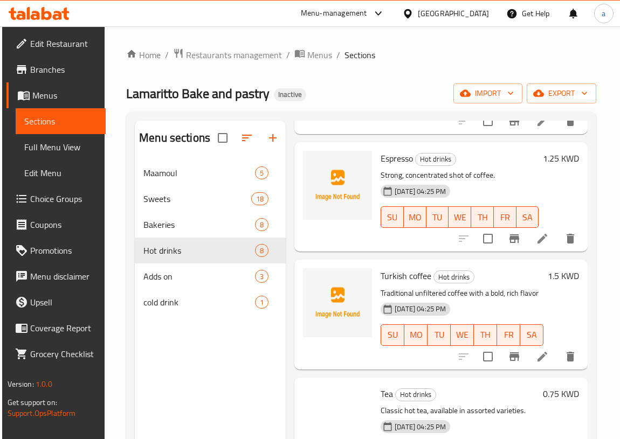
scroll to position [294, 0]
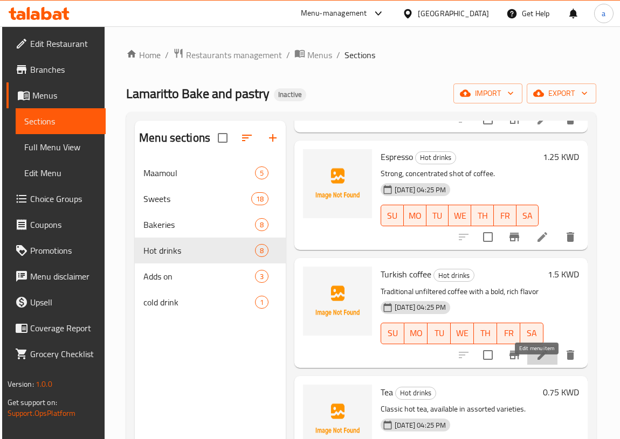
click at [538, 360] on icon at bounding box center [542, 355] width 10 height 10
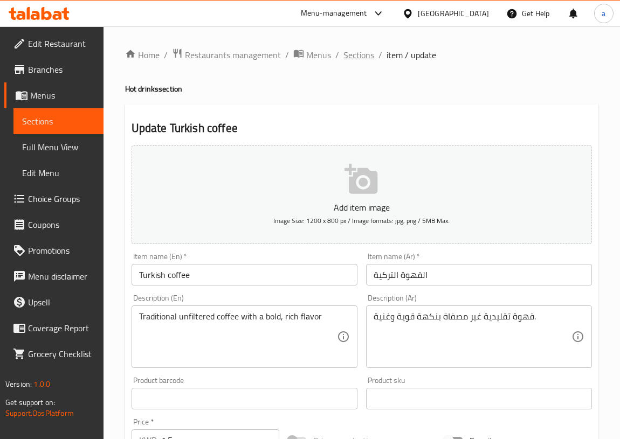
click at [355, 54] on span "Sections" at bounding box center [358, 54] width 31 height 13
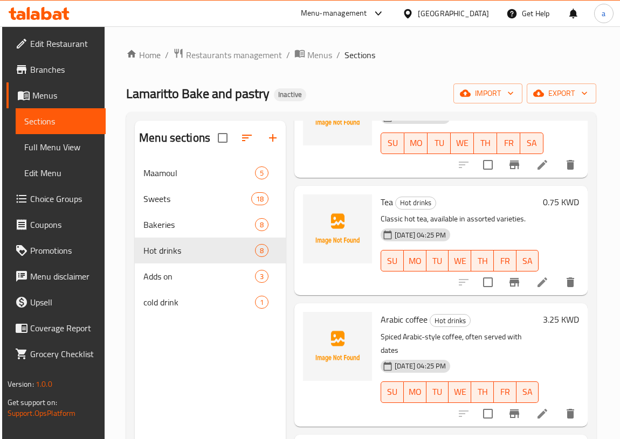
scroll to position [490, 0]
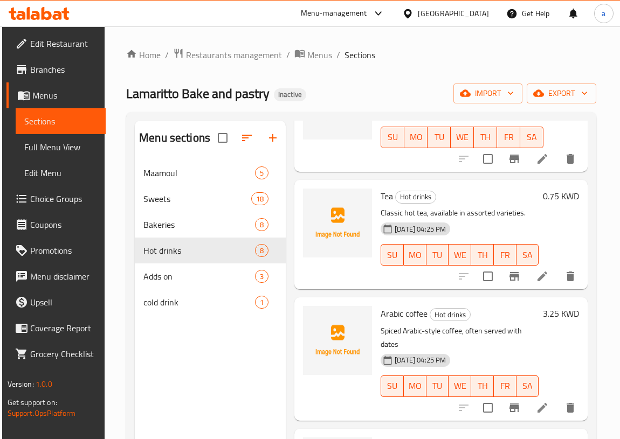
click at [537, 281] on icon at bounding box center [542, 277] width 10 height 10
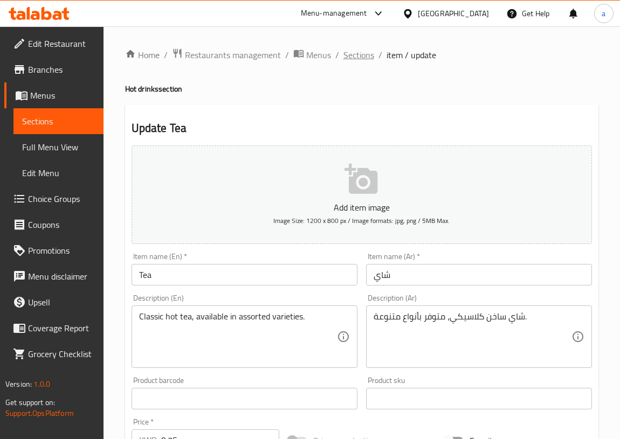
click at [361, 54] on span "Sections" at bounding box center [358, 54] width 31 height 13
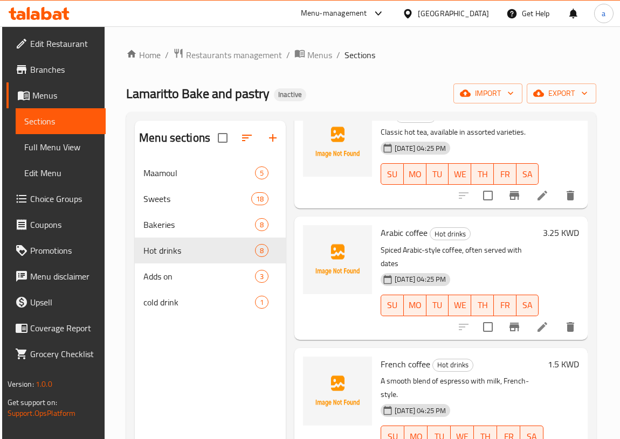
scroll to position [620, 0]
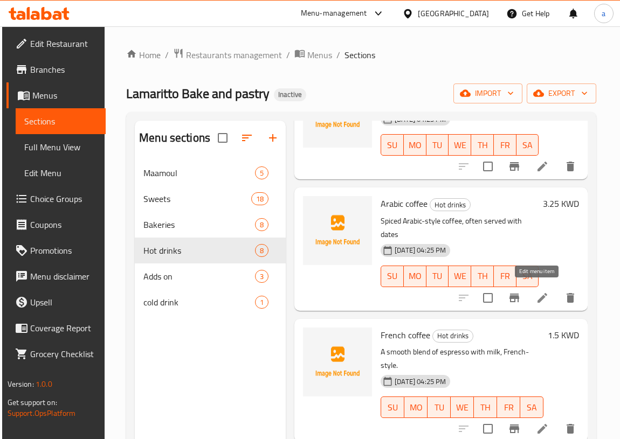
click at [536, 292] on icon at bounding box center [542, 298] width 13 height 13
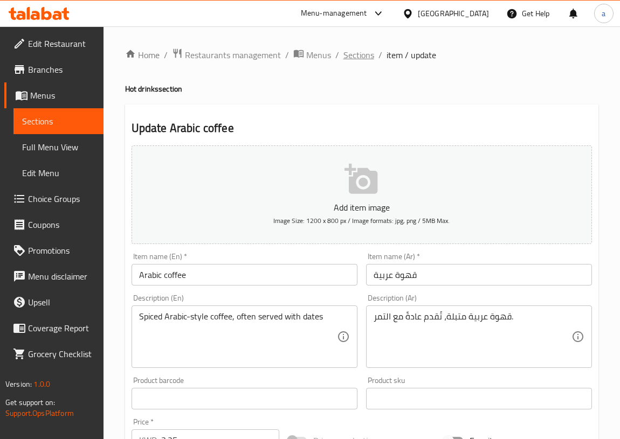
click at [357, 56] on span "Sections" at bounding box center [358, 54] width 31 height 13
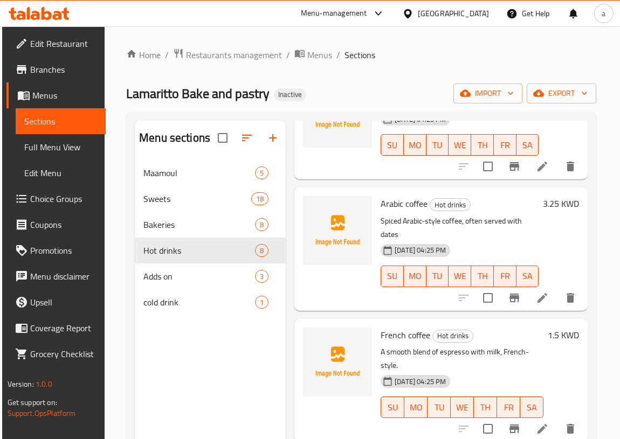
scroll to position [620, 0]
click at [566, 293] on icon "delete" at bounding box center [570, 298] width 8 height 10
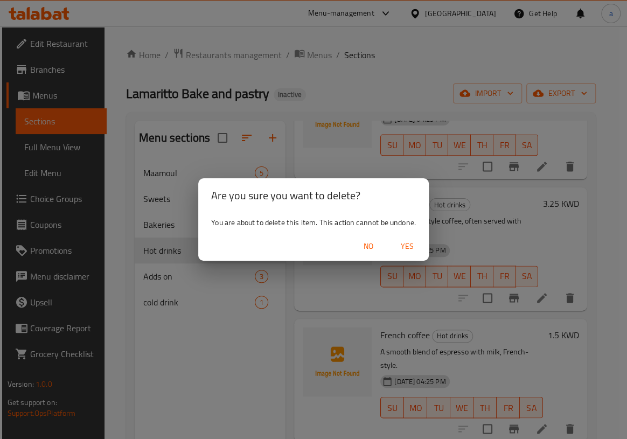
click at [410, 249] on span "Yes" at bounding box center [407, 246] width 26 height 13
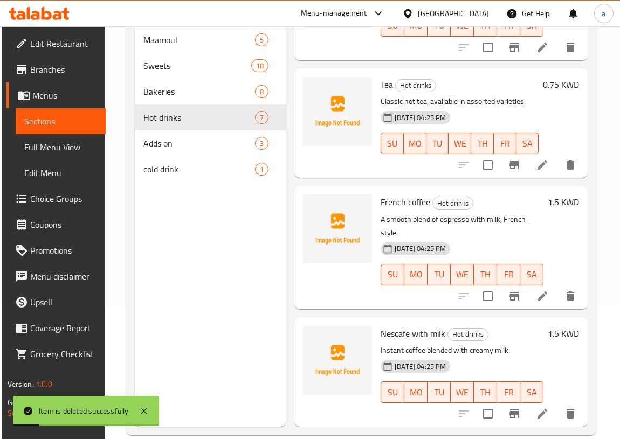
scroll to position [151, 0]
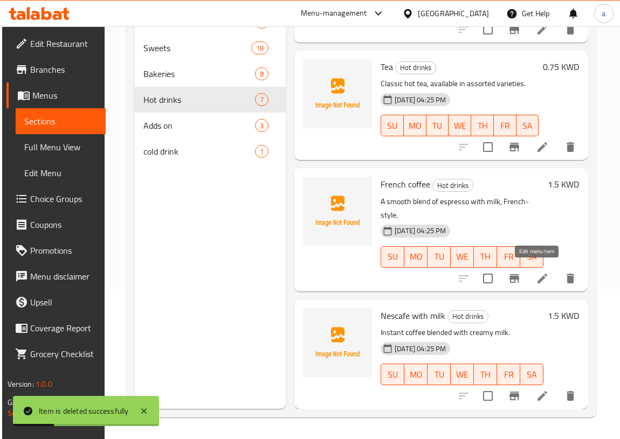
click at [536, 272] on icon at bounding box center [542, 278] width 13 height 13
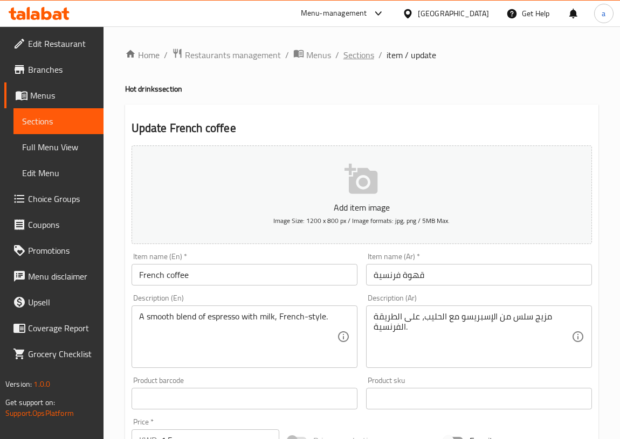
click at [354, 55] on span "Sections" at bounding box center [358, 54] width 31 height 13
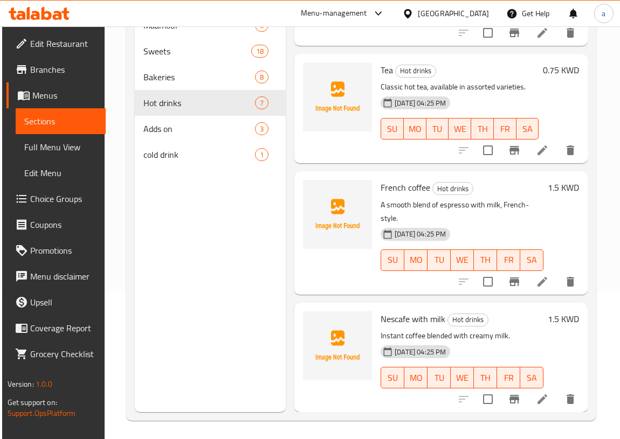
scroll to position [151, 0]
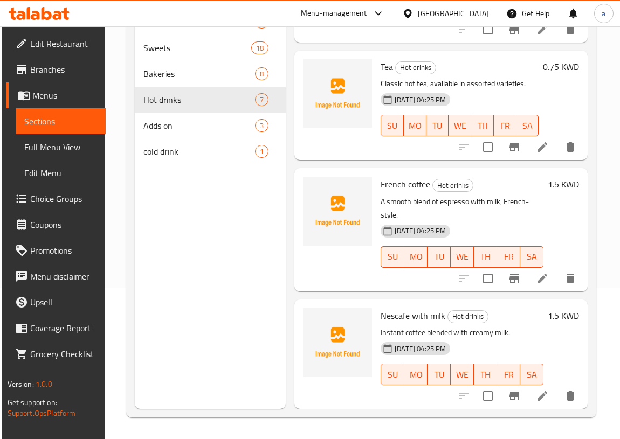
click at [537, 391] on icon at bounding box center [542, 396] width 10 height 10
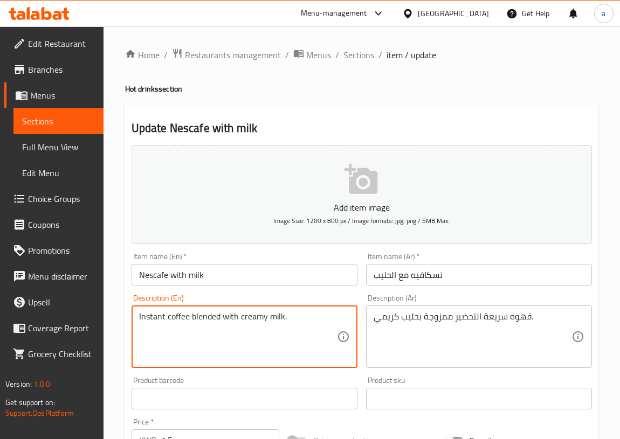
drag, startPoint x: 163, startPoint y: 315, endPoint x: 130, endPoint y: 324, distance: 34.0
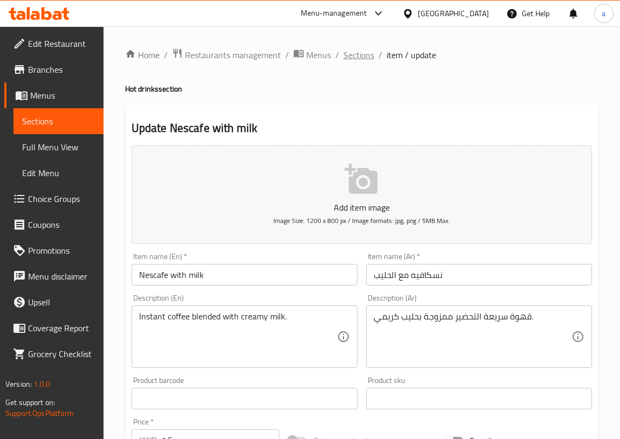
click at [360, 55] on span "Sections" at bounding box center [358, 54] width 31 height 13
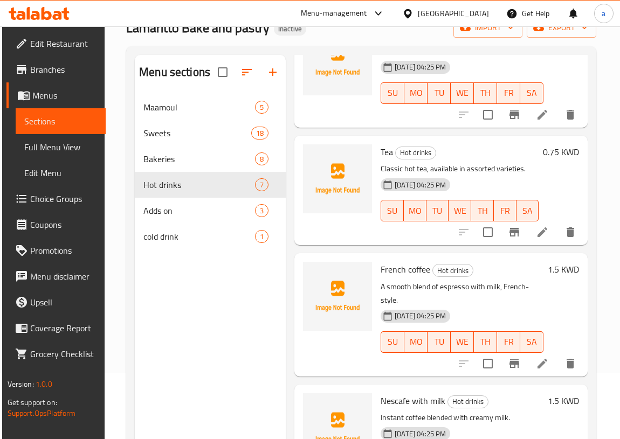
scroll to position [151, 0]
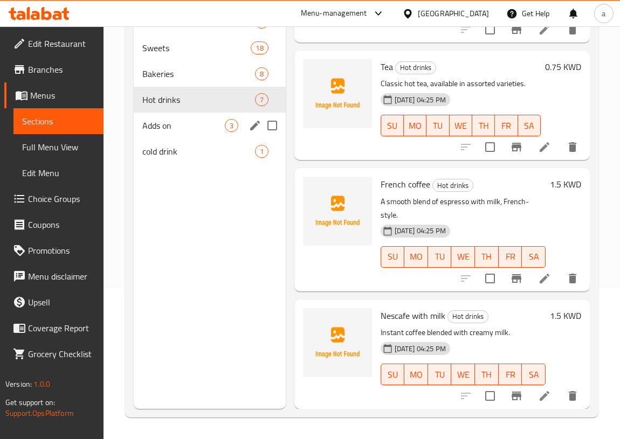
click at [168, 120] on span "Adds on" at bounding box center [183, 125] width 82 height 13
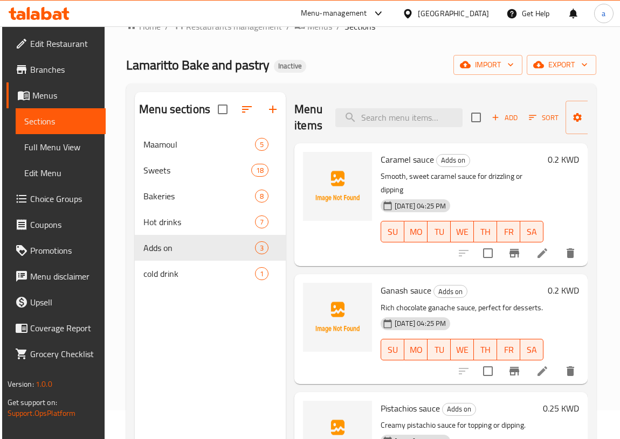
scroll to position [4, 0]
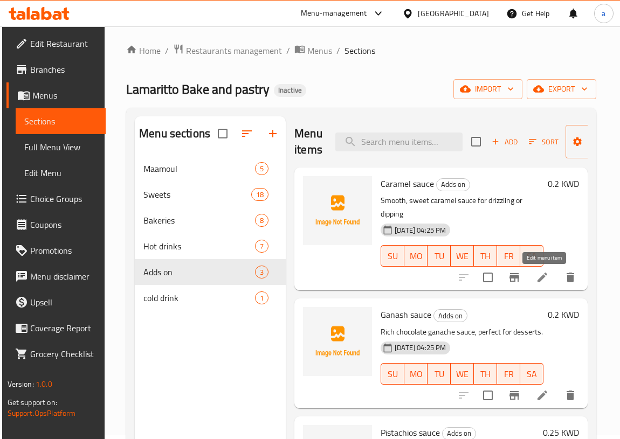
click at [544, 275] on icon at bounding box center [542, 277] width 13 height 13
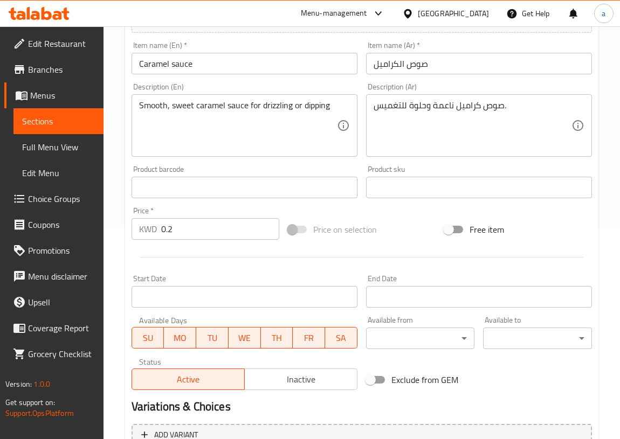
scroll to position [76, 0]
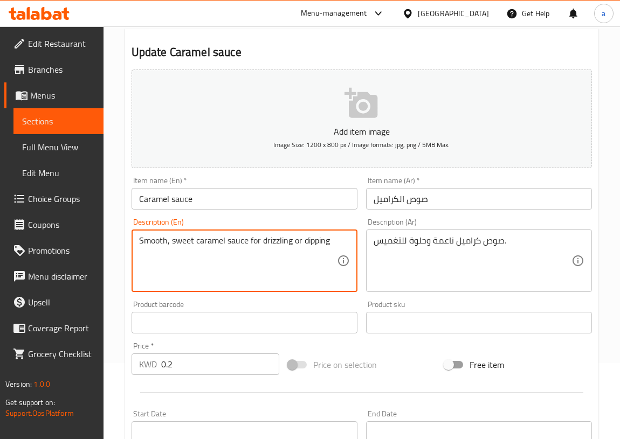
drag, startPoint x: 330, startPoint y: 239, endPoint x: 263, endPoint y: 254, distance: 69.0
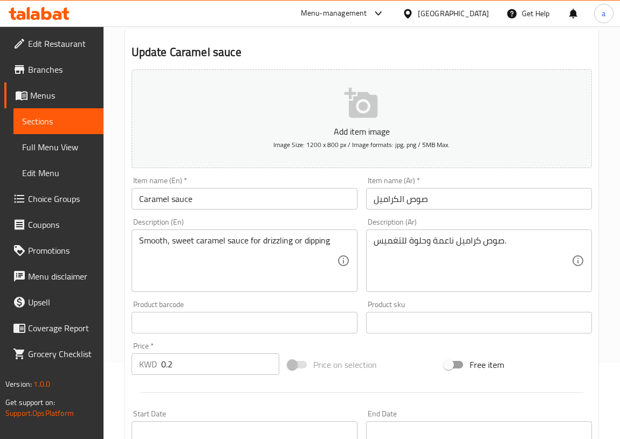
click at [302, 274] on textarea "Smooth, sweet caramel sauce for drizzling or dipping" at bounding box center [238, 260] width 198 height 51
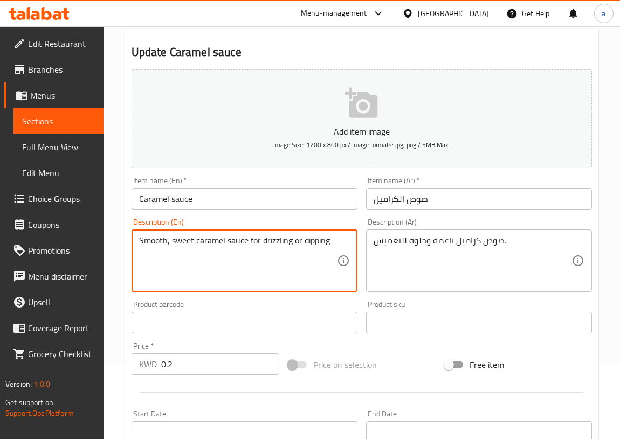
drag, startPoint x: 330, startPoint y: 239, endPoint x: 299, endPoint y: 244, distance: 31.7
click at [299, 244] on textarea "Smooth, sweet caramel sauce for drizzling or dipping" at bounding box center [238, 260] width 198 height 51
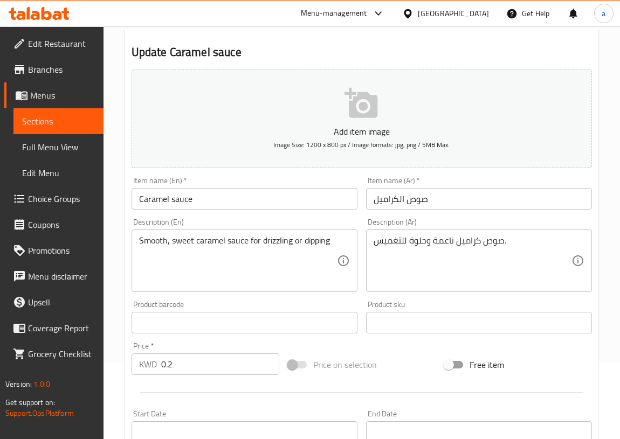
click at [337, 237] on div "Smooth, sweet caramel sauce for drizzling or dipping Description (En)" at bounding box center [244, 261] width 226 height 63
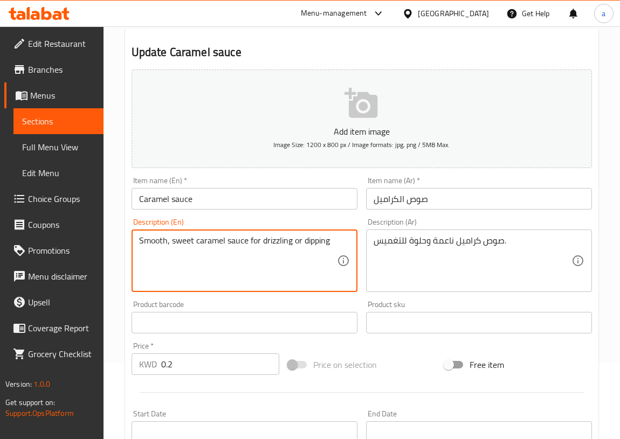
click at [292, 278] on textarea "Smooth, sweet caramel sauce for drizzling or dipping" at bounding box center [238, 260] width 198 height 51
drag, startPoint x: 331, startPoint y: 237, endPoint x: 303, endPoint y: 248, distance: 29.7
click at [303, 248] on textarea "Smooth, sweet caramel sauce for drizzling or dipping" at bounding box center [238, 260] width 198 height 51
click at [292, 242] on textarea "Smooth, sweet caramel sauce for drizzling or dipping" at bounding box center [238, 260] width 198 height 51
drag, startPoint x: 290, startPoint y: 240, endPoint x: 262, endPoint y: 248, distance: 29.0
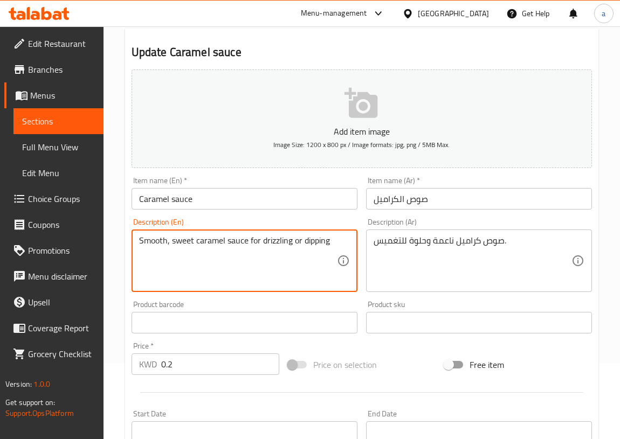
click at [262, 248] on textarea "Smooth, sweet caramel sauce for drizzling or dipping" at bounding box center [238, 260] width 198 height 51
click at [372, 240] on div "صوص كراميل ناعمة وحلوة للتغميس. Description (Ar)" at bounding box center [479, 261] width 226 height 63
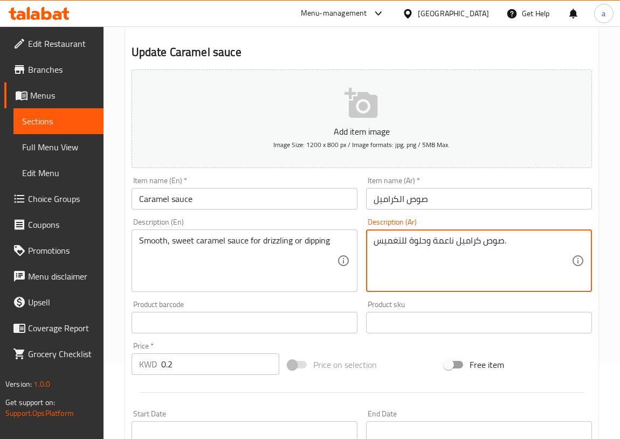
click at [510, 244] on textarea "صوص كراميل ناعمة وحلوة للتغميس." at bounding box center [472, 260] width 198 height 51
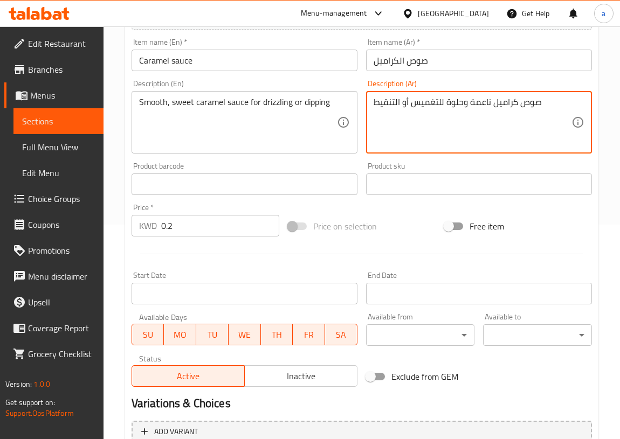
scroll to position [321, 0]
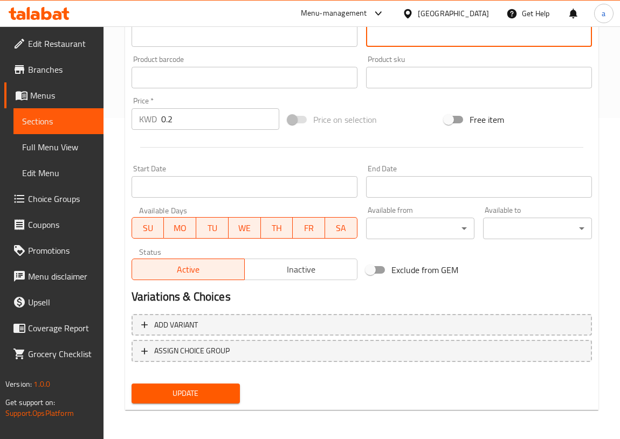
type textarea "صوص كراميل ناعمة وحلوة للتغميس أو التنقيط"
click at [226, 392] on span "Update" at bounding box center [186, 393] width 92 height 13
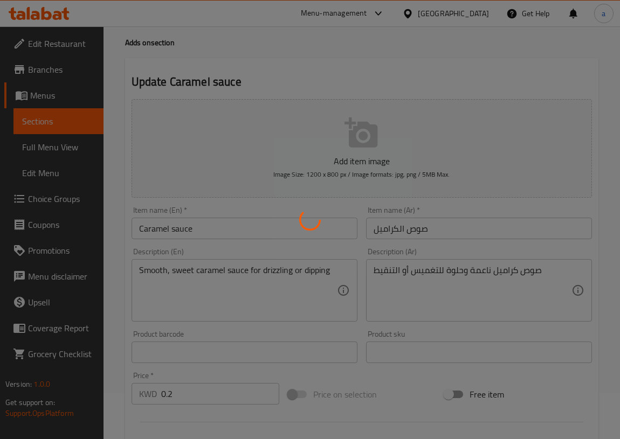
scroll to position [0, 0]
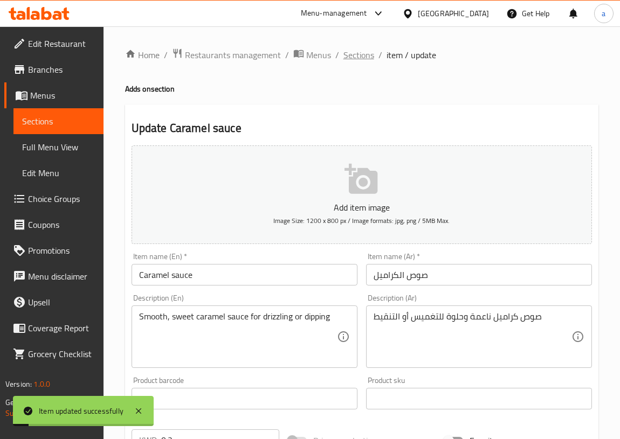
click at [363, 51] on span "Sections" at bounding box center [358, 54] width 31 height 13
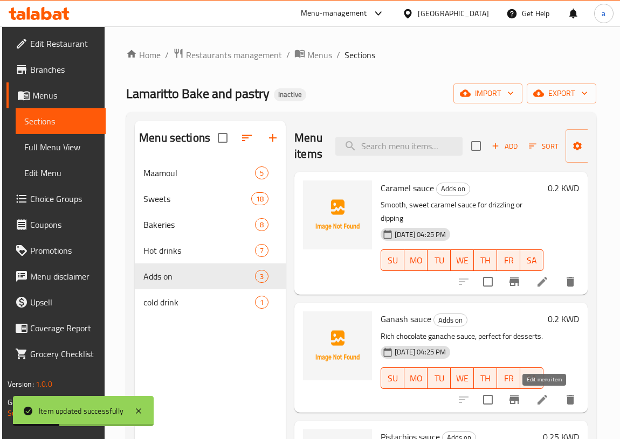
click at [542, 399] on icon at bounding box center [542, 399] width 13 height 13
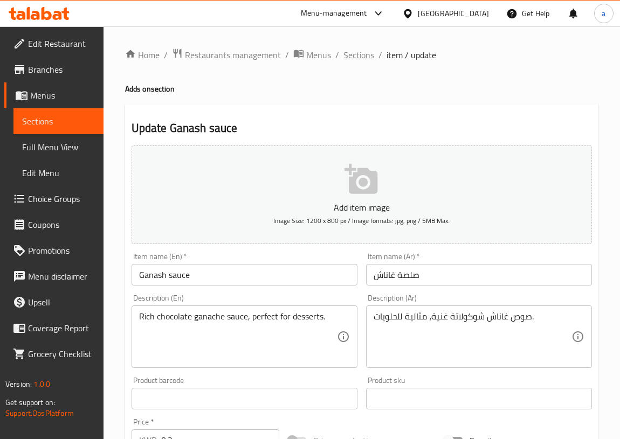
click at [356, 52] on span "Sections" at bounding box center [358, 54] width 31 height 13
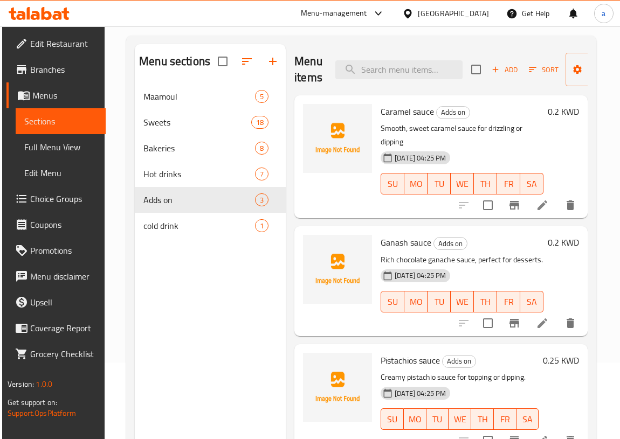
scroll to position [151, 0]
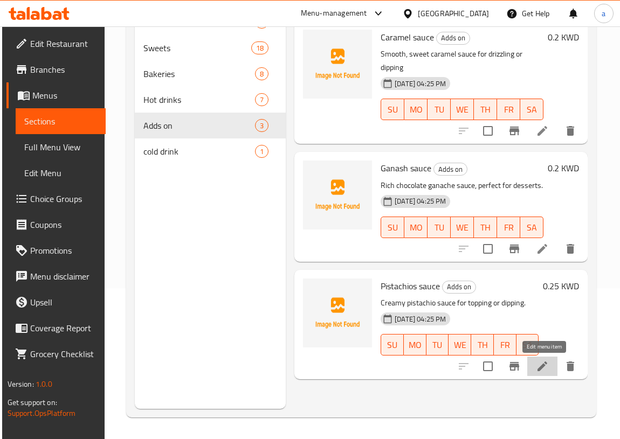
click at [543, 366] on icon at bounding box center [542, 367] width 10 height 10
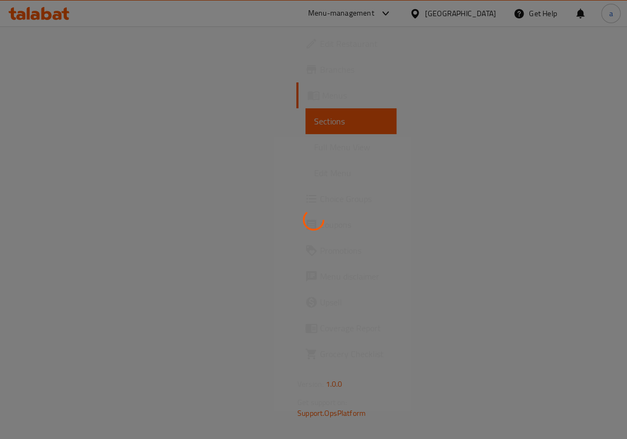
click at [327, 225] on div at bounding box center [313, 219] width 627 height 439
click at [311, 162] on div at bounding box center [313, 219] width 627 height 439
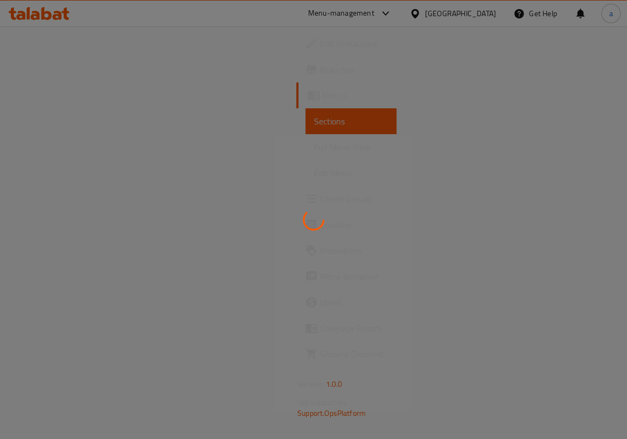
click at [311, 162] on div at bounding box center [313, 219] width 627 height 439
click at [314, 143] on div at bounding box center [313, 219] width 627 height 439
click at [310, 238] on div at bounding box center [313, 219] width 627 height 439
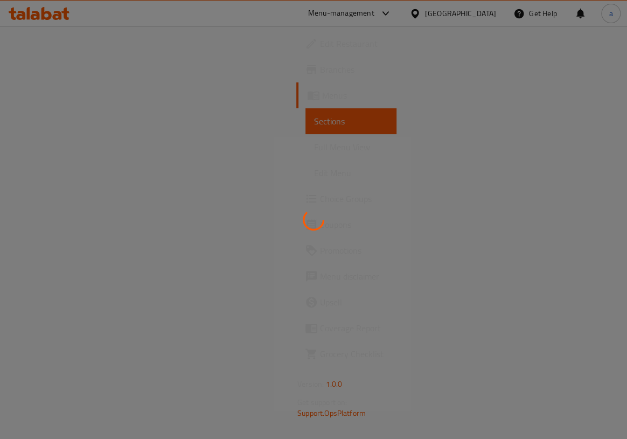
drag, startPoint x: 312, startPoint y: 230, endPoint x: 310, endPoint y: 221, distance: 9.4
click at [312, 225] on icon at bounding box center [314, 220] width 22 height 22
click at [310, 221] on icon at bounding box center [314, 220] width 22 height 22
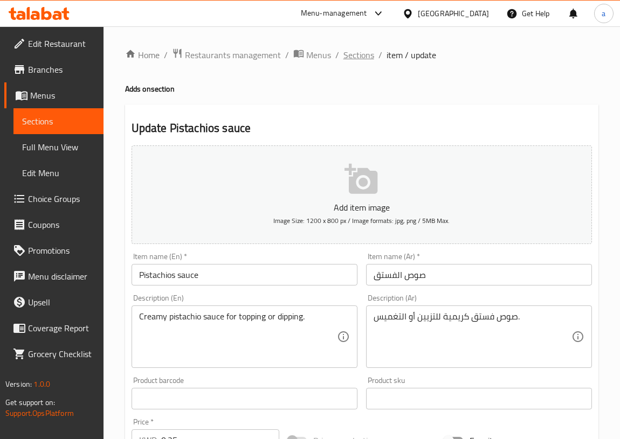
click at [356, 59] on span "Sections" at bounding box center [358, 54] width 31 height 13
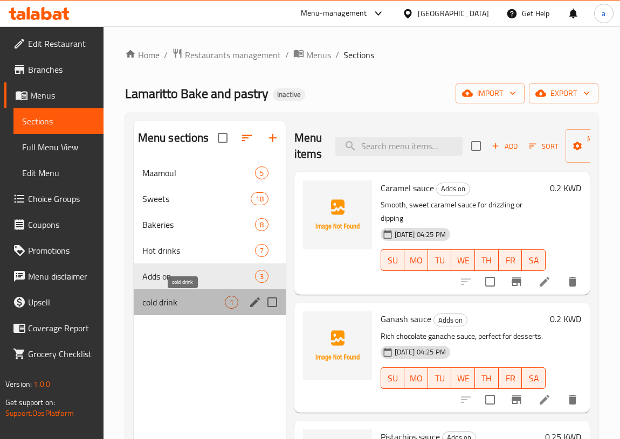
click at [195, 307] on span "cold drink" at bounding box center [183, 302] width 82 height 13
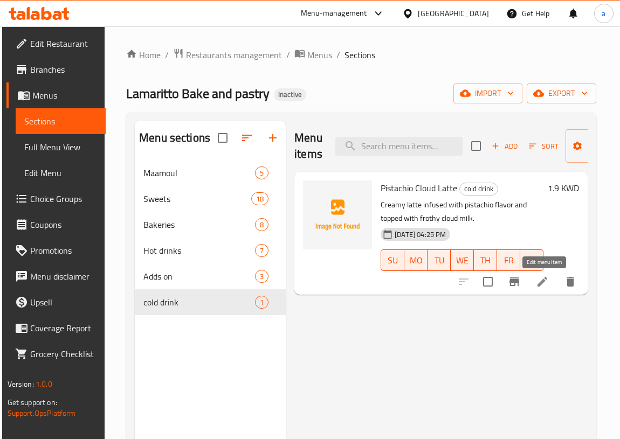
click at [543, 282] on icon at bounding box center [542, 282] width 10 height 10
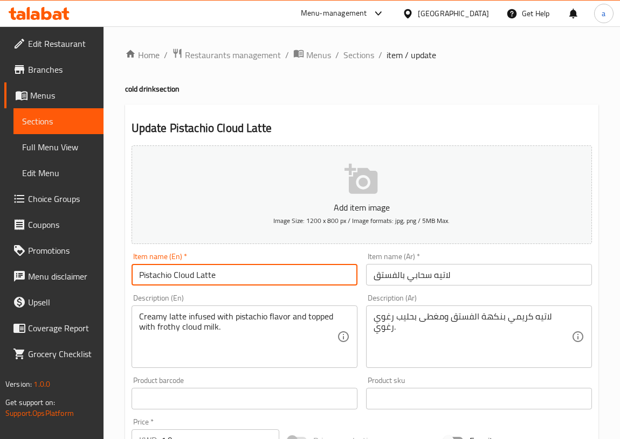
click at [214, 274] on input "Pistachio Cloud Latte" at bounding box center [244, 275] width 226 height 22
drag, startPoint x: 193, startPoint y: 273, endPoint x: 172, endPoint y: 283, distance: 23.1
click at [172, 283] on input "Pistachio Cloud Latte" at bounding box center [244, 275] width 226 height 22
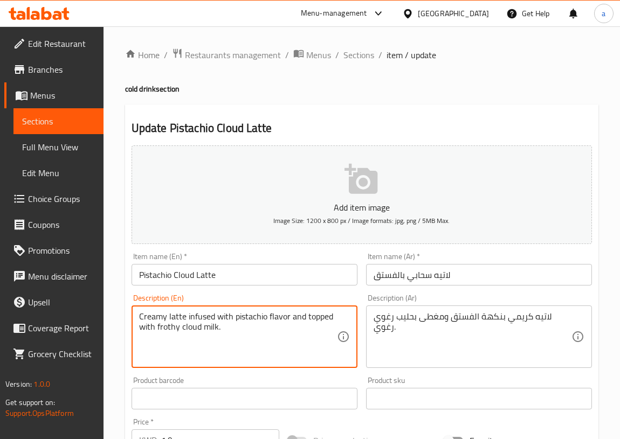
drag, startPoint x: 213, startPoint y: 315, endPoint x: 184, endPoint y: 318, distance: 29.2
drag, startPoint x: 216, startPoint y: 329, endPoint x: 156, endPoint y: 338, distance: 61.0
click at [156, 338] on textarea "Creamy latte infused with pistachio flavor and topped with frothy cloud milk." at bounding box center [238, 336] width 198 height 51
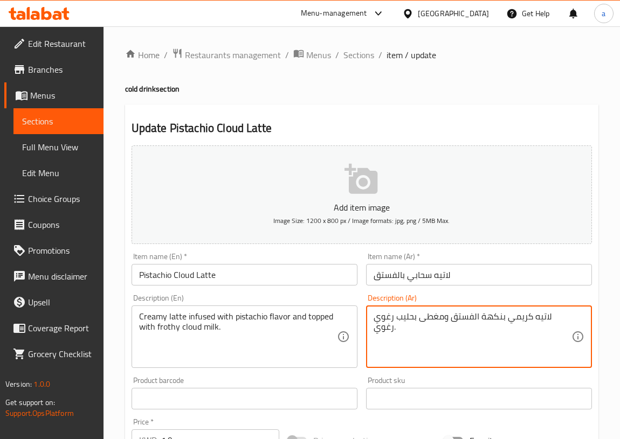
drag, startPoint x: 396, startPoint y: 326, endPoint x: 397, endPoint y: 316, distance: 9.7
click at [413, 317] on textarea "لاتيه كريمي بنكهة الفستق ومغطى بحليب رغوي رغوي." at bounding box center [472, 336] width 198 height 51
click at [410, 317] on textarea "لاتيه كريمي بنكهة الفستق ومغطى بحليب رغوي رغوي." at bounding box center [472, 336] width 198 height 51
click at [418, 344] on textarea "لاتيه كريمي بنكهة الفستق ومغطى بحليب رغوي رغوي." at bounding box center [472, 336] width 198 height 51
drag, startPoint x: 411, startPoint y: 317, endPoint x: 404, endPoint y: 319, distance: 6.8
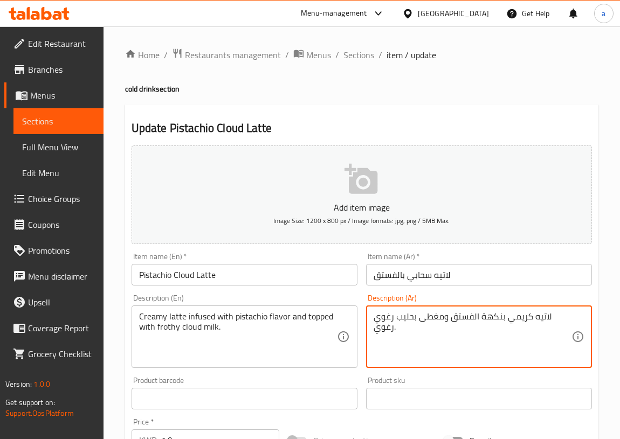
click at [404, 319] on textarea "لاتيه كريمي بنكهة الفستق ومغطى بحليب رغوي رغوي." at bounding box center [472, 336] width 198 height 51
click at [411, 317] on textarea "لاتيه كريمي بنكهة الفستق ومغطى بحليب رغوي رغوي." at bounding box center [472, 336] width 198 height 51
click at [413, 316] on textarea "لاتيه كريمي بنكهة الفستق ومغطى بحليب رغوي رغوي." at bounding box center [472, 336] width 198 height 51
click at [408, 318] on textarea "لاتيه كريمي بنكهة الفستق ومغطى بحليب رغوي رغوي." at bounding box center [472, 336] width 198 height 51
click at [414, 336] on textarea "لاتيه كريمي بنكهة الفستق ومغطى بحليب رغوي رغوي." at bounding box center [472, 336] width 198 height 51
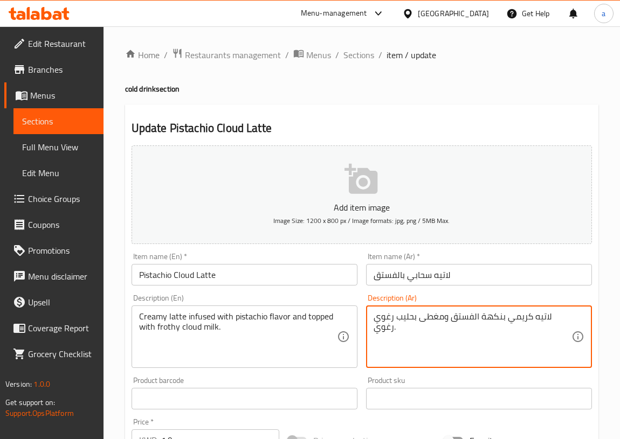
click at [412, 317] on textarea "لاتيه كريمي بنكهة الفستق ومغطى بحليب رغوي رغوي." at bounding box center [472, 336] width 198 height 51
drag, startPoint x: 411, startPoint y: 316, endPoint x: 393, endPoint y: 332, distance: 24.0
click at [393, 332] on textarea "لاتيه كريمي بنكهة الفستق ومغطى بحليب رغوي رغوي." at bounding box center [472, 336] width 198 height 51
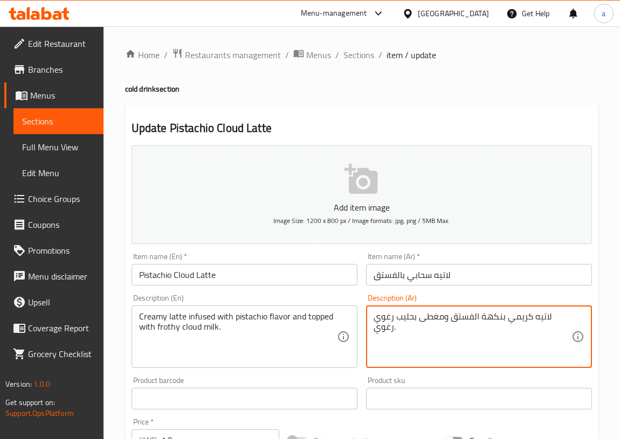
paste textarea "حاب"
click at [396, 328] on textarea "لاتيه كريمي بنكهة الفستق ومغطى بحليب سحابي رغوي." at bounding box center [472, 336] width 198 height 51
click at [509, 317] on textarea "لاتيه كريمي بنكهة الفستق ومغطى بحليب سحابي رغوي" at bounding box center [472, 336] width 198 height 51
type textarea "لاتيه كريمي ممزوج بنكهة الفستق ومغطى بحليب سحابي رغوي"
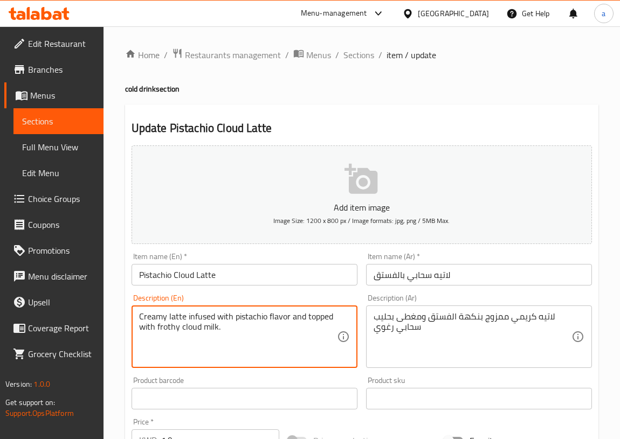
drag, startPoint x: 230, startPoint y: 315, endPoint x: 187, endPoint y: 311, distance: 43.3
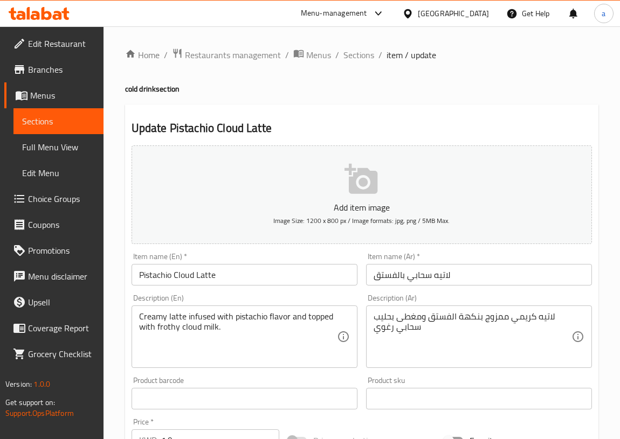
click at [282, 357] on textarea "Creamy latte infused with pistachio flavor and topped with frothy cloud milk." at bounding box center [238, 336] width 198 height 51
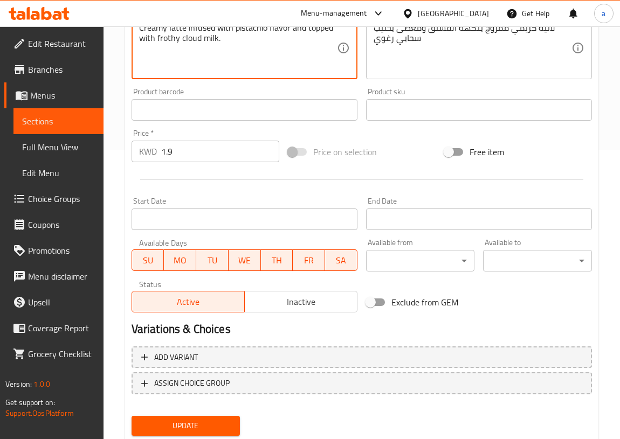
scroll to position [321, 0]
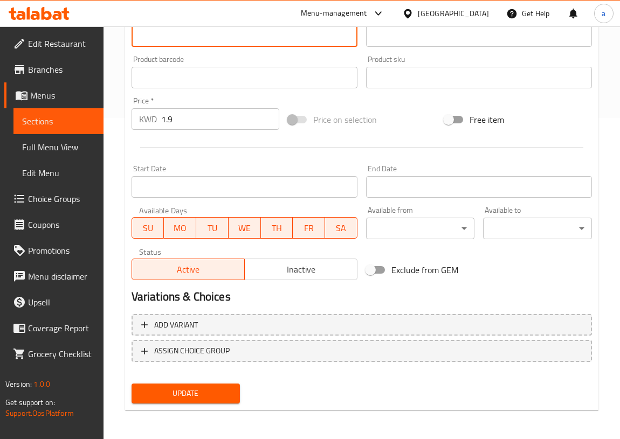
click at [177, 395] on span "Update" at bounding box center [186, 393] width 92 height 13
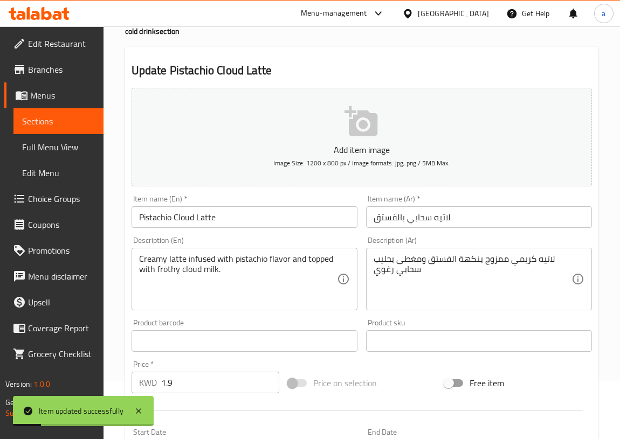
scroll to position [0, 0]
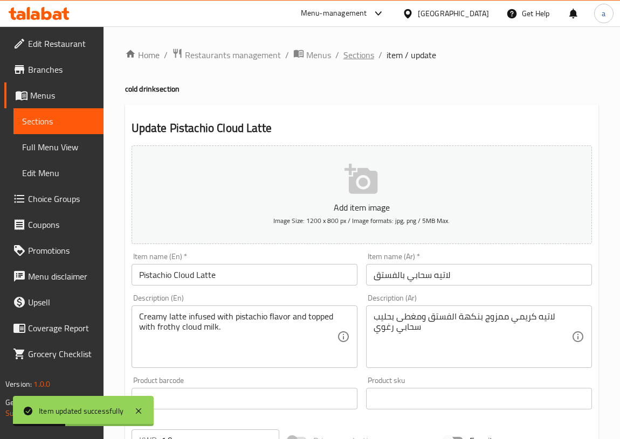
click at [359, 56] on span "Sections" at bounding box center [358, 54] width 31 height 13
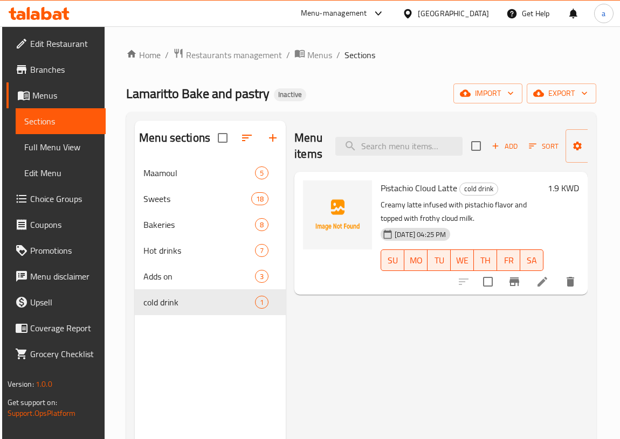
click at [67, 65] on span "Branches" at bounding box center [63, 69] width 67 height 13
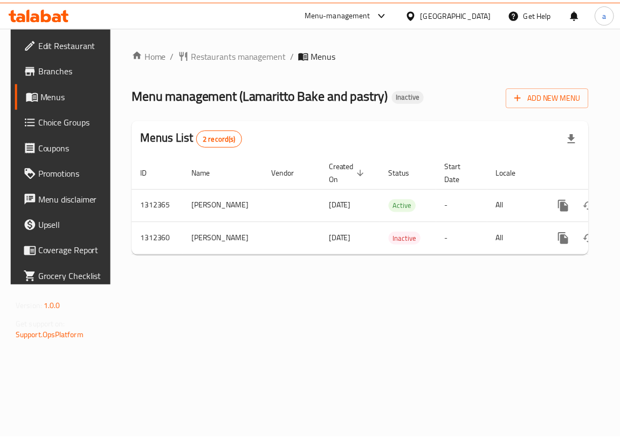
scroll to position [0, 56]
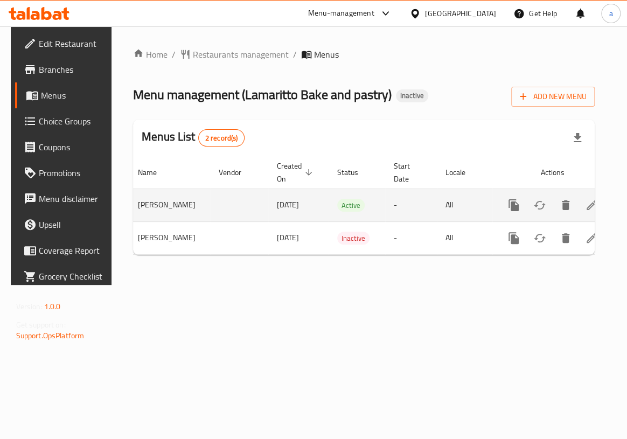
click at [587, 205] on icon "enhanced table" at bounding box center [592, 205] width 10 height 10
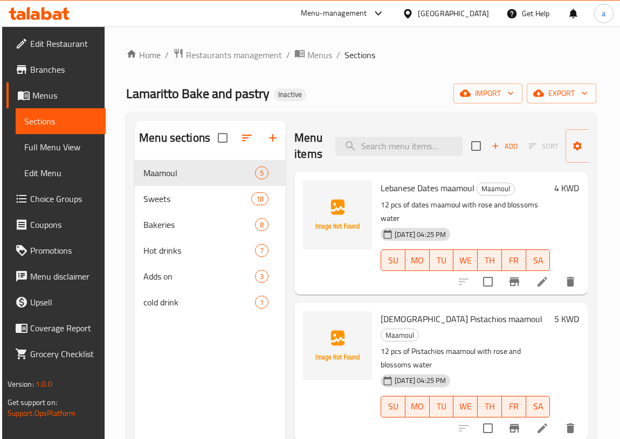
click at [64, 150] on span "Full Menu View" at bounding box center [60, 147] width 73 height 13
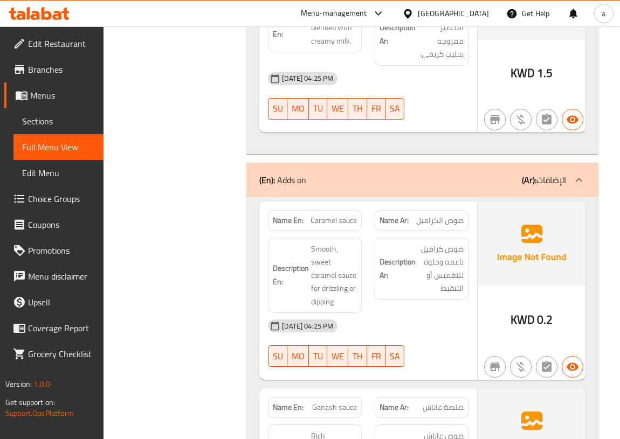
scroll to position [7965, 0]
click at [43, 123] on span "Sections" at bounding box center [58, 121] width 73 height 13
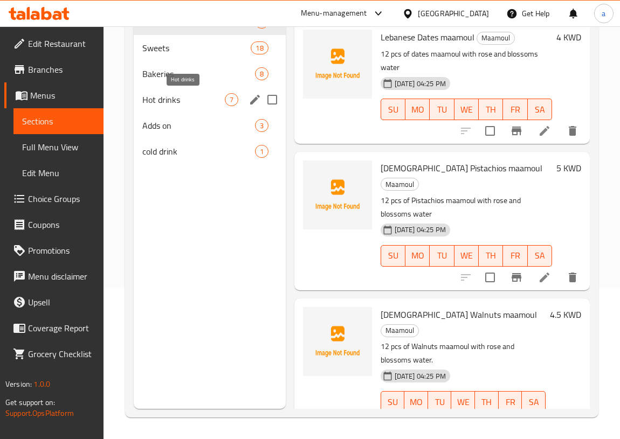
click at [164, 98] on span "Hot drinks" at bounding box center [183, 99] width 82 height 13
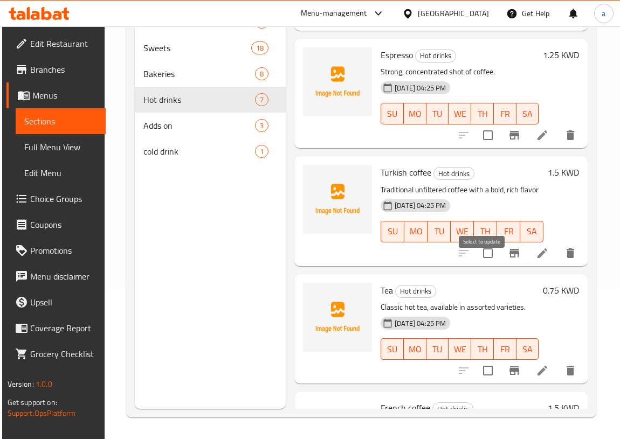
scroll to position [489, 0]
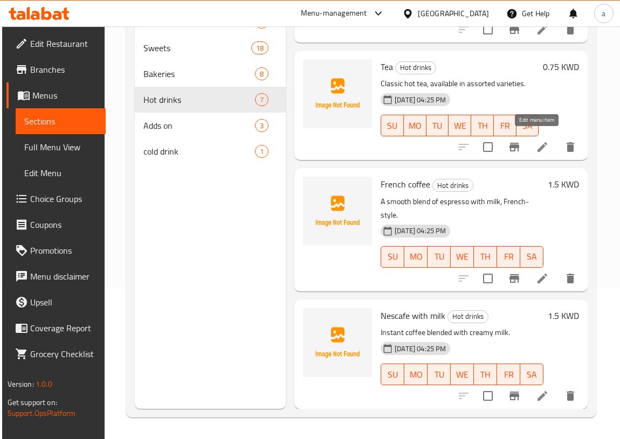
click at [536, 143] on icon at bounding box center [542, 147] width 13 height 13
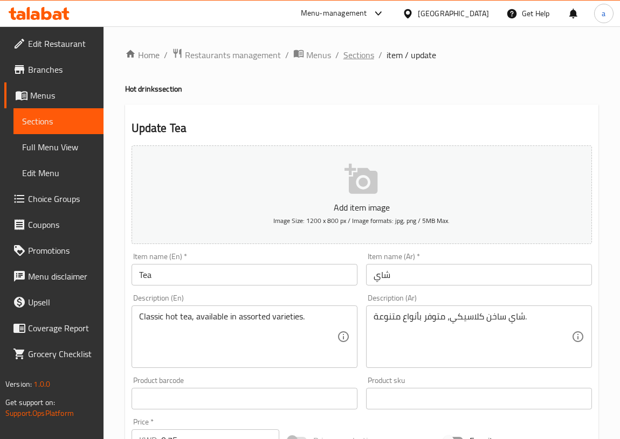
click at [364, 60] on span "Sections" at bounding box center [358, 54] width 31 height 13
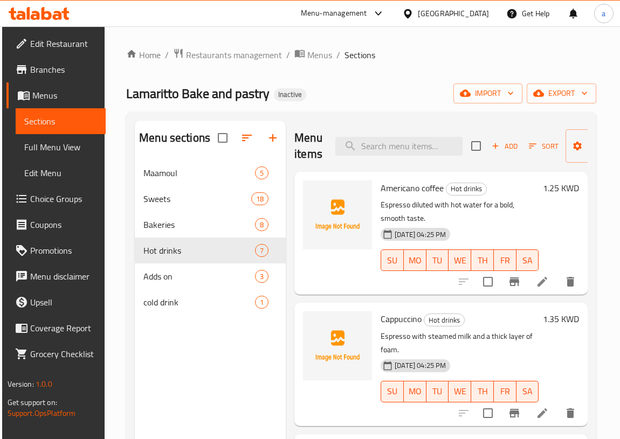
click at [85, 144] on span "Full Menu View" at bounding box center [60, 147] width 73 height 13
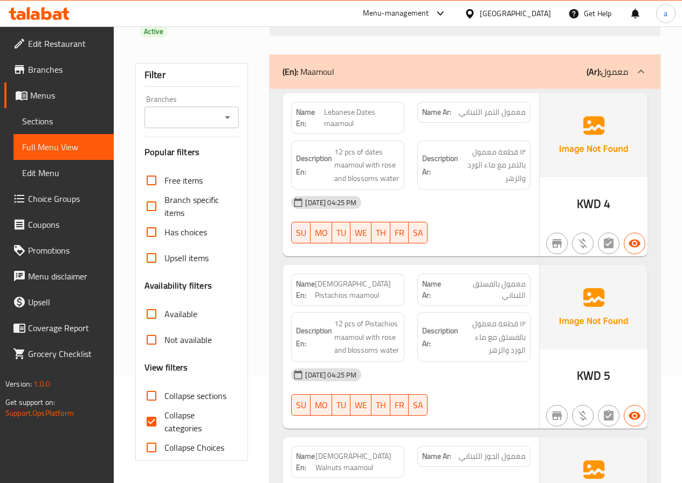
scroll to position [108, 0]
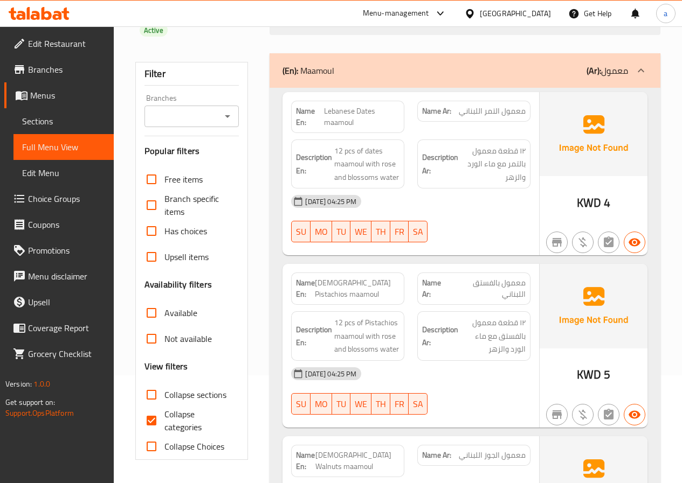
click at [151, 408] on input "Collapse categories" at bounding box center [151, 421] width 26 height 26
checkbox input "false"
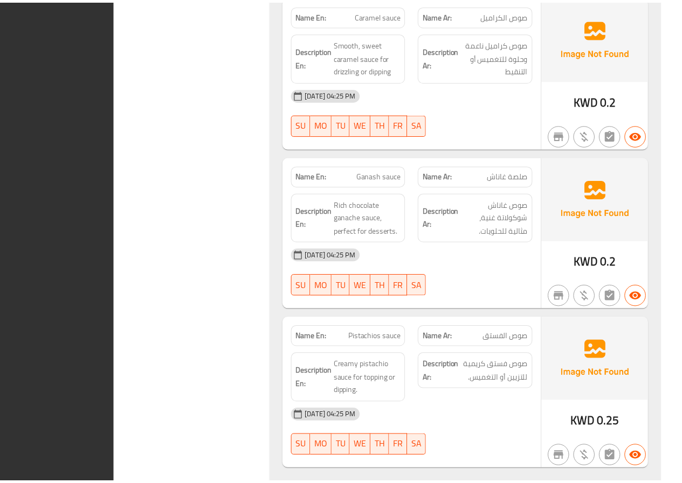
scroll to position [7312, 0]
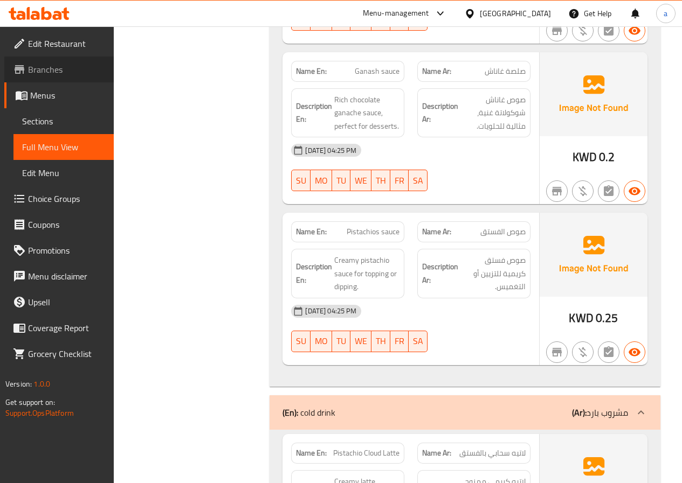
click at [80, 74] on span "Branches" at bounding box center [66, 69] width 77 height 13
click at [56, 67] on span "Branches" at bounding box center [66, 69] width 77 height 13
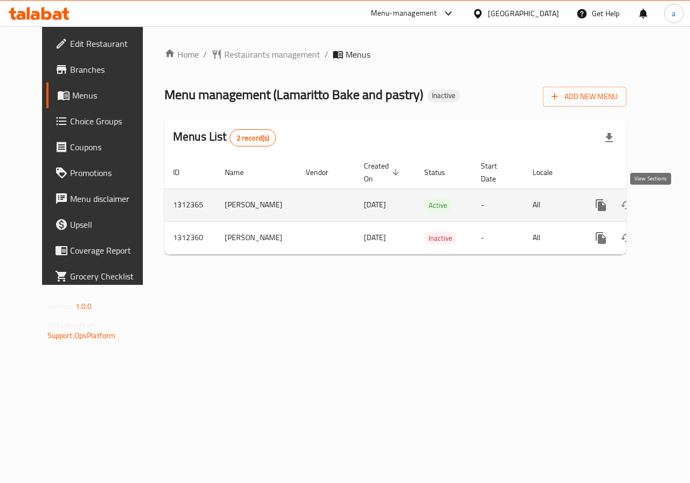
click at [674, 207] on icon "enhanced table" at bounding box center [679, 205] width 10 height 10
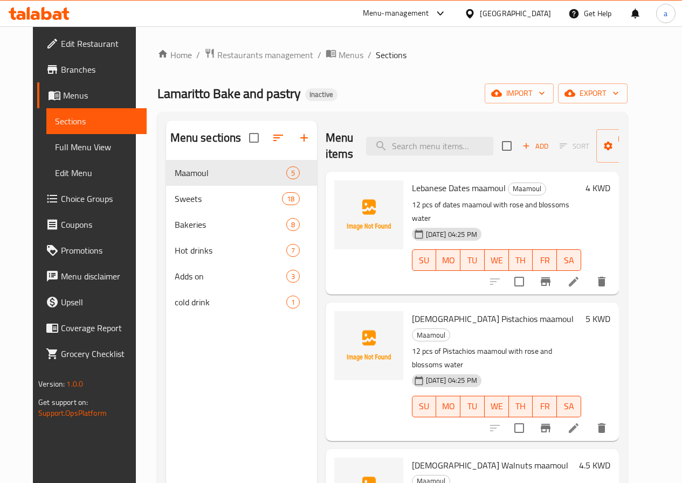
click at [55, 154] on span "Full Menu View" at bounding box center [96, 147] width 83 height 13
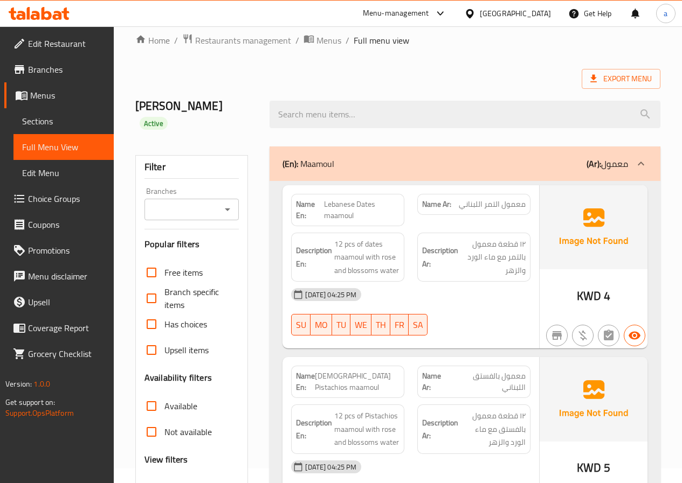
scroll to position [162, 0]
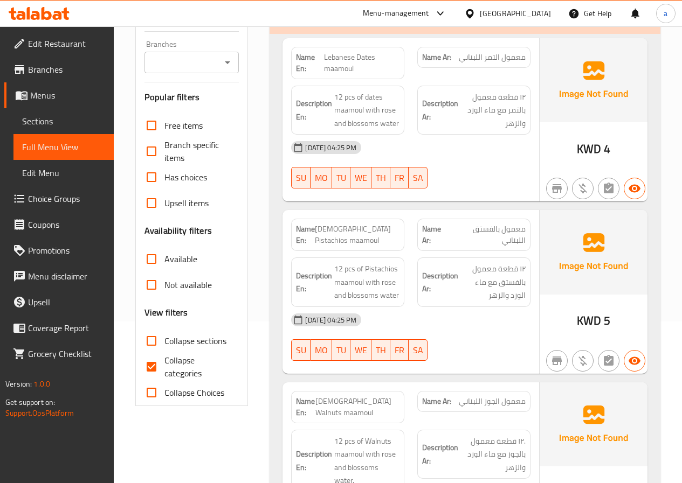
click at [198, 354] on span "Collapse categories" at bounding box center [197, 367] width 66 height 26
click at [164, 354] on input "Collapse categories" at bounding box center [151, 367] width 26 height 26
checkbox input "false"
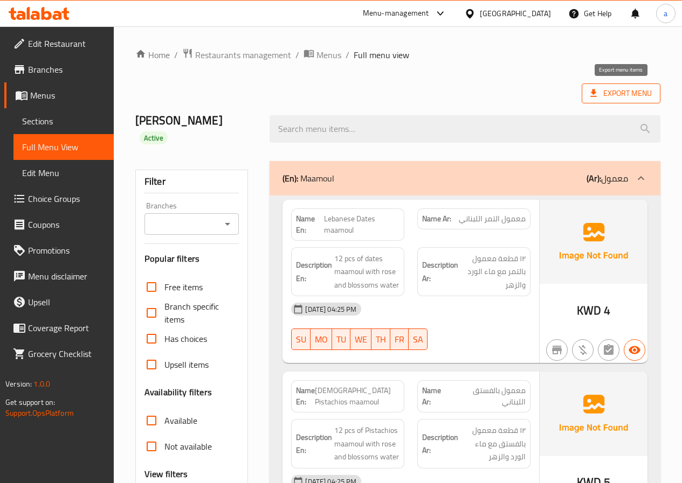
click at [599, 93] on icon at bounding box center [593, 93] width 11 height 11
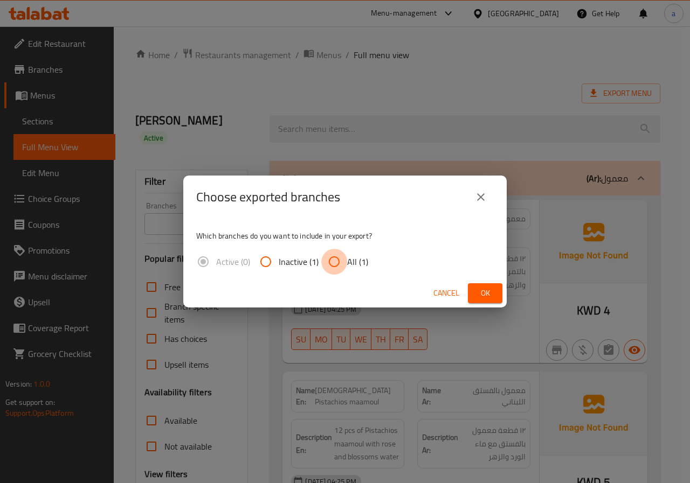
click at [335, 260] on input "All (1)" at bounding box center [334, 262] width 26 height 26
radio input "true"
click at [477, 289] on span "Ok" at bounding box center [484, 293] width 17 height 13
